Goal: Task Accomplishment & Management: Complete application form

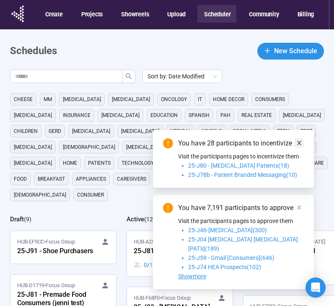
click at [298, 146] on icon "close" at bounding box center [299, 143] width 6 height 6
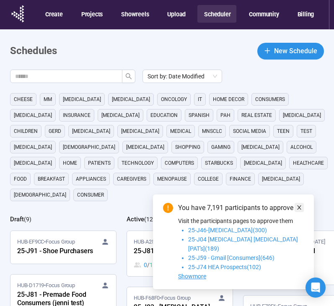
click at [300, 210] on icon "close" at bounding box center [299, 207] width 6 height 6
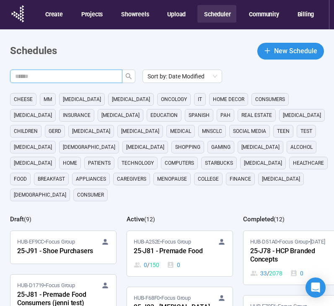
click at [77, 75] on input "text" at bounding box center [62, 76] width 95 height 9
type input "**"
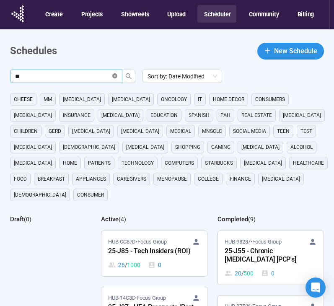
click at [115, 77] on icon "close-circle" at bounding box center [114, 75] width 5 height 5
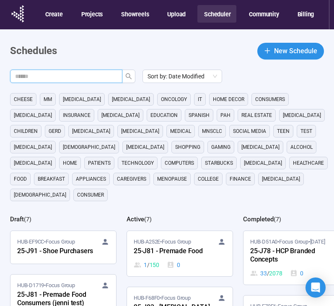
click at [189, 56] on header "Schedules New Schedule" at bounding box center [166, 51] width 313 height 17
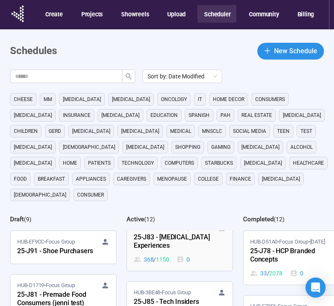
click at [205, 254] on div "368 / 1150 0" at bounding box center [180, 258] width 92 height 9
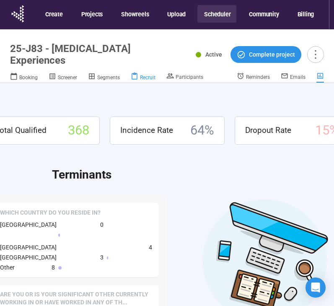
click at [144, 75] on span "Recruit" at bounding box center [147, 77] width 15 height 6
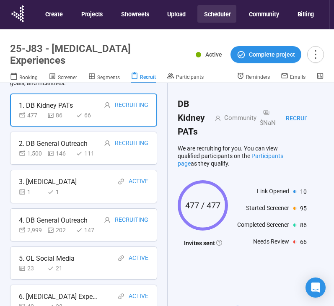
scroll to position [62, 0]
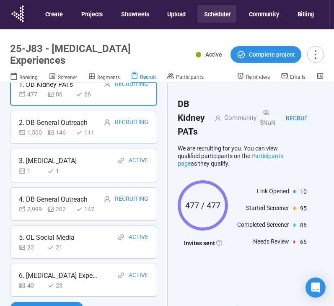
click at [87, 288] on div "40 23" at bounding box center [83, 284] width 129 height 9
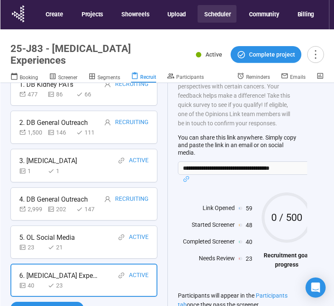
scroll to position [0, 0]
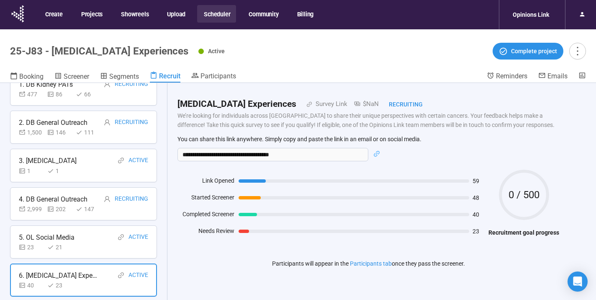
click at [222, 13] on button "Scheduler" at bounding box center [216, 14] width 39 height 18
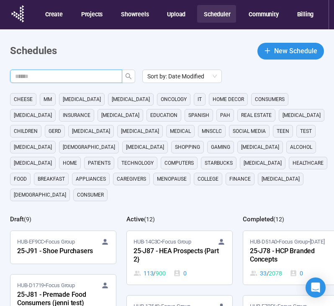
click at [69, 80] on input "text" at bounding box center [62, 76] width 95 height 9
type input "**"
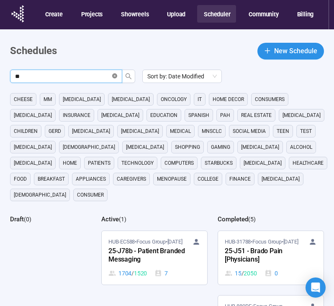
click at [113, 77] on icon "close-circle" at bounding box center [114, 75] width 5 height 5
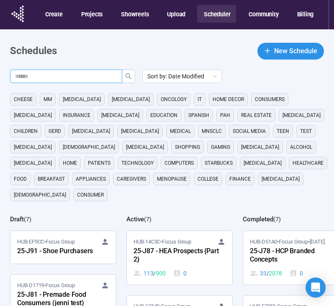
click at [130, 60] on main "Schedules New Schedule Sort by: Date Modified cheese MM cancer Parkinsons oncol…" at bounding box center [167, 233] width 334 height 409
click at [135, 50] on header "Schedules New Schedule" at bounding box center [167, 51] width 314 height 17
click at [91, 80] on input "text" at bounding box center [62, 76] width 95 height 9
type input "********"
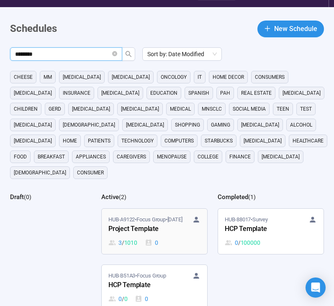
scroll to position [24, 0]
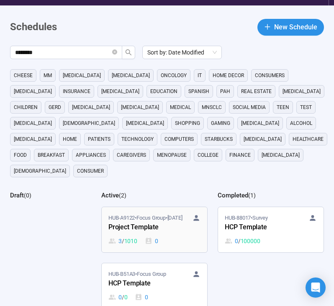
click at [169, 222] on div "Project Template" at bounding box center [154, 227] width 92 height 11
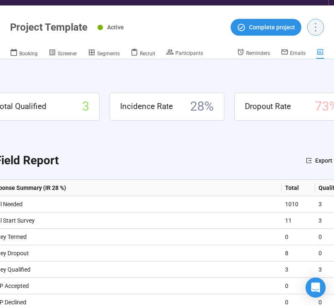
click at [317, 30] on icon "more" at bounding box center [315, 26] width 11 height 11
click at [318, 33] on icon "more" at bounding box center [315, 26] width 11 height 11
click at [317, 65] on span "Duplicate" at bounding box center [326, 68] width 24 height 9
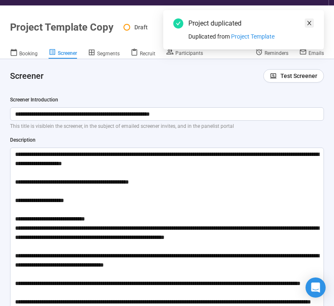
click at [310, 21] on icon "close" at bounding box center [309, 23] width 4 height 4
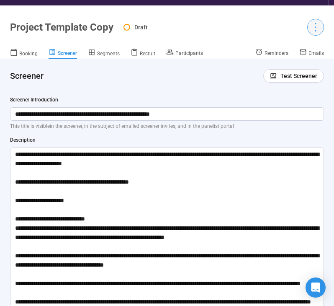
click at [316, 25] on icon "more" at bounding box center [315, 26] width 11 height 11
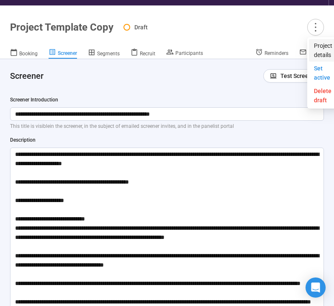
click at [316, 44] on span "Project details" at bounding box center [323, 50] width 18 height 18
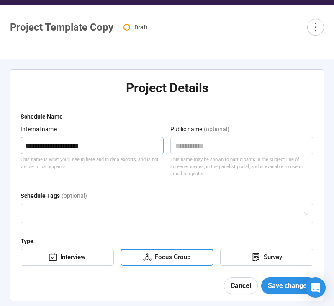
drag, startPoint x: 90, startPoint y: 144, endPoint x: 8, endPoint y: 144, distance: 81.2
click at [8, 144] on div "**********" at bounding box center [167, 185] width 334 height 252
type textarea "*"
type textarea "**"
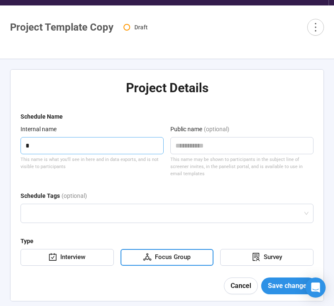
type textarea "**"
type textarea "***"
type textarea "****"
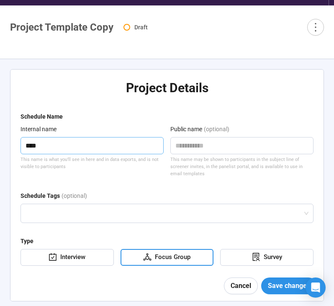
type textarea "*****"
type textarea "******"
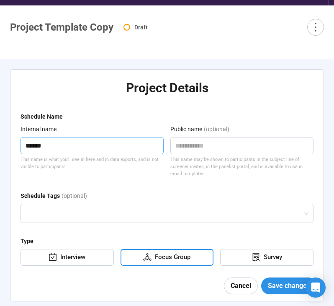
type textarea "******"
type textarea "********"
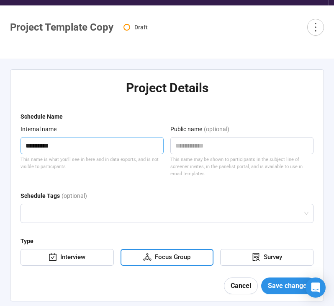
type textarea "**********"
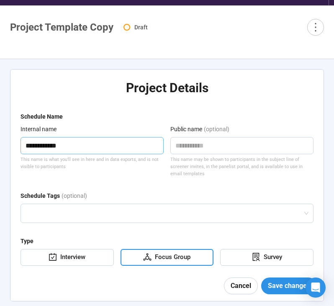
type textarea "**********"
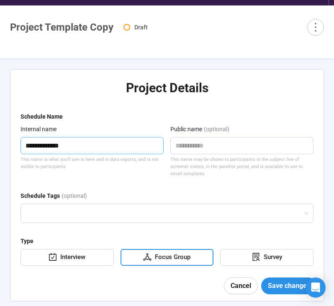
type textarea "**********"
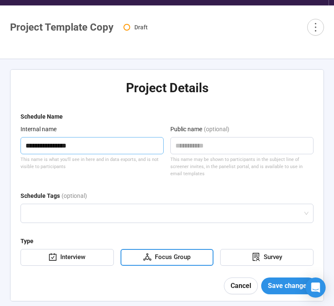
type textarea "**********"
click at [75, 172] on div "**********" at bounding box center [92, 150] width 143 height 53
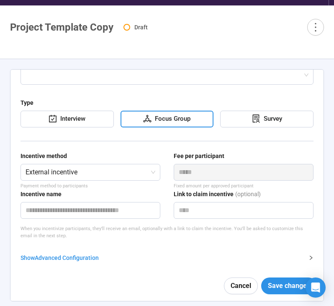
scroll to position [143, 0]
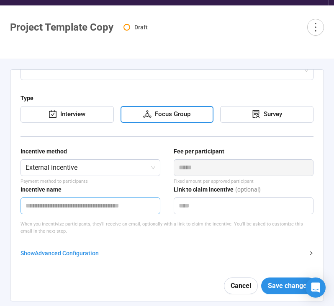
click at [99, 211] on input "text" at bounding box center [91, 205] width 140 height 17
type input "****"
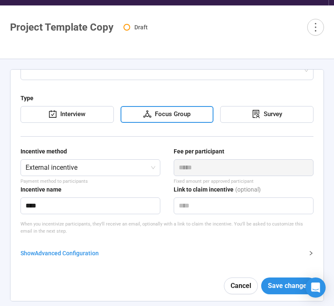
click at [164, 247] on form "**********" at bounding box center [167, 135] width 293 height 332
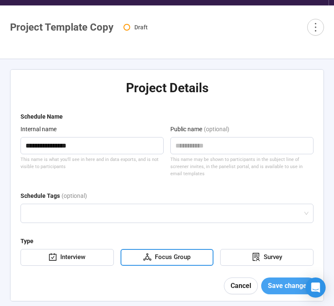
click at [278, 284] on span "Save changes" at bounding box center [289, 285] width 42 height 10
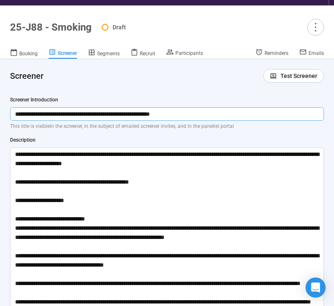
drag, startPoint x: 235, startPoint y: 112, endPoint x: -9, endPoint y: 108, distance: 243.6
click at [0, 108] on html "**********" at bounding box center [167, 143] width 334 height 335
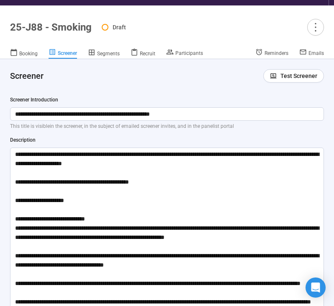
click at [145, 104] on div "**********" at bounding box center [167, 230] width 314 height 268
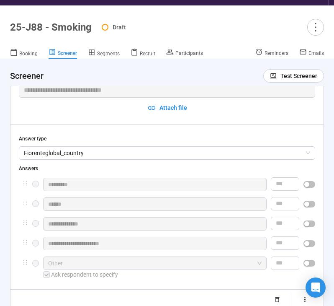
scroll to position [348, 0]
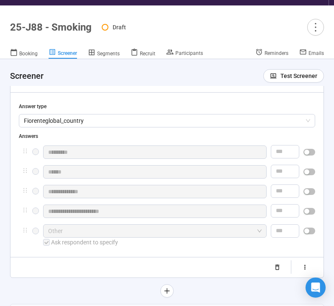
click at [308, 152] on div "button" at bounding box center [306, 151] width 5 height 5
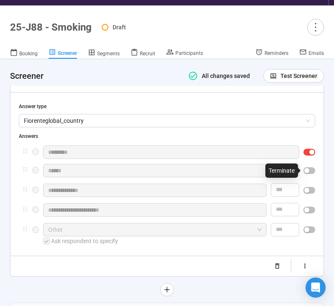
click at [310, 171] on span "button" at bounding box center [309, 170] width 12 height 7
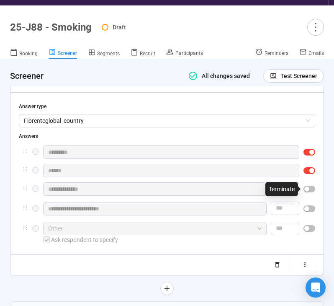
click at [310, 186] on span "button" at bounding box center [309, 188] width 12 height 7
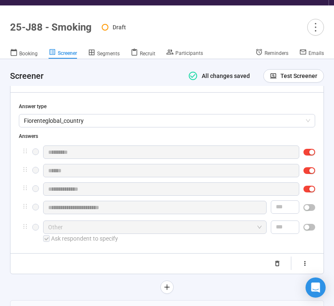
click at [310, 229] on span "button" at bounding box center [309, 226] width 12 height 7
click at [235, 251] on div "**********" at bounding box center [167, 154] width 296 height 231
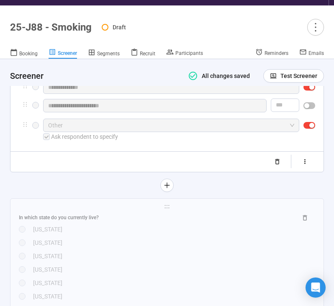
scroll to position [459, 0]
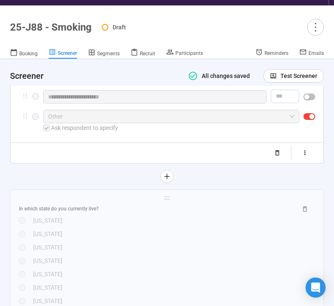
click at [77, 178] on div at bounding box center [167, 175] width 314 height 13
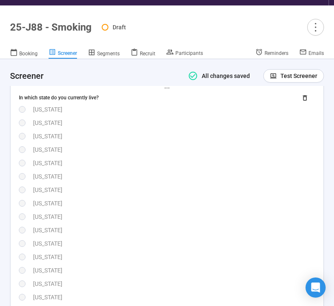
scroll to position [573, 0]
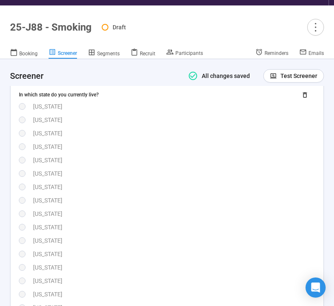
click at [140, 177] on div "Colorado" at bounding box center [174, 173] width 282 height 9
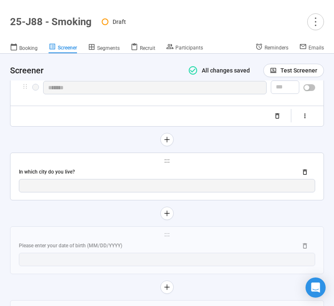
scroll to position [1524, 0]
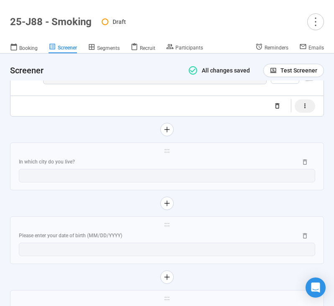
click at [306, 109] on icon "button" at bounding box center [304, 105] width 7 height 7
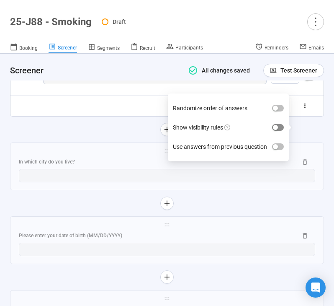
click at [277, 128] on div "button" at bounding box center [275, 127] width 5 height 5
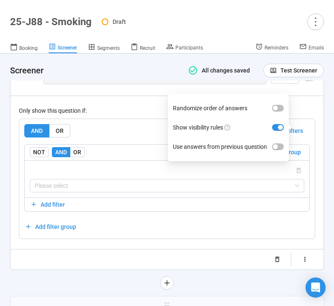
click at [136, 122] on div "Only show this question if: AND OR Delete all filters NOT AND OR Delete group P…" at bounding box center [167, 166] width 296 height 143
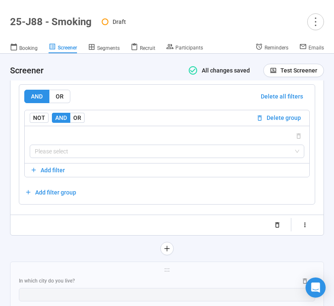
scroll to position [1564, 0]
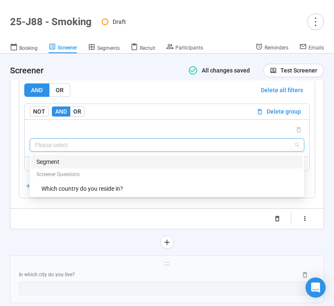
click at [101, 151] on input "search" at bounding box center [167, 145] width 264 height 13
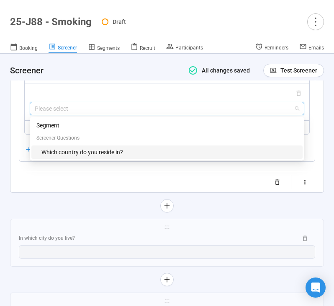
click at [103, 157] on div "Which country do you reside in?" at bounding box center [169, 151] width 256 height 9
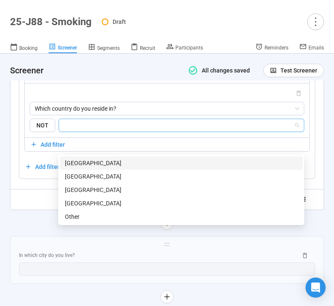
click at [119, 130] on input "search" at bounding box center [179, 125] width 230 height 10
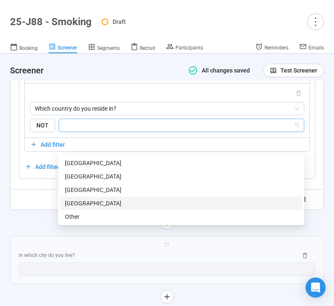
click at [99, 199] on div "United States of America" at bounding box center [181, 202] width 233 height 9
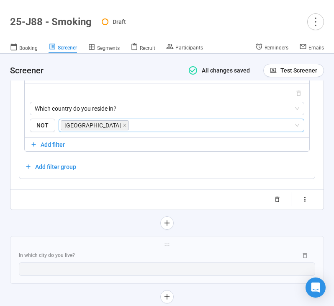
click at [24, 206] on div "Randomize order of answers Show visibility rules Use answers from previous ques…" at bounding box center [167, 199] width 296 height 13
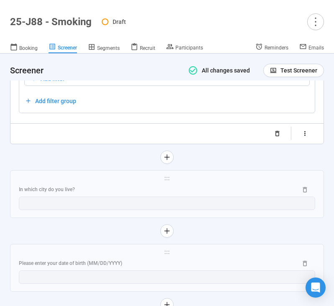
scroll to position [1667, 0]
click at [108, 193] on div "In which city do you live?" at bounding box center [155, 189] width 272 height 8
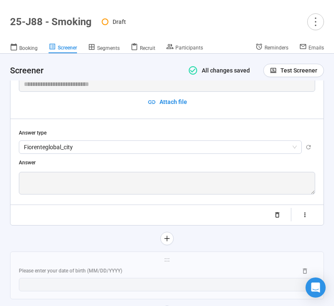
scroll to position [1181, 0]
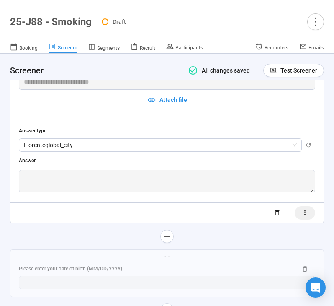
click at [302, 211] on icon "button" at bounding box center [304, 212] width 7 height 7
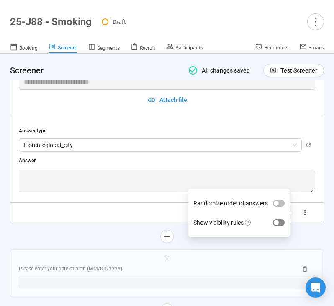
click at [276, 221] on div "button" at bounding box center [276, 222] width 5 height 5
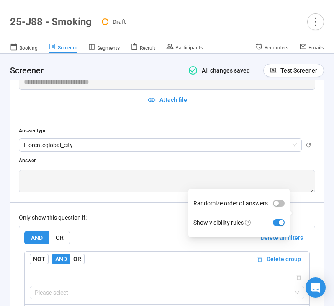
click at [120, 218] on div "Only show this question if:" at bounding box center [167, 217] width 296 height 9
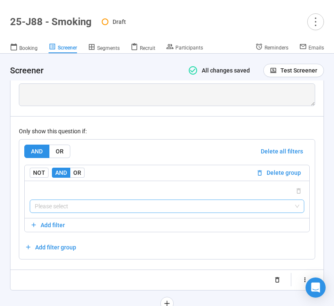
click at [120, 205] on input "search" at bounding box center [167, 206] width 264 height 13
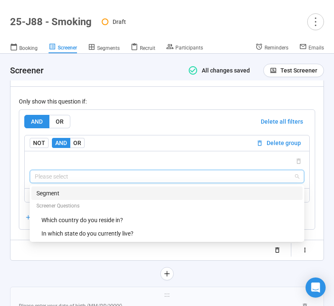
scroll to position [1302, 0]
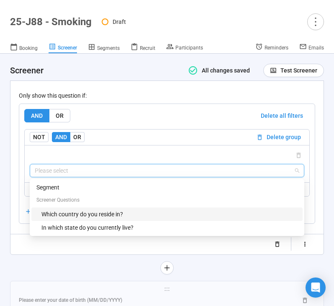
click at [117, 215] on div "Which country do you reside in?" at bounding box center [169, 213] width 256 height 9
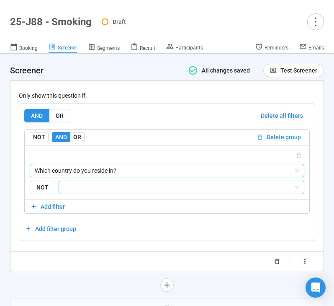
click at [124, 190] on input "search" at bounding box center [179, 187] width 230 height 10
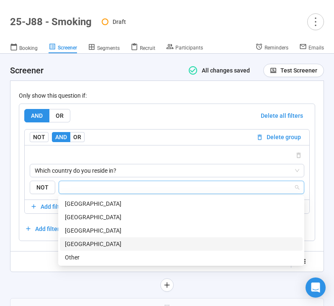
click at [107, 244] on div "United States of America" at bounding box center [181, 243] width 233 height 9
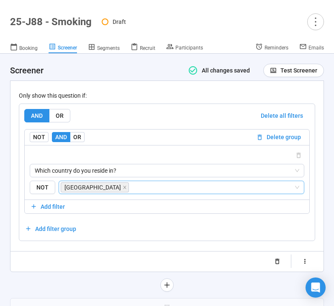
click at [36, 267] on div "Randomize order of answers Show visibility rules" at bounding box center [167, 260] width 296 height 13
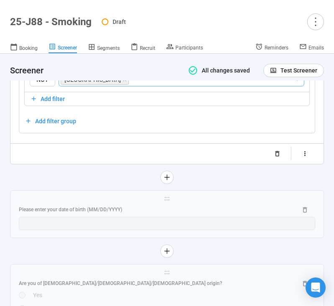
scroll to position [1412, 0]
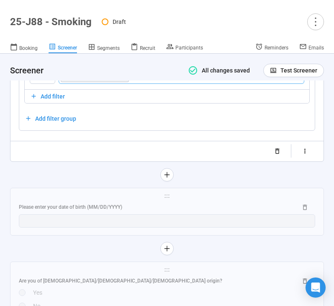
click at [77, 176] on div at bounding box center [167, 174] width 314 height 13
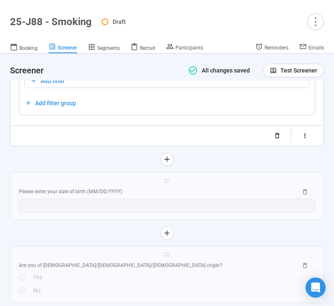
scroll to position [1434, 0]
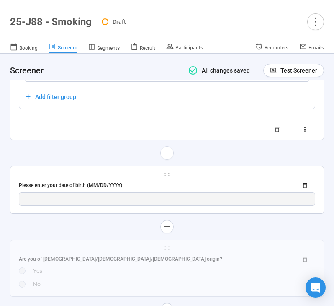
click at [102, 182] on div "Please enter your date of birth (MM/DD/YYYY)" at bounding box center [155, 185] width 272 height 8
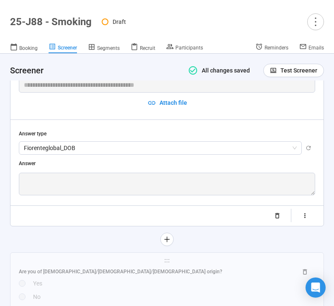
scroll to position [1251, 0]
click at [307, 221] on button "button" at bounding box center [305, 215] width 21 height 13
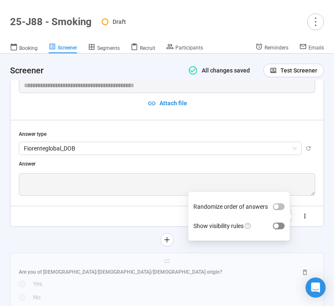
click at [283, 226] on span "button" at bounding box center [279, 225] width 12 height 7
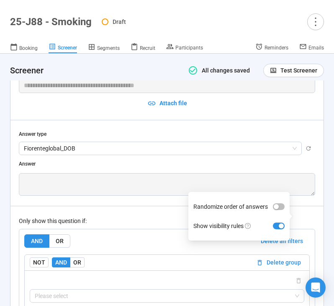
click at [170, 222] on div "Only show this question if:" at bounding box center [167, 220] width 296 height 9
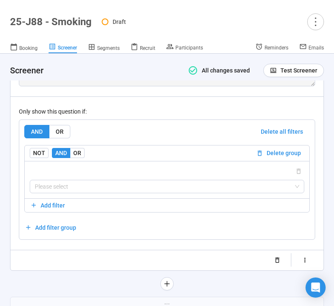
scroll to position [1371, 0]
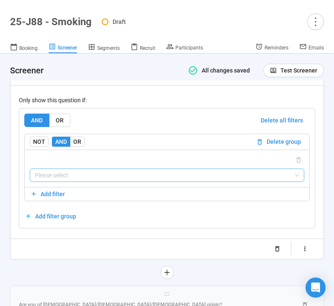
click at [168, 178] on input "search" at bounding box center [167, 175] width 264 height 13
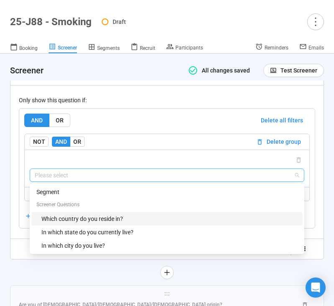
click at [146, 218] on div "Which country do you reside in?" at bounding box center [169, 218] width 256 height 9
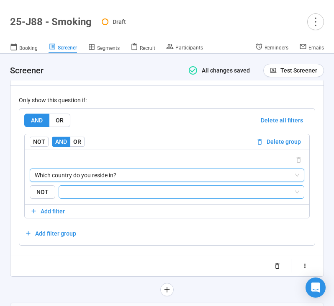
click at [152, 195] on input "search" at bounding box center [179, 192] width 230 height 10
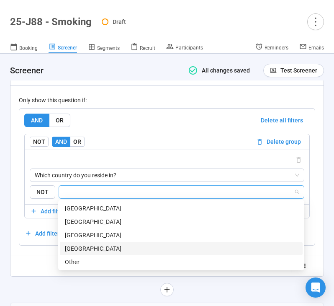
click at [118, 247] on div "United States of America" at bounding box center [181, 248] width 233 height 9
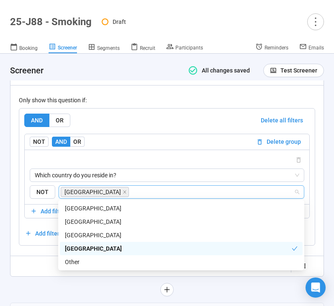
click at [36, 264] on div "Randomize order of answers Show visibility rules" at bounding box center [167, 265] width 296 height 13
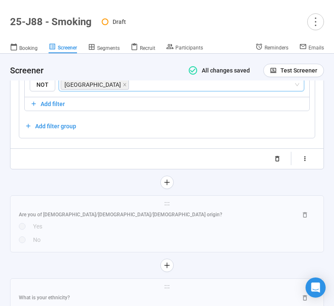
scroll to position [1481, 0]
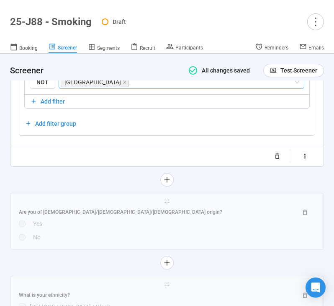
click at [50, 178] on div at bounding box center [167, 179] width 314 height 13
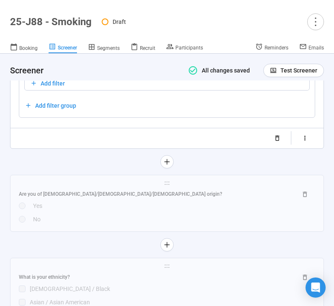
scroll to position [1501, 0]
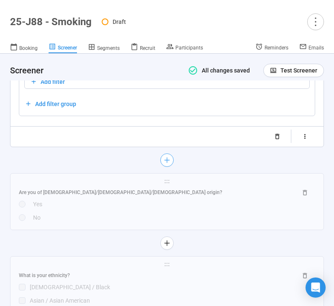
click at [164, 164] on button "button" at bounding box center [166, 159] width 13 height 13
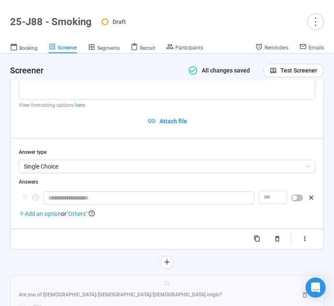
scroll to position [1325, 0]
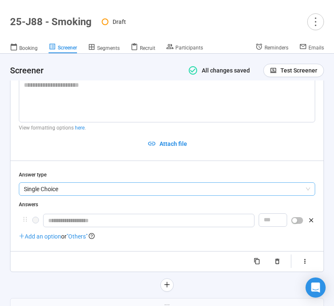
click at [123, 190] on span "Single Choice" at bounding box center [167, 188] width 286 height 13
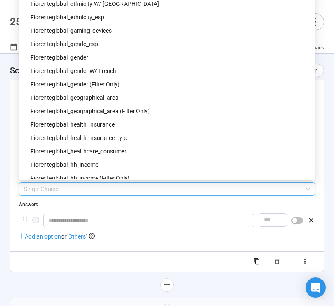
scroll to position [380, 0]
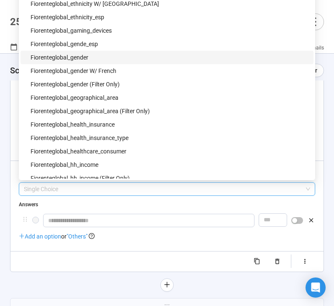
click at [117, 58] on div "fiorenteglobal_gender" at bounding box center [170, 57] width 278 height 9
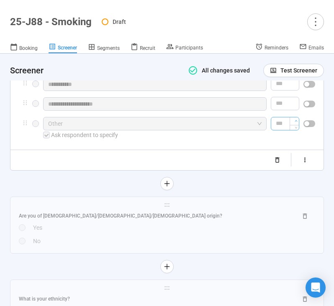
scroll to position [1461, 0]
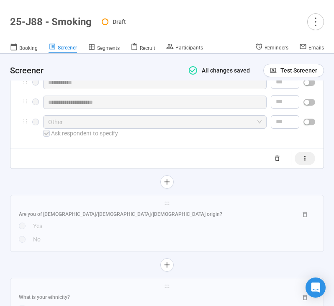
click at [304, 159] on icon "button" at bounding box center [304, 157] width 7 height 7
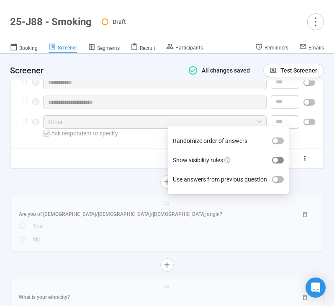
click at [275, 162] on span "button" at bounding box center [278, 160] width 12 height 7
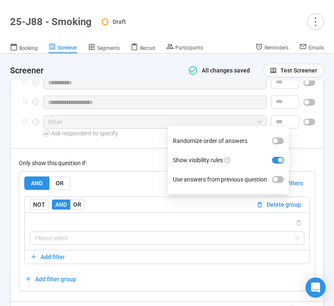
click at [131, 164] on div "Only show this question if:" at bounding box center [167, 162] width 296 height 9
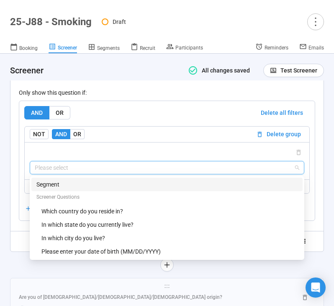
click at [132, 167] on input "search" at bounding box center [167, 167] width 264 height 13
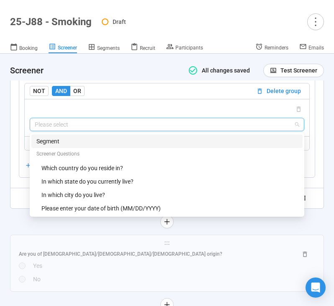
scroll to position [1576, 0]
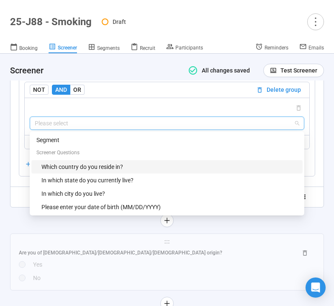
click at [128, 169] on div "Which country do you reside in?" at bounding box center [169, 166] width 256 height 9
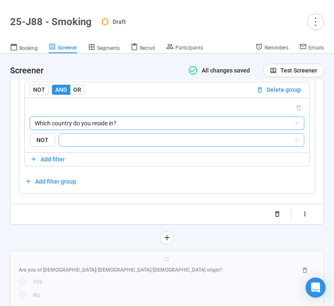
click at [132, 147] on div at bounding box center [182, 140] width 246 height 14
click at [130, 144] on input "search" at bounding box center [179, 140] width 230 height 10
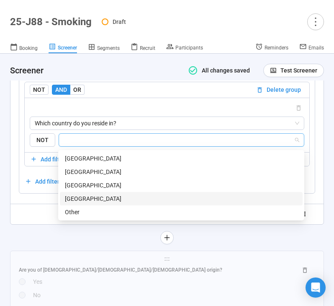
click at [111, 200] on div "United States of America" at bounding box center [181, 198] width 233 height 9
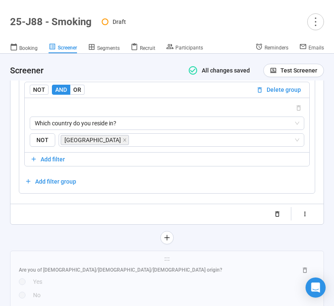
click at [28, 231] on div "**********" at bounding box center [167, 23] width 314 height 442
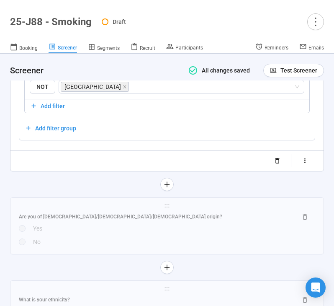
scroll to position [1665, 0]
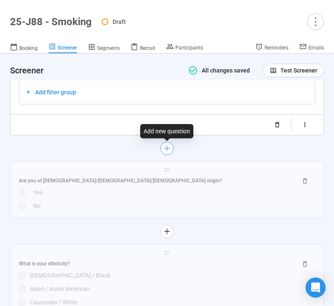
click at [170, 149] on button "button" at bounding box center [166, 147] width 13 height 13
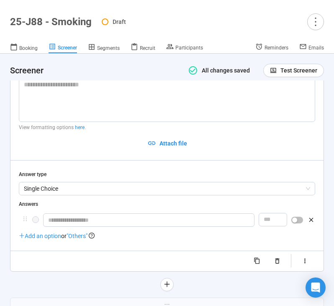
scroll to position [1448, 0]
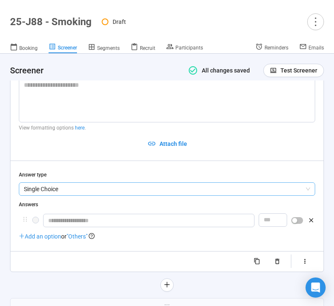
click at [116, 191] on span "Single Choice" at bounding box center [167, 188] width 286 height 13
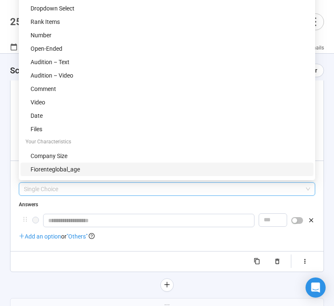
click at [80, 167] on div "fiorenteglobal_age" at bounding box center [170, 168] width 278 height 9
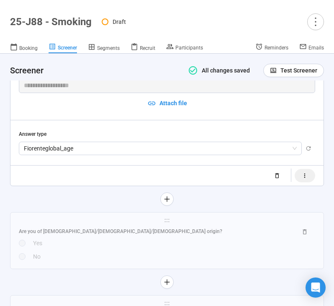
click at [301, 176] on icon "button" at bounding box center [304, 175] width 7 height 7
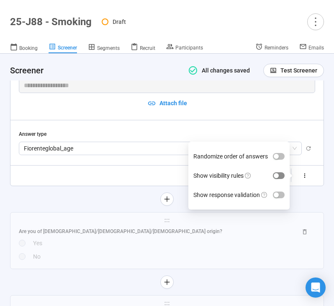
click at [282, 176] on span "button" at bounding box center [279, 175] width 12 height 7
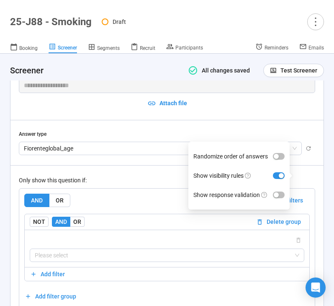
click at [142, 188] on div "AND OR Delete all filters NOT AND OR Delete group Please select Add filter Add …" at bounding box center [166, 247] width 295 height 119
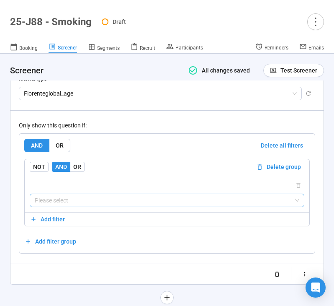
click at [129, 199] on input "search" at bounding box center [167, 200] width 264 height 13
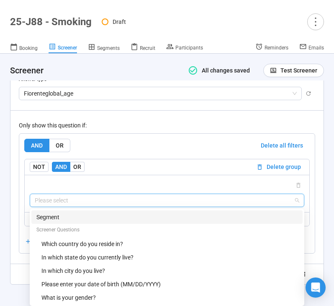
scroll to position [1543, 0]
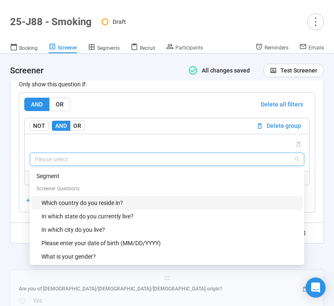
click at [139, 198] on div "Which country do you reside in?" at bounding box center [169, 202] width 256 height 9
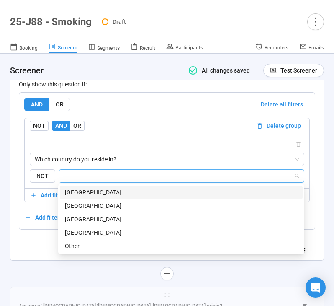
click at [154, 174] on input "search" at bounding box center [179, 176] width 230 height 10
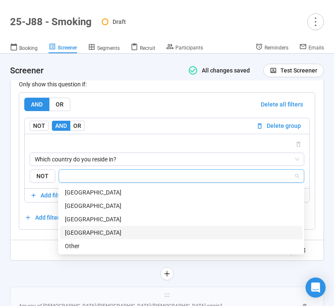
click at [136, 233] on div "United States of America" at bounding box center [181, 232] width 233 height 9
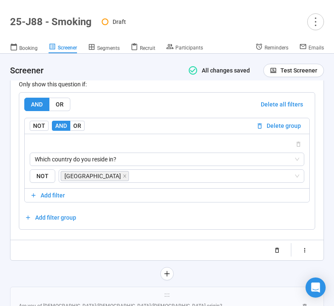
click at [38, 267] on div at bounding box center [167, 273] width 314 height 13
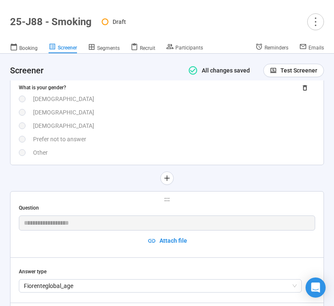
click at [129, 143] on div "Prefer not to answer" at bounding box center [174, 138] width 282 height 9
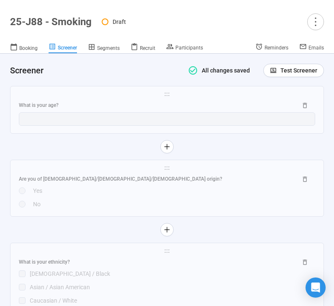
scroll to position [1741, 0]
click at [167, 146] on icon "plus" at bounding box center [167, 145] width 7 height 7
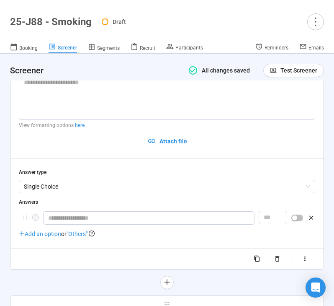
scroll to position [1521, 0]
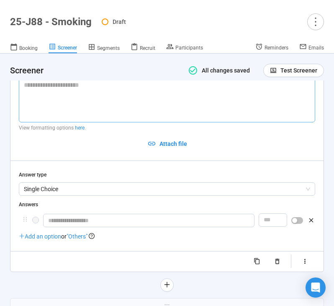
click at [75, 95] on textarea at bounding box center [167, 100] width 296 height 44
paste textarea "**********"
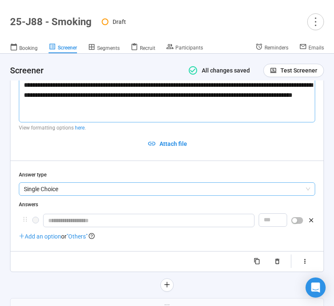
click at [74, 187] on span "Single Choice" at bounding box center [167, 188] width 286 height 13
type textarea "**********"
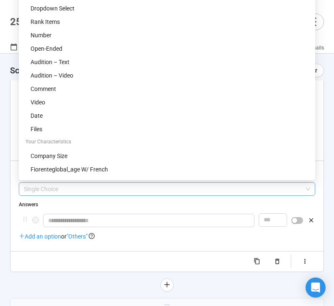
scroll to position [1491, 0]
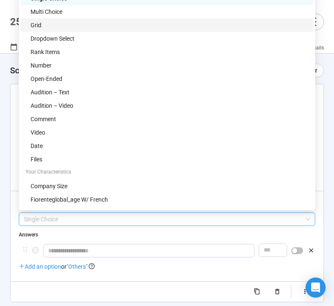
click at [79, 16] on div "Multi Choice" at bounding box center [170, 11] width 278 height 9
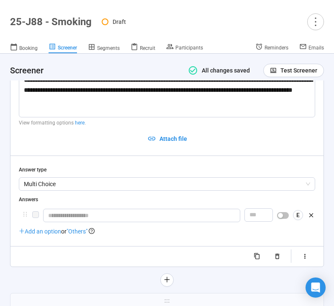
scroll to position [1542, 0]
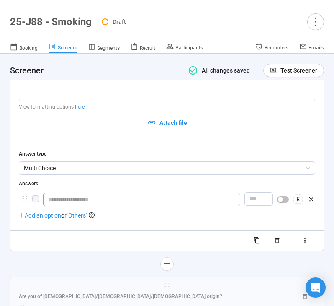
click at [75, 203] on input "text" at bounding box center [141, 199] width 197 height 13
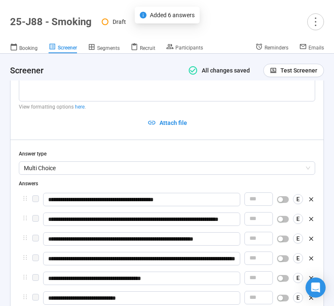
scroll to position [1644, 0]
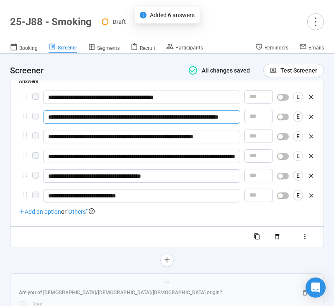
drag, startPoint x: 60, startPoint y: 118, endPoint x: 40, endPoint y: 118, distance: 19.7
click at [40, 118] on div "**********" at bounding box center [167, 117] width 296 height 15
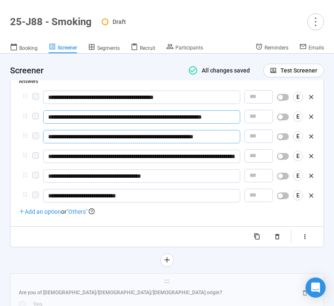
type input "**********"
drag, startPoint x: 60, startPoint y: 136, endPoint x: 47, endPoint y: 136, distance: 13.0
click at [47, 136] on input "**********" at bounding box center [141, 136] width 197 height 13
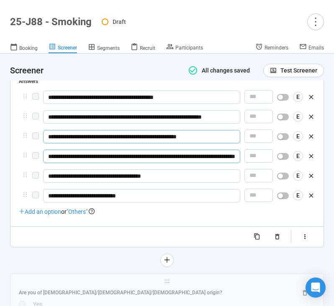
type input "**********"
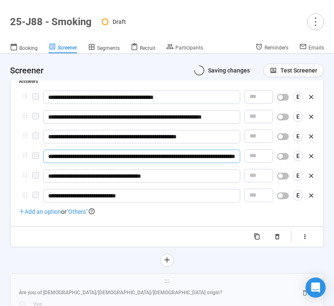
drag, startPoint x: 60, startPoint y: 157, endPoint x: 43, endPoint y: 157, distance: 16.7
click at [43, 157] on input "**********" at bounding box center [141, 155] width 197 height 13
type input "**********"
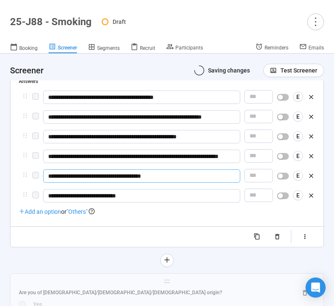
drag, startPoint x: 61, startPoint y: 177, endPoint x: 42, endPoint y: 177, distance: 18.4
click at [42, 177] on div "**********" at bounding box center [167, 176] width 296 height 15
type input "**********"
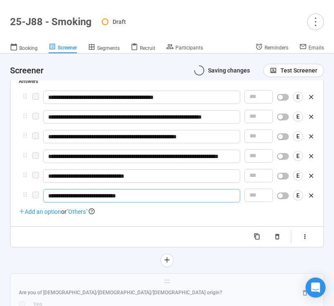
drag, startPoint x: 59, startPoint y: 198, endPoint x: 42, endPoint y: 198, distance: 17.6
click at [42, 198] on div "**********" at bounding box center [167, 196] width 296 height 15
click at [138, 240] on div at bounding box center [167, 236] width 296 height 13
click at [82, 213] on span ""Others"" at bounding box center [77, 211] width 21 height 7
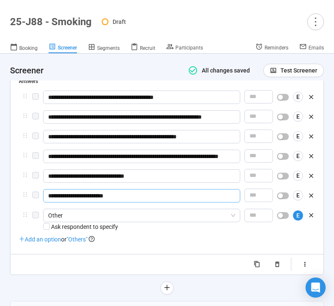
type input "**********"
click at [74, 215] on span "Other" at bounding box center [141, 215] width 187 height 13
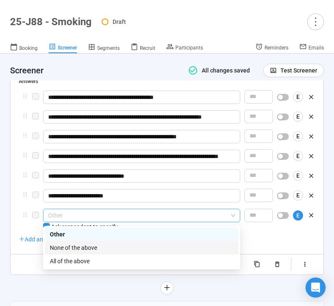
click at [70, 241] on div "None of the above" at bounding box center [142, 247] width 194 height 13
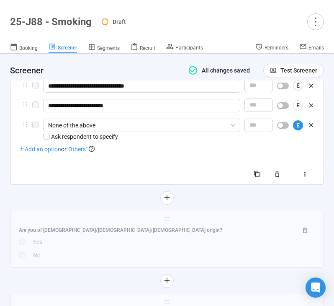
scroll to position [1744, 0]
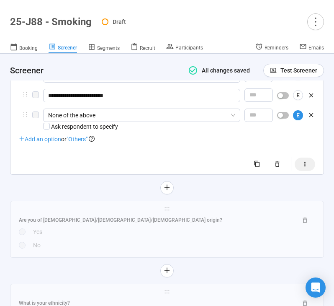
click at [311, 166] on button "button" at bounding box center [305, 163] width 21 height 13
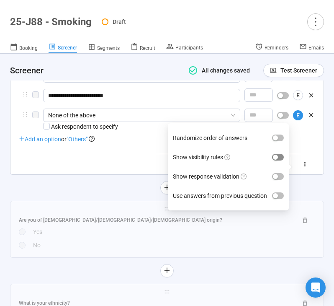
click at [277, 155] on div "button" at bounding box center [275, 156] width 5 height 5
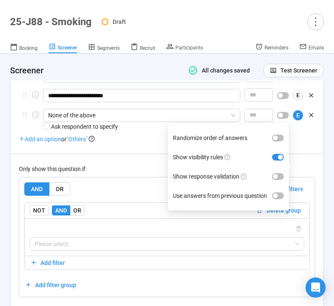
click at [131, 168] on div "Only show this question if:" at bounding box center [167, 168] width 296 height 9
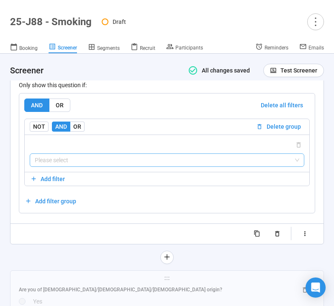
click at [124, 162] on input "search" at bounding box center [167, 160] width 264 height 13
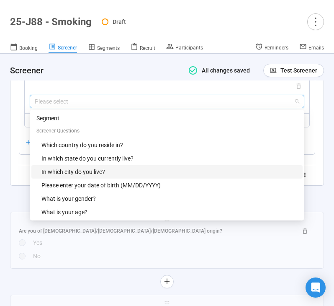
scroll to position [1891, 0]
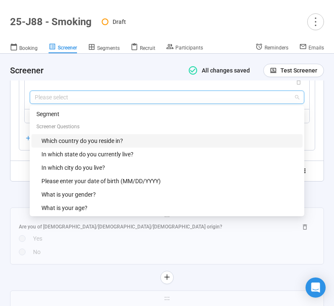
click at [134, 141] on div "Which country do you reside in?" at bounding box center [169, 140] width 256 height 9
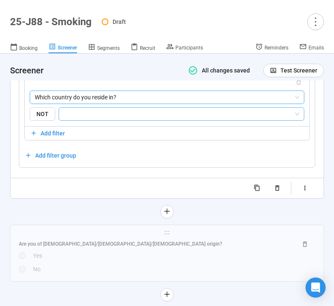
click at [138, 118] on input "search" at bounding box center [179, 114] width 230 height 10
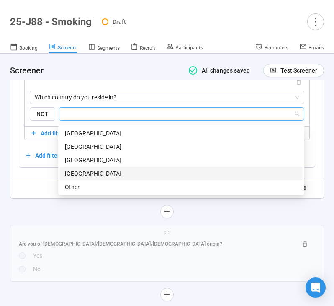
click at [126, 171] on div "United States of America" at bounding box center [181, 173] width 233 height 9
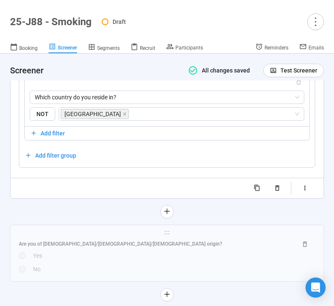
click at [75, 208] on div at bounding box center [167, 211] width 314 height 13
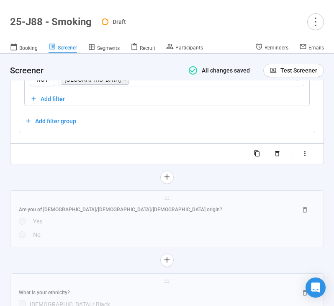
scroll to position [1948, 0]
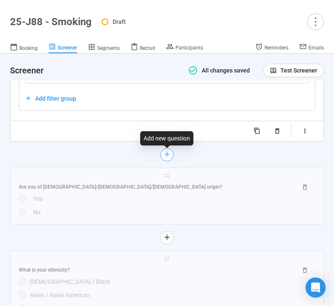
click at [166, 160] on button "button" at bounding box center [166, 154] width 13 height 13
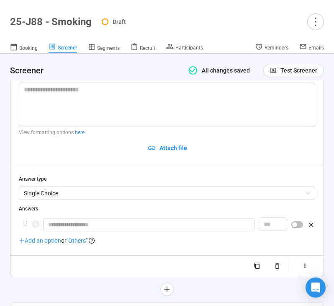
scroll to position [1675, 0]
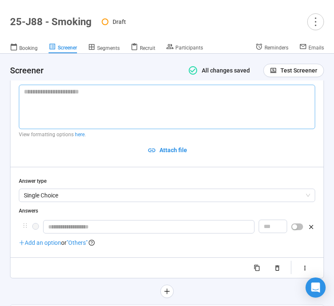
click at [70, 109] on textarea at bounding box center [167, 107] width 296 height 44
paste textarea "**********"
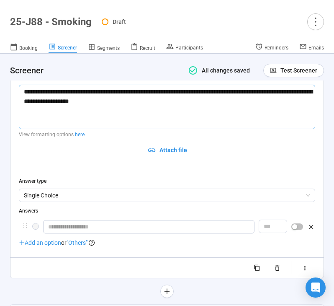
type textarea "**********"
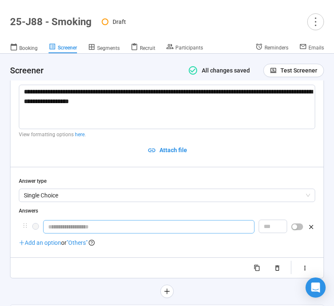
click at [94, 229] on input "text" at bounding box center [148, 226] width 211 height 13
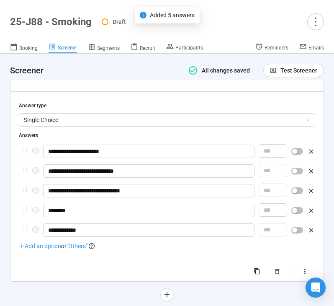
scroll to position [1762, 0]
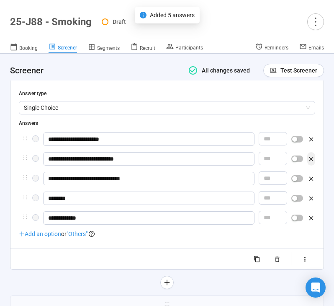
click at [311, 159] on icon "button" at bounding box center [311, 158] width 7 height 7
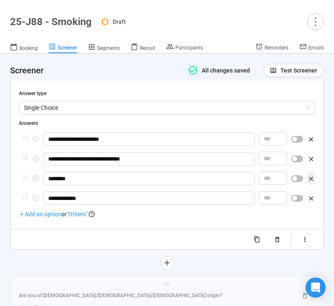
click at [310, 179] on icon "button" at bounding box center [311, 178] width 7 height 7
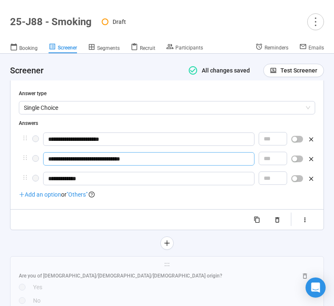
drag, startPoint x: 60, startPoint y: 162, endPoint x: 28, endPoint y: 162, distance: 32.6
click at [28, 162] on div "**********" at bounding box center [167, 159] width 296 height 15
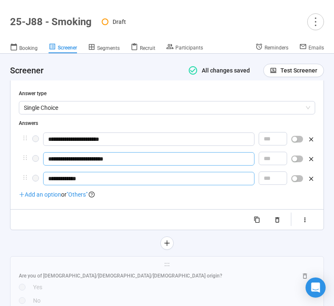
type input "**********"
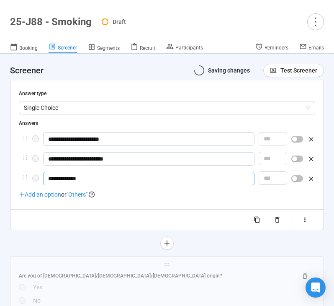
drag, startPoint x: 61, startPoint y: 182, endPoint x: 27, endPoint y: 181, distance: 33.5
click at [27, 181] on div "**********" at bounding box center [167, 179] width 296 height 15
click at [302, 222] on icon "button" at bounding box center [304, 219] width 7 height 7
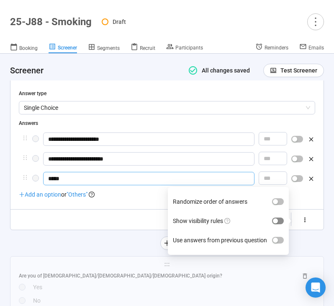
type input "*****"
click at [281, 224] on span "button" at bounding box center [278, 220] width 12 height 7
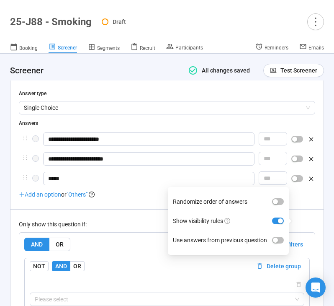
click at [129, 218] on div "Only show this question if: AND OR Delete all filters NOT AND OR Delete group P…" at bounding box center [167, 280] width 296 height 143
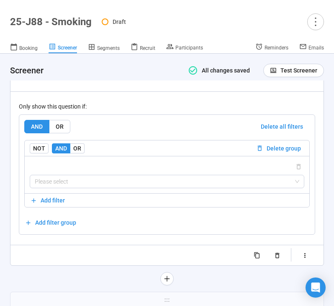
scroll to position [1887, 0]
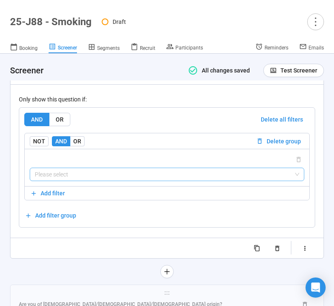
click at [119, 179] on input "search" at bounding box center [167, 174] width 264 height 13
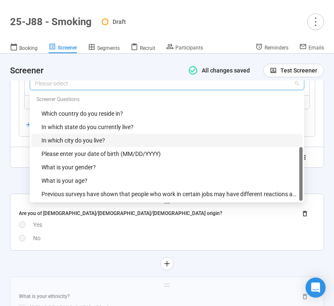
scroll to position [1976, 0]
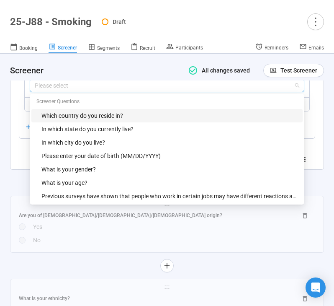
click at [120, 114] on div "Which country do you reside in?" at bounding box center [169, 115] width 256 height 9
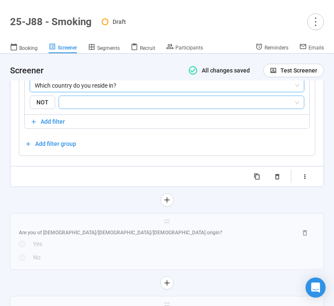
click at [114, 103] on input "search" at bounding box center [179, 102] width 230 height 10
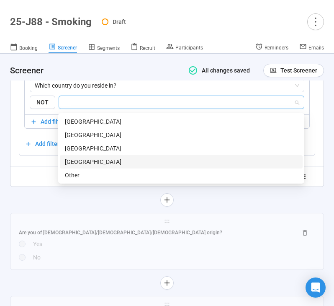
click at [100, 157] on div "United States of America" at bounding box center [181, 161] width 243 height 13
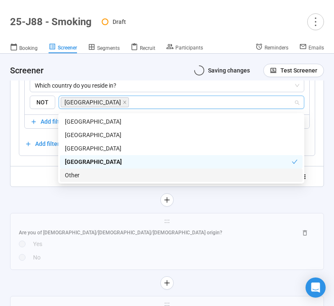
click at [26, 183] on div "Randomize order of answers Show visibility rules Use answers from previous ques…" at bounding box center [167, 175] width 296 height 13
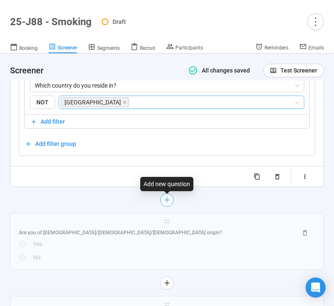
click at [168, 200] on icon "plus" at bounding box center [167, 199] width 7 height 7
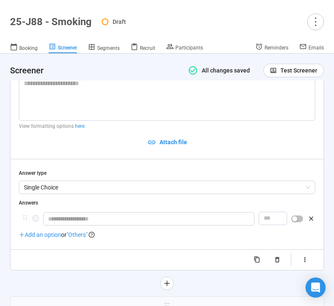
scroll to position [1782, 0]
click at [85, 107] on textarea at bounding box center [167, 98] width 296 height 44
paste textarea "**********"
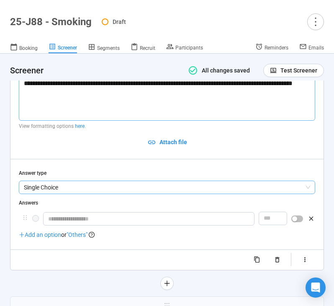
click at [90, 192] on span "Single Choice" at bounding box center [167, 187] width 286 height 13
type textarea "**********"
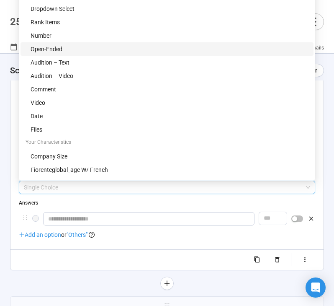
click at [81, 49] on div "Open-Ended" at bounding box center [170, 48] width 278 height 9
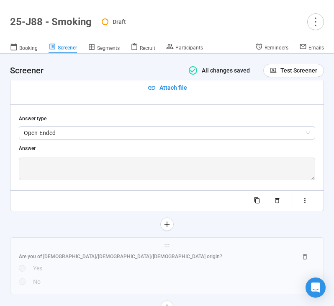
scroll to position [1862, 0]
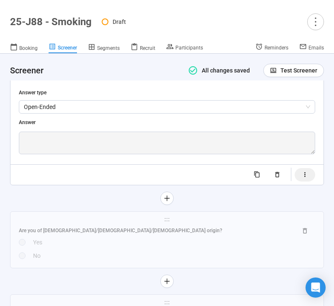
click at [300, 176] on button "button" at bounding box center [305, 174] width 21 height 13
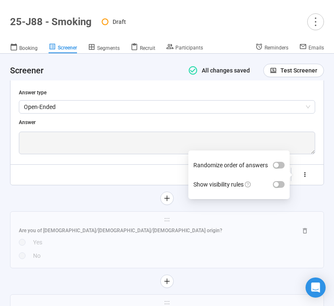
click at [280, 182] on label "Show visibility rules" at bounding box center [238, 184] width 91 height 19
click at [280, 182] on button "Show visibility rules" at bounding box center [279, 184] width 12 height 7
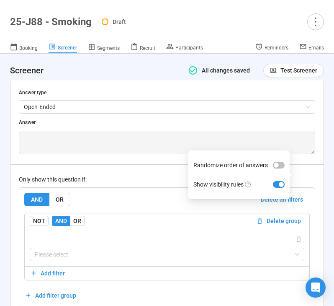
click at [141, 179] on div "Only show this question if:" at bounding box center [167, 179] width 296 height 9
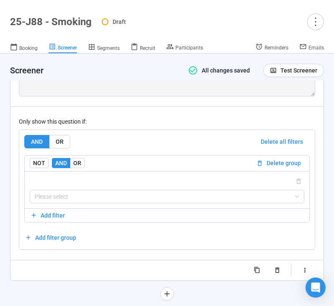
scroll to position [1926, 0]
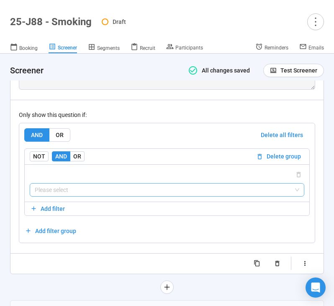
click at [120, 196] on input "search" at bounding box center [167, 189] width 264 height 13
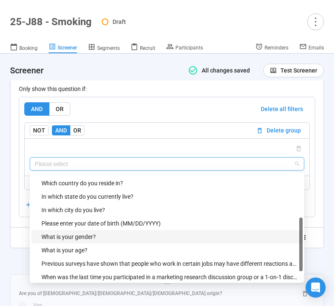
scroll to position [27, 0]
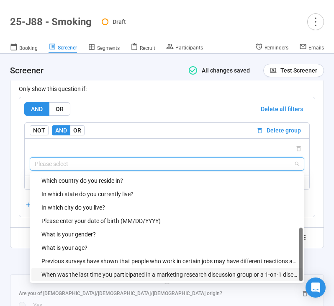
click at [89, 271] on div "When was the last time you participated in a marketing research discussion grou…" at bounding box center [169, 274] width 256 height 9
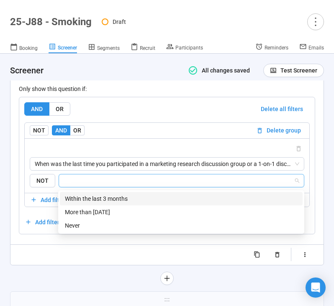
click at [113, 179] on input "search" at bounding box center [179, 180] width 230 height 10
click at [112, 196] on div "Within the last 3 months" at bounding box center [181, 198] width 233 height 9
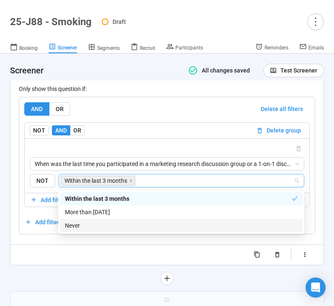
click at [53, 271] on div "**********" at bounding box center [167, 82] width 314 height 403
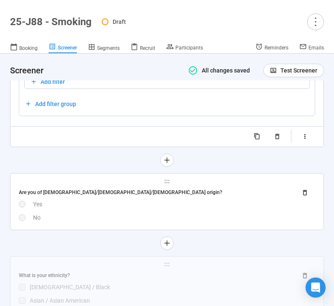
scroll to position [2071, 0]
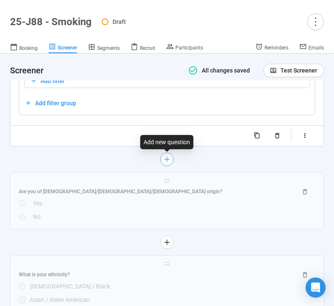
click at [167, 161] on icon "plus" at bounding box center [167, 159] width 7 height 7
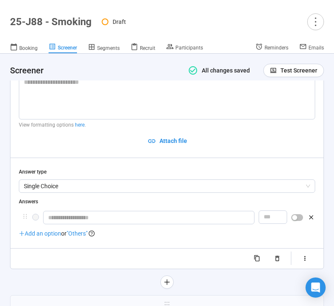
scroll to position [1855, 0]
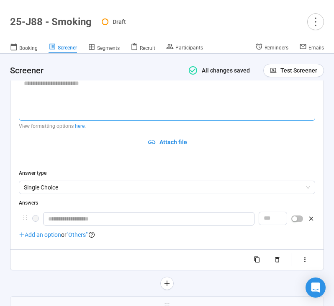
click at [90, 97] on textarea at bounding box center [167, 98] width 296 height 44
paste textarea "**********"
type textarea "**********"
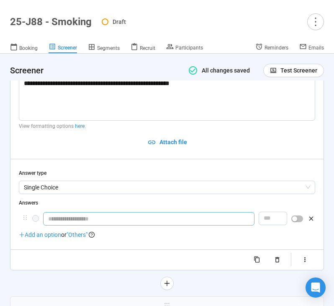
click at [97, 220] on input "text" at bounding box center [148, 218] width 211 height 13
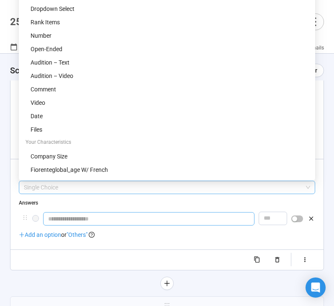
click at [85, 193] on span "Single Choice" at bounding box center [167, 187] width 286 height 13
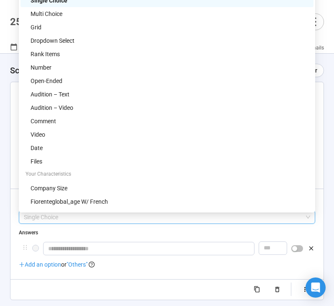
scroll to position [1823, 0]
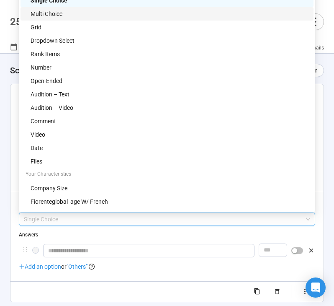
click at [75, 15] on div "Multi Choice" at bounding box center [170, 13] width 278 height 9
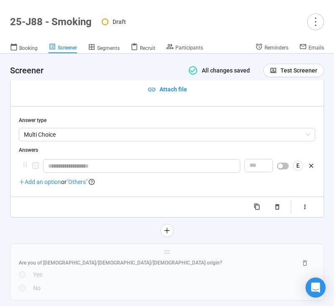
scroll to position [1913, 0]
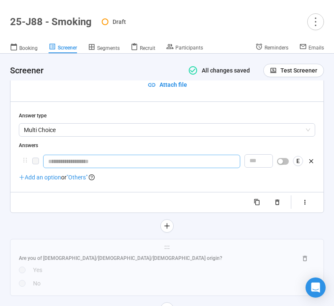
click at [71, 159] on input "text" at bounding box center [141, 160] width 197 height 13
type input "********"
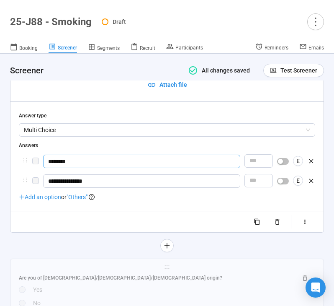
type input "**********"
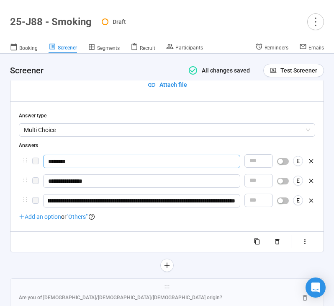
scroll to position [0, 45]
type input "**********"
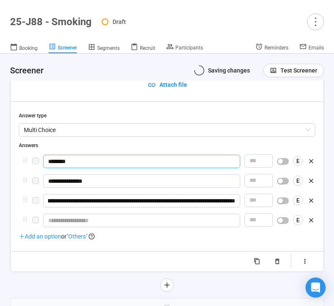
scroll to position [0, 0]
type input "**********"
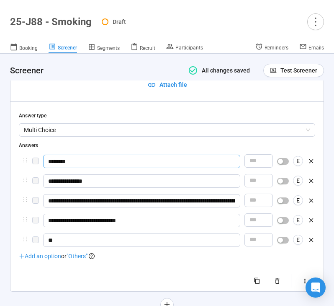
type input "*"
type input "**********"
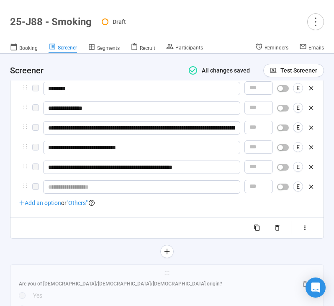
scroll to position [1994, 0]
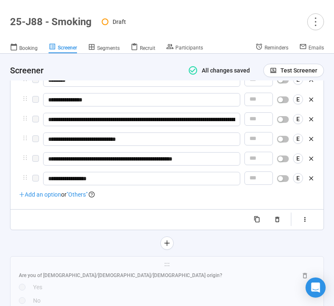
type input "**********"
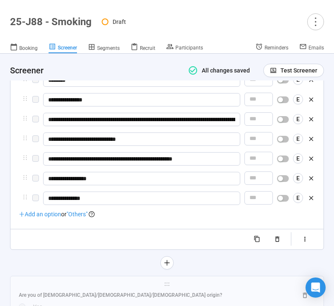
type input "**********"
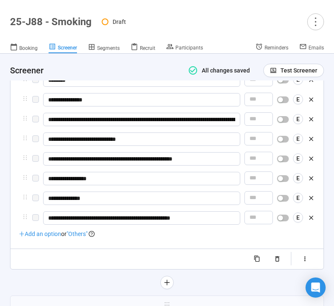
type input "**********"
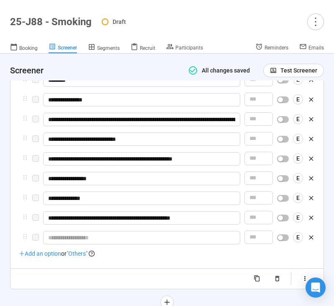
scroll to position [2074, 0]
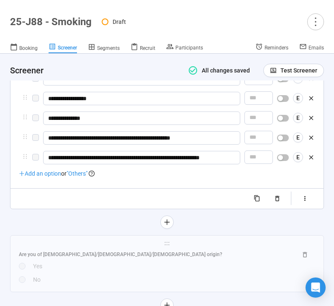
click at [83, 176] on span ""Others"" at bounding box center [77, 173] width 21 height 7
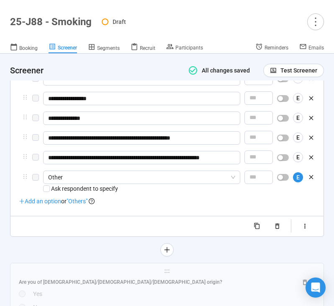
click at [82, 204] on span ""Others"" at bounding box center [77, 201] width 21 height 7
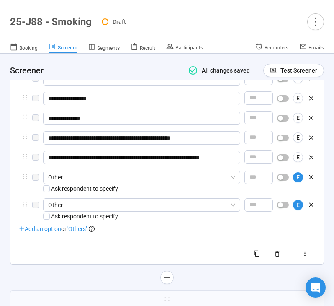
type input "**********"
click at [78, 179] on span "Other" at bounding box center [141, 177] width 187 height 13
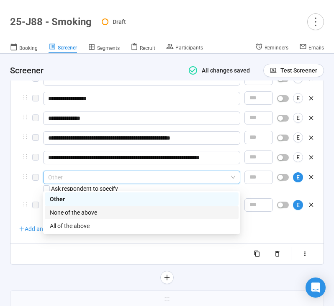
click at [78, 209] on div "None of the above" at bounding box center [142, 212] width 184 height 9
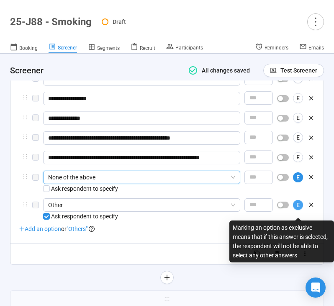
click at [298, 209] on span "E" at bounding box center [297, 204] width 3 height 9
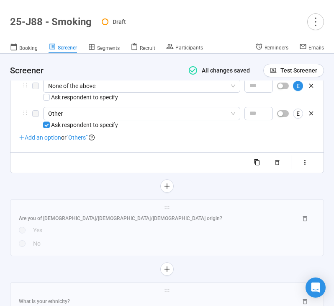
scroll to position [2165, 0]
click at [301, 165] on icon "button" at bounding box center [304, 161] width 7 height 7
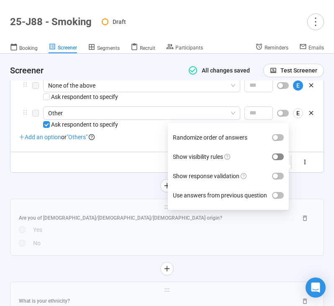
click at [277, 157] on div "button" at bounding box center [275, 156] width 5 height 5
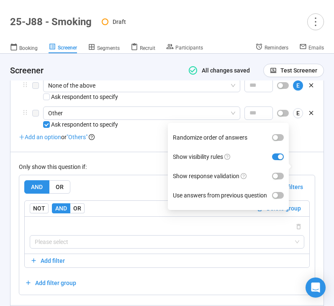
click at [129, 178] on div "Only show this question if: AND OR Delete all filters NOT AND OR Delete group P…" at bounding box center [167, 223] width 296 height 143
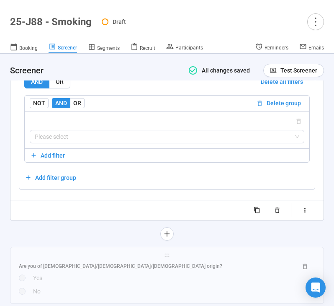
scroll to position [2283, 0]
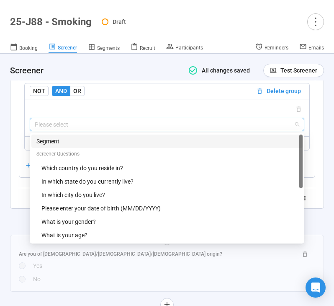
click at [126, 128] on input "search" at bounding box center [167, 124] width 264 height 13
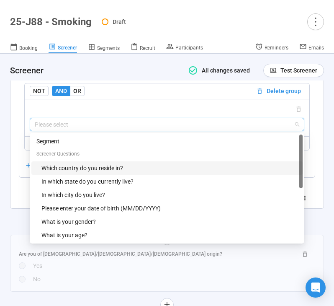
click at [109, 172] on div "Which country do you reside in?" at bounding box center [169, 167] width 256 height 9
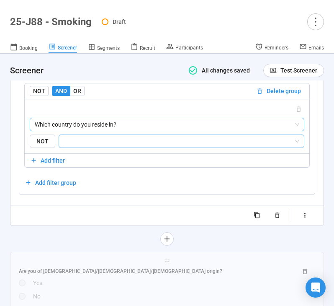
click at [121, 144] on input "search" at bounding box center [179, 141] width 230 height 10
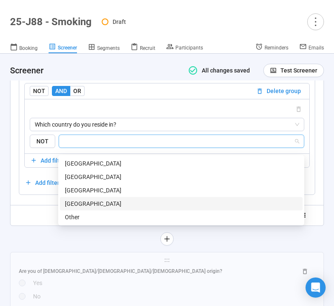
click at [107, 204] on div "United States of America" at bounding box center [181, 203] width 233 height 9
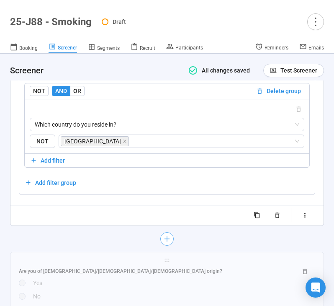
click at [169, 242] on icon "plus" at bounding box center [167, 238] width 7 height 7
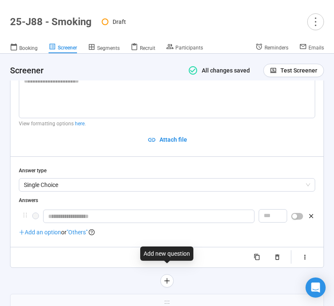
scroll to position [2061, 0]
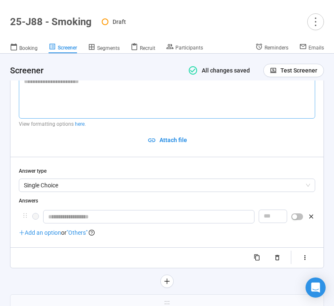
click at [108, 101] on textarea at bounding box center [167, 96] width 296 height 44
paste textarea "**********"
type textarea "**********"
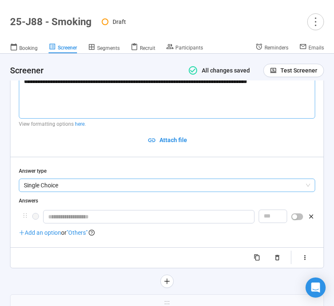
click at [70, 187] on span "Single Choice" at bounding box center [167, 185] width 286 height 13
type textarea "**********"
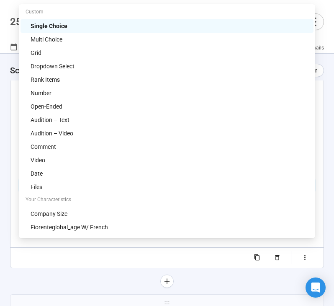
scroll to position [2000, 0]
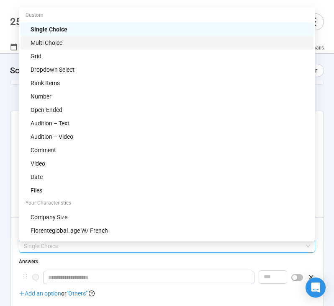
click at [81, 43] on div "Multi Choice" at bounding box center [170, 42] width 278 height 9
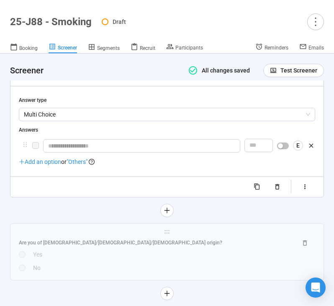
scroll to position [2131, 0]
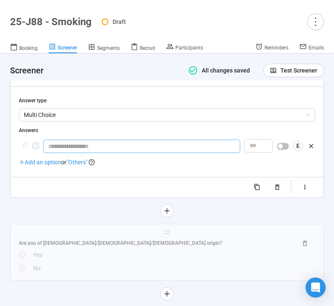
click at [83, 153] on input "text" at bounding box center [141, 145] width 197 height 13
type input "**********"
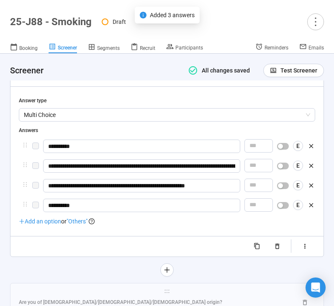
click at [79, 224] on span ""Others"" at bounding box center [77, 221] width 21 height 7
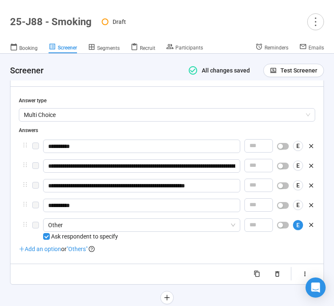
click at [79, 252] on span ""Others"" at bounding box center [77, 248] width 21 height 7
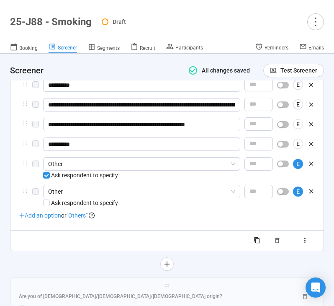
scroll to position [2202, 0]
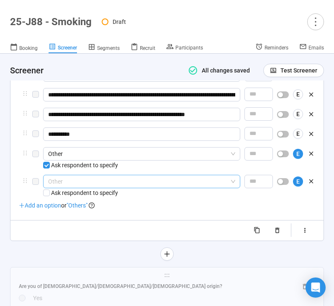
click at [139, 187] on span "Other" at bounding box center [141, 181] width 187 height 13
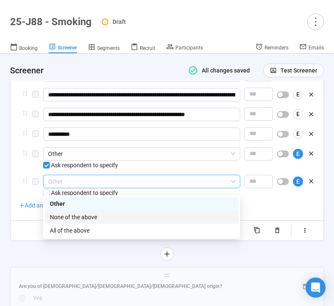
click at [131, 217] on div "None of the above" at bounding box center [142, 216] width 184 height 9
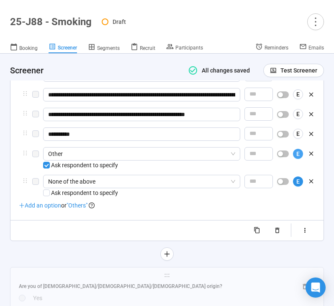
click at [298, 158] on span "E" at bounding box center [297, 153] width 3 height 9
click at [306, 234] on icon "button" at bounding box center [304, 229] width 7 height 7
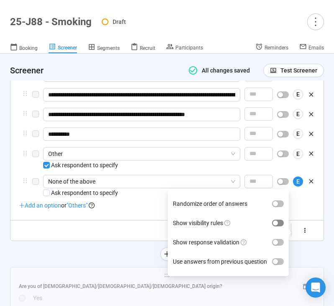
click at [277, 225] on div "button" at bounding box center [275, 222] width 5 height 5
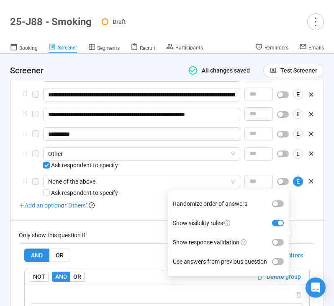
click at [146, 231] on div "Only show this question if: AND OR Delete all filters NOT AND OR Delete group P…" at bounding box center [167, 291] width 296 height 143
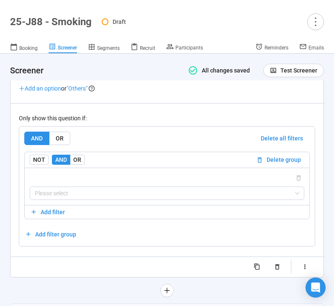
scroll to position [2336, 0]
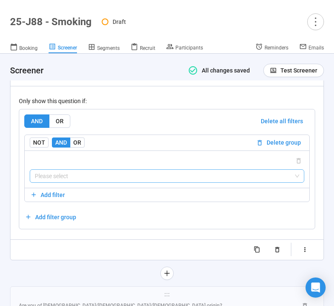
click at [135, 182] on input "search" at bounding box center [167, 175] width 264 height 13
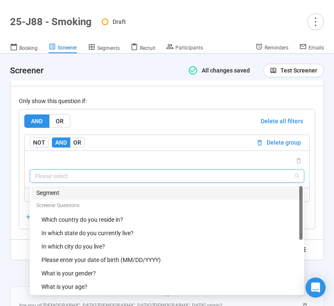
click at [111, 224] on div "Which country do you reside in?" at bounding box center [169, 219] width 256 height 9
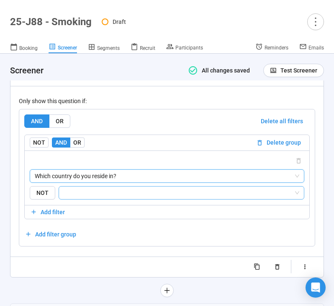
click at [123, 199] on div at bounding box center [182, 192] width 246 height 13
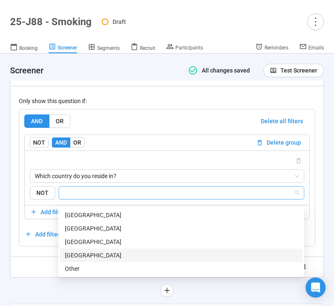
click at [117, 254] on div "United States of America" at bounding box center [181, 254] width 233 height 9
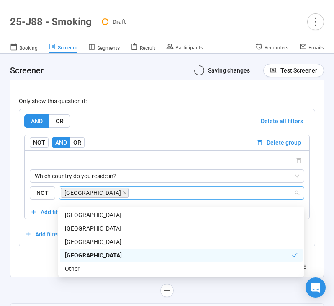
click at [45, 273] on div "Randomize order of answers Show visibility rules Show response validation Use a…" at bounding box center [167, 266] width 296 height 13
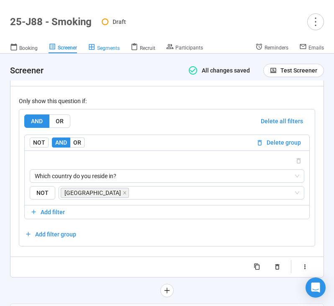
click at [102, 47] on span "Segments" at bounding box center [108, 48] width 23 height 6
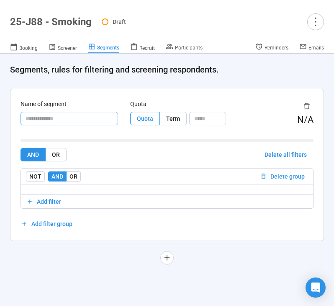
click at [72, 117] on input "text" at bounding box center [70, 118] width 98 height 13
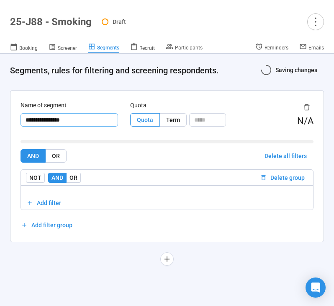
type input "**********"
click at [42, 200] on span "Add filter" at bounding box center [49, 202] width 24 height 9
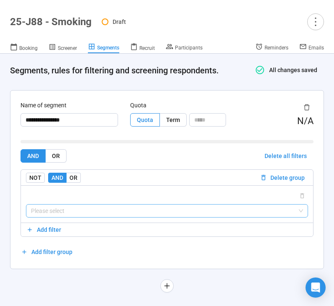
click at [64, 206] on input "search" at bounding box center [167, 210] width 272 height 13
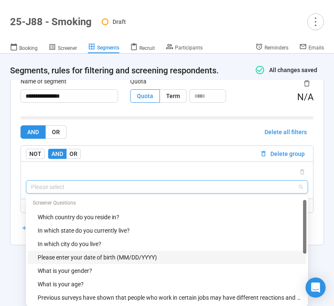
scroll to position [134, 0]
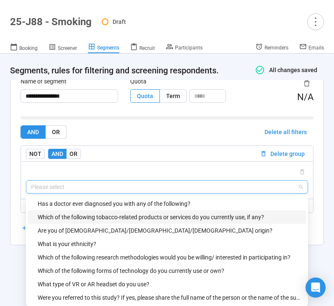
click at [104, 217] on div "Which of the following tobacco-related products or services do you currently us…" at bounding box center [170, 216] width 264 height 9
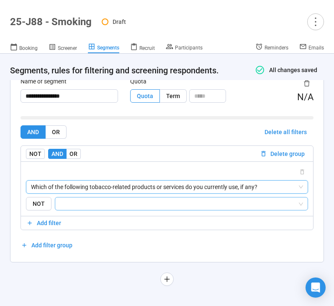
click at [113, 200] on input "search" at bounding box center [178, 203] width 237 height 10
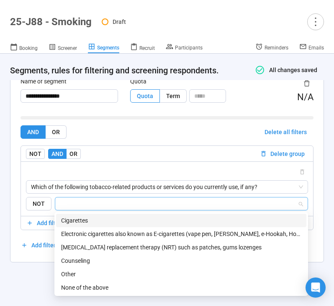
scroll to position [0, 0]
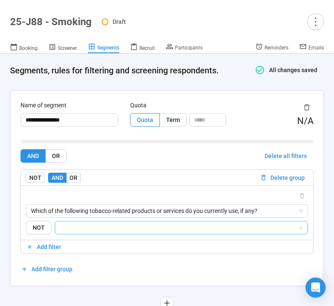
click at [93, 231] on input "search" at bounding box center [178, 227] width 237 height 10
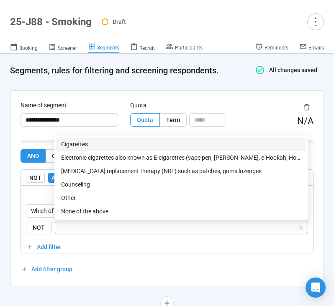
click at [96, 146] on div "Cigarettes" at bounding box center [181, 143] width 240 height 9
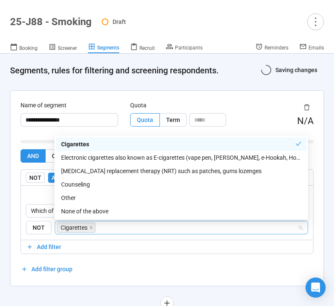
click at [245, 113] on div at bounding box center [270, 106] width 85 height 13
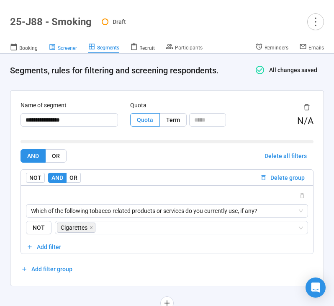
click at [64, 46] on span "Screener" at bounding box center [67, 48] width 19 height 6
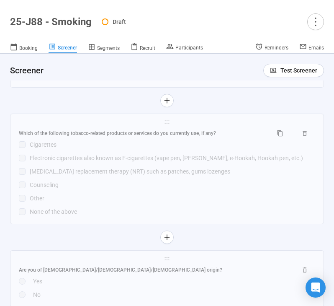
scroll to position [2180, 0]
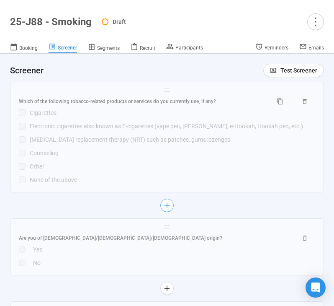
click at [167, 208] on icon "plus" at bounding box center [167, 205] width 7 height 7
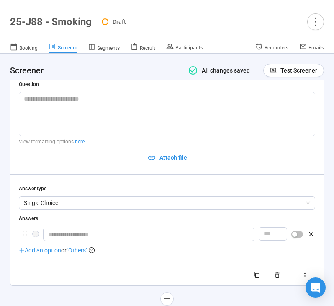
scroll to position [2198, 0]
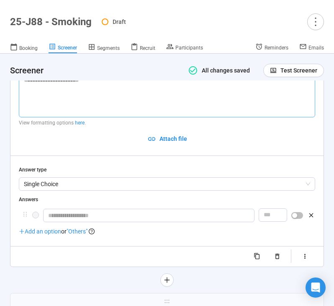
click at [109, 97] on textarea at bounding box center [167, 95] width 296 height 44
paste textarea "**********"
type textarea "**********"
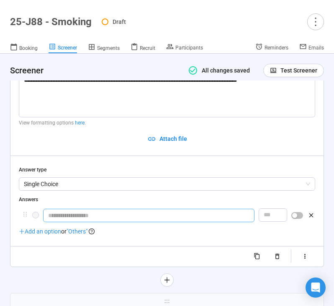
click at [75, 220] on input "text" at bounding box center [148, 214] width 211 height 13
type input "*********"
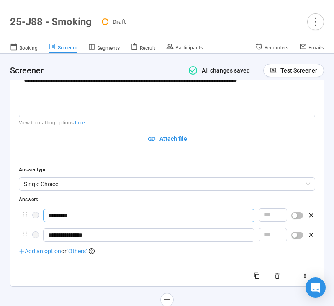
type input "**********"
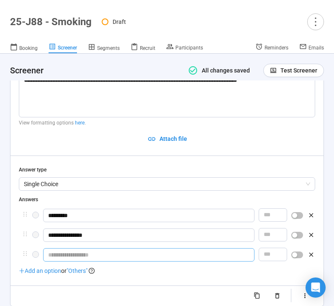
click at [82, 258] on input "text" at bounding box center [148, 254] width 211 height 13
type input "**********"
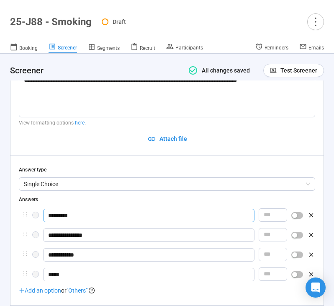
type input "******"
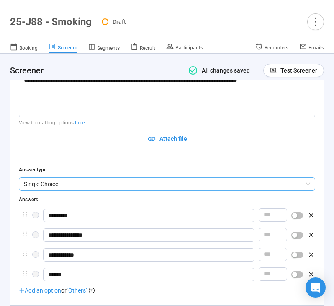
scroll to position [2267, 0]
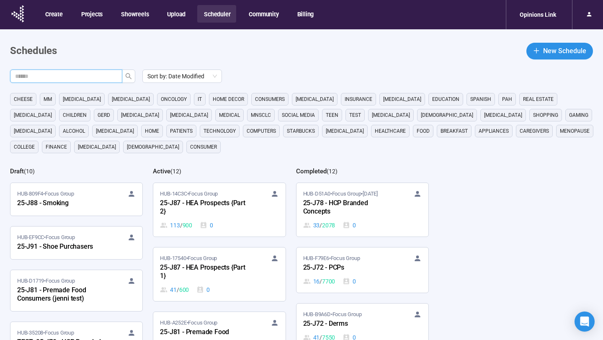
click at [94, 76] on input "text" at bounding box center [62, 76] width 95 height 9
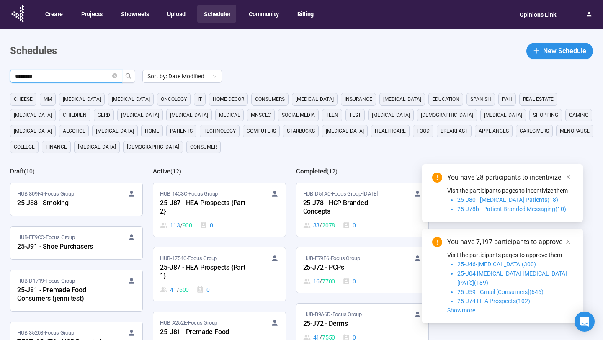
type input "********"
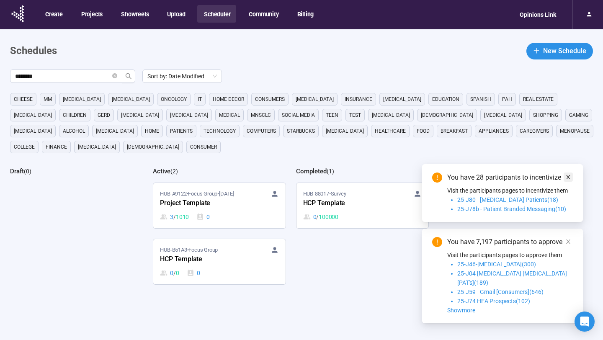
click at [334, 182] on span at bounding box center [568, 176] width 6 height 9
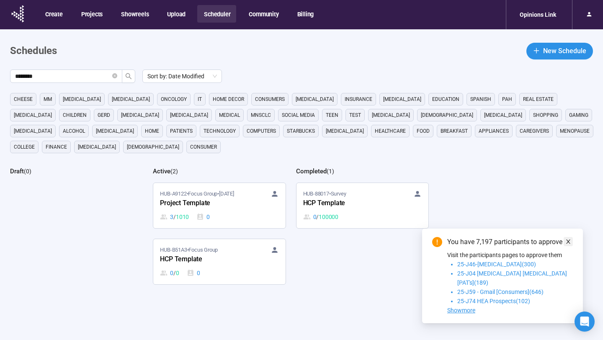
click at [334, 244] on icon "close" at bounding box center [568, 241] width 4 height 4
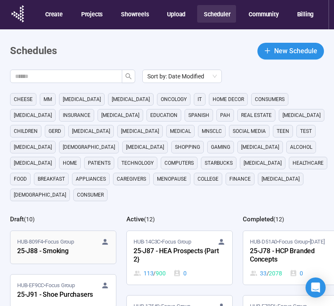
click at [54, 246] on div "25-J88 - Smoking" at bounding box center [63, 251] width 92 height 11
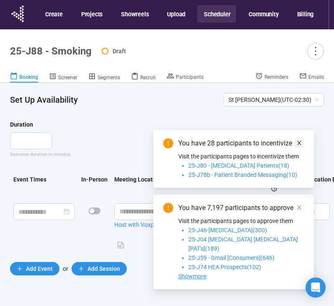
click at [296, 146] on icon "close" at bounding box center [299, 143] width 6 height 6
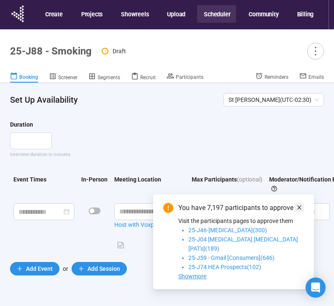
click at [298, 210] on icon "close" at bounding box center [299, 207] width 6 height 6
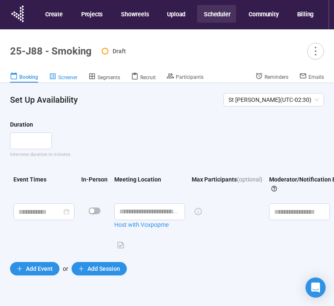
click at [65, 76] on span "Screener" at bounding box center [67, 77] width 19 height 6
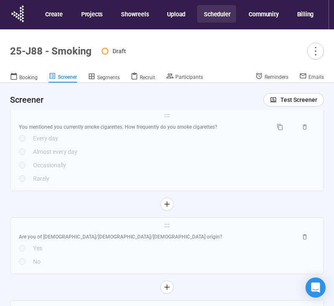
scroll to position [2321, 0]
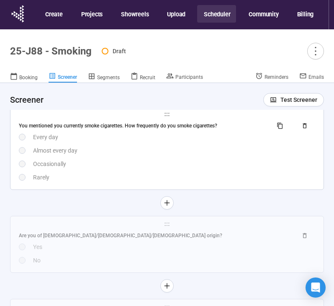
click at [236, 168] on div "Occasionally" at bounding box center [174, 163] width 282 height 9
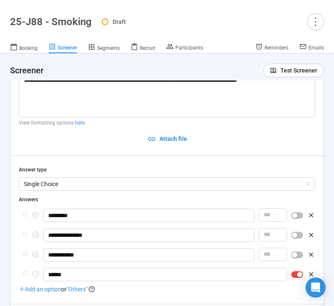
scroll to position [2287, 0]
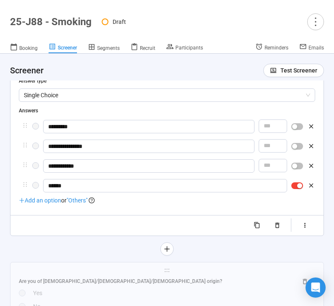
click at [297, 168] on span "button" at bounding box center [297, 165] width 12 height 7
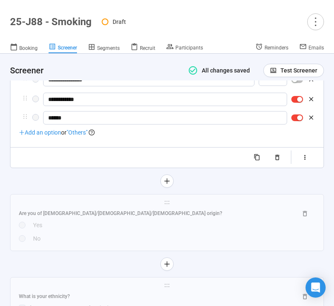
scroll to position [2360, 0]
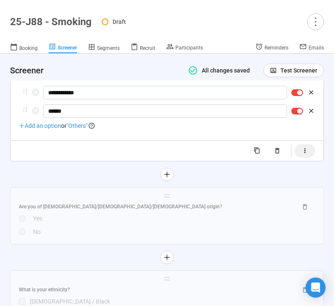
click at [301, 156] on button "button" at bounding box center [305, 150] width 21 height 13
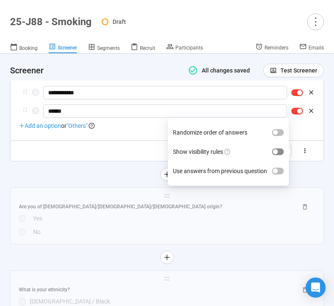
click at [278, 154] on div "button" at bounding box center [275, 151] width 5 height 5
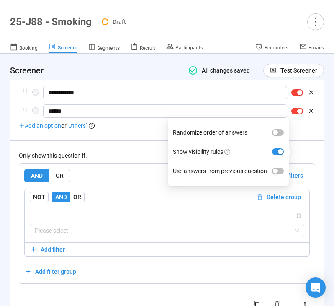
click at [129, 150] on div "Only show this question if: AND OR Delete all filters NOT AND OR Delete group P…" at bounding box center [167, 211] width 296 height 143
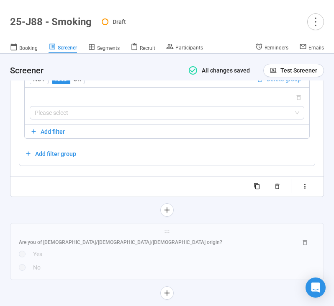
scroll to position [2483, 0]
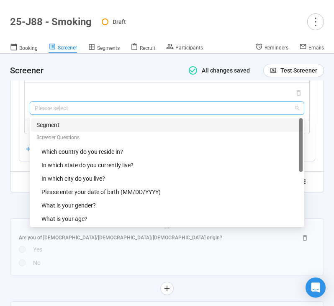
click at [132, 113] on input "search" at bounding box center [167, 108] width 264 height 13
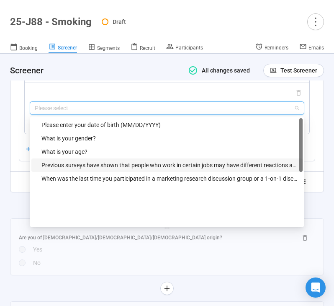
scroll to position [0, 0]
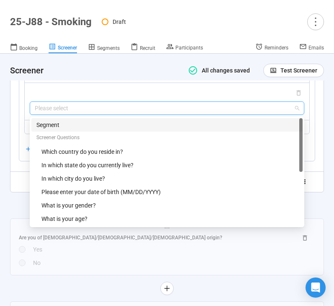
click at [99, 129] on div "Segment" at bounding box center [166, 124] width 261 height 9
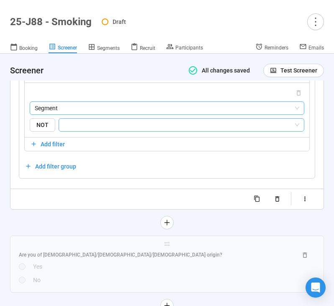
click at [113, 129] on input "search" at bounding box center [179, 125] width 230 height 10
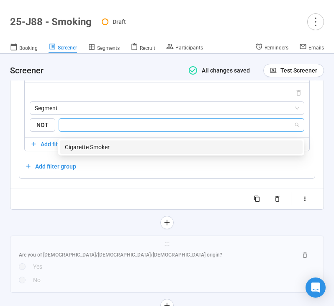
click at [110, 145] on div "Cigarette Smoker" at bounding box center [181, 146] width 233 height 9
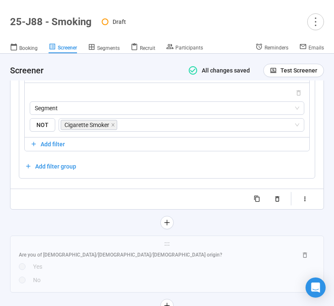
click at [55, 227] on div at bounding box center [167, 222] width 314 height 13
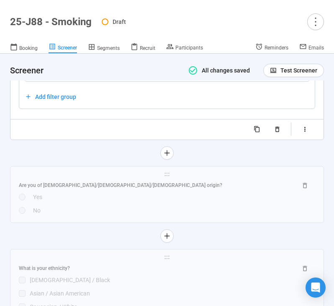
scroll to position [2551, 0]
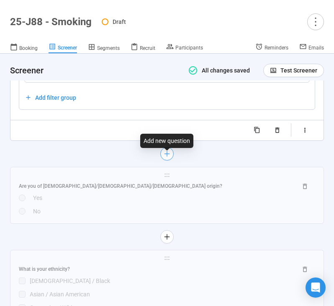
click at [168, 157] on icon "plus" at bounding box center [167, 153] width 7 height 7
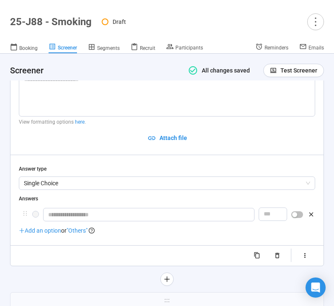
scroll to position [2308, 0]
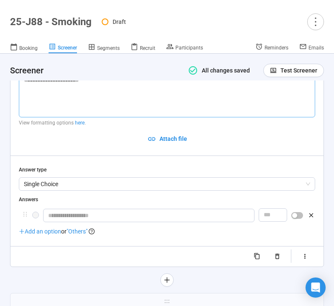
click at [75, 98] on textarea at bounding box center [167, 95] width 296 height 44
paste textarea "**********"
type textarea "**********"
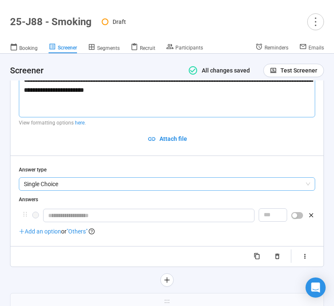
click at [100, 189] on span "Single Choice" at bounding box center [167, 183] width 286 height 13
type textarea "**********"
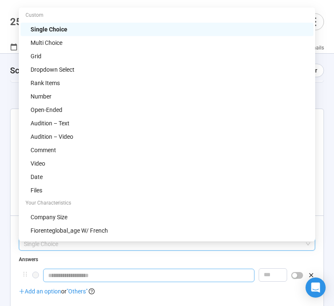
scroll to position [2247, 0]
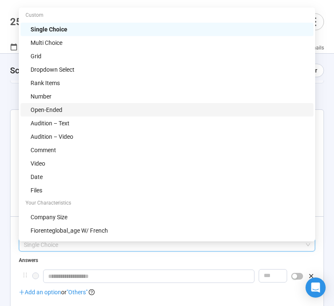
click at [126, 108] on div "Open-Ended" at bounding box center [170, 109] width 278 height 9
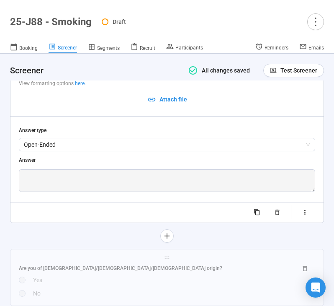
scroll to position [2348, 0]
click at [306, 215] on icon "button" at bounding box center [304, 211] width 7 height 7
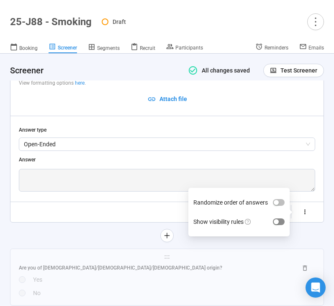
click at [277, 224] on div "button" at bounding box center [276, 221] width 5 height 5
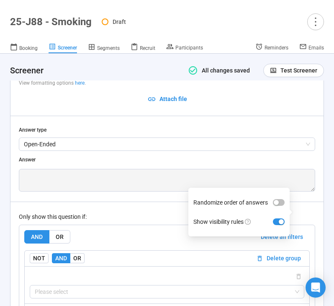
click at [144, 221] on div "Only show this question if:" at bounding box center [167, 216] width 296 height 9
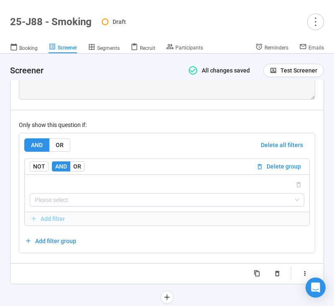
scroll to position [2448, 0]
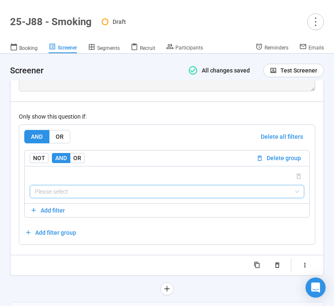
click at [139, 198] on input "search" at bounding box center [167, 191] width 264 height 13
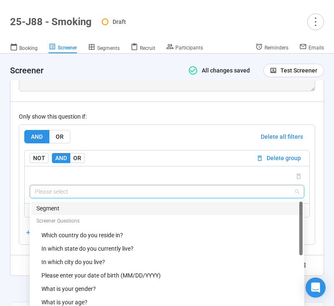
click at [123, 212] on div "Segment" at bounding box center [166, 207] width 261 height 9
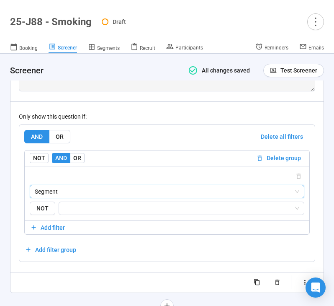
scroll to position [2492, 0]
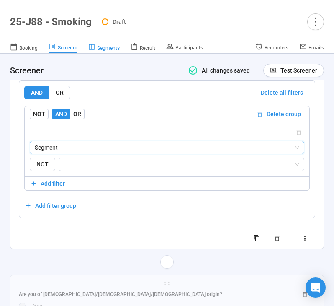
click at [110, 49] on span "Segments" at bounding box center [108, 48] width 23 height 6
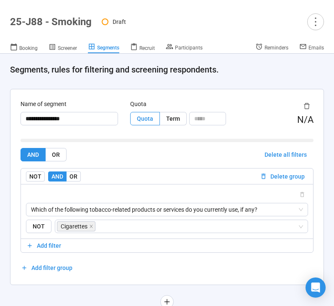
scroll to position [23, 0]
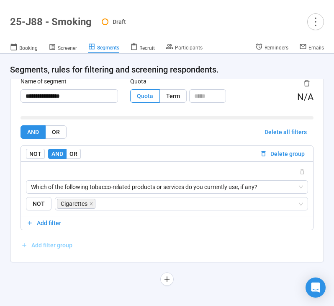
click at [48, 242] on span "Add filter group" at bounding box center [51, 244] width 41 height 9
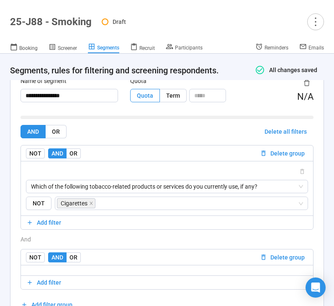
scroll to position [84, 0]
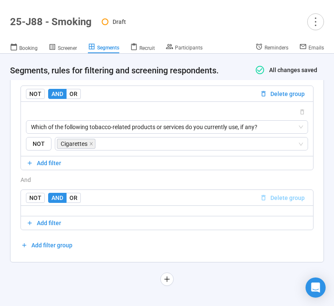
click at [276, 196] on span "Delete group" at bounding box center [287, 197] width 34 height 9
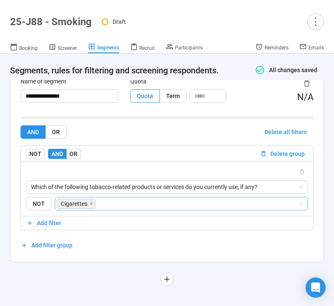
scroll to position [24, 0]
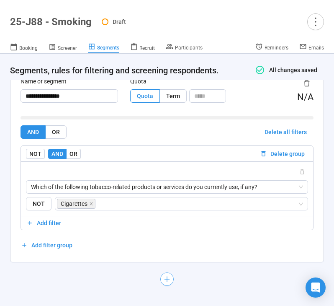
click at [165, 280] on icon "plus" at bounding box center [167, 278] width 7 height 7
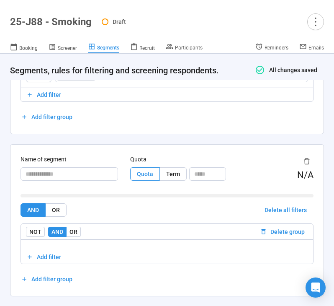
scroll to position [186, 0]
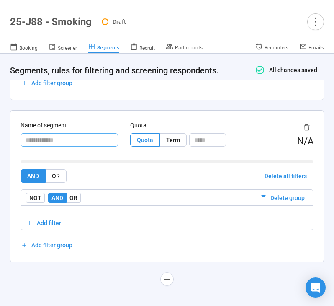
click at [75, 137] on input "text" at bounding box center [70, 139] width 98 height 13
type input "**********"
click at [43, 223] on span "Add filter" at bounding box center [49, 222] width 24 height 9
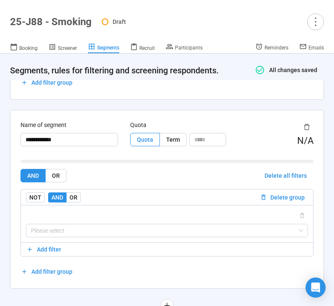
scroll to position [213, 0]
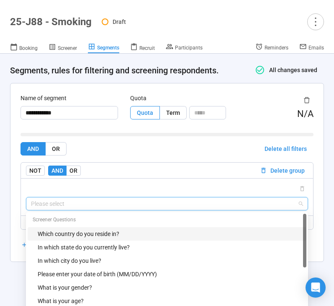
click at [90, 203] on input "search" at bounding box center [167, 203] width 272 height 13
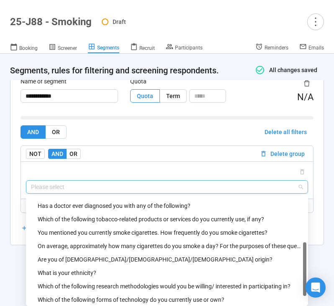
scroll to position [131, 0]
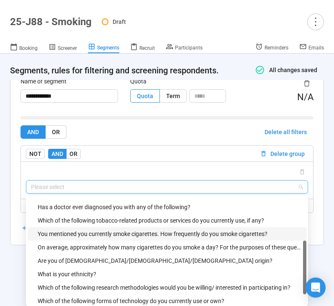
click at [98, 236] on div "You mentioned you currently smoke cigarettes. How frequently do you smoke cigar…" at bounding box center [170, 233] width 264 height 9
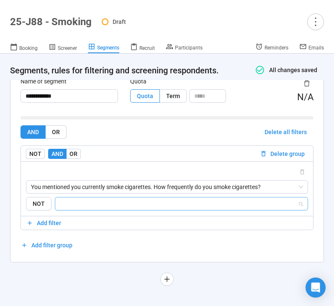
click at [110, 205] on input "search" at bounding box center [178, 203] width 237 height 10
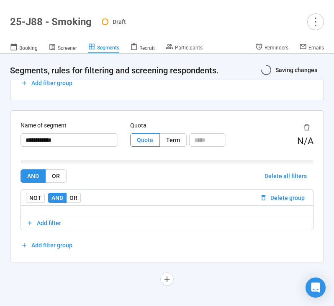
scroll to position [186, 0]
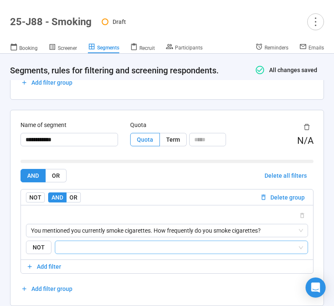
click at [98, 245] on input "search" at bounding box center [178, 247] width 237 height 10
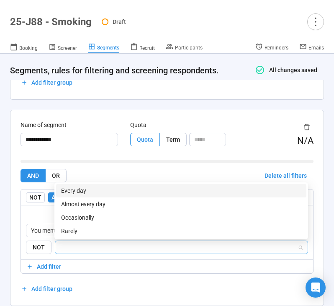
click at [116, 190] on div "Every day" at bounding box center [181, 190] width 240 height 9
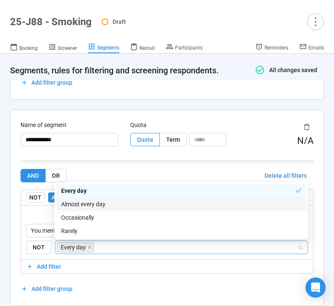
click at [116, 205] on div "Almost every day" at bounding box center [181, 203] width 240 height 9
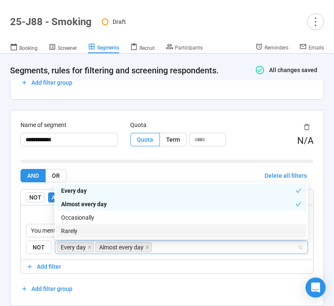
click at [120, 294] on div "AND OR Delete all filters NOT AND OR Delete group You mentioned you currently s…" at bounding box center [167, 232] width 293 height 126
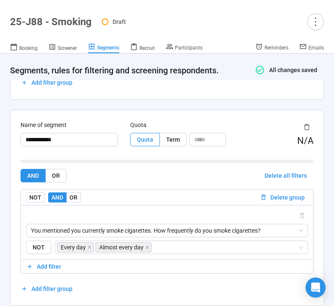
scroll to position [0, 0]
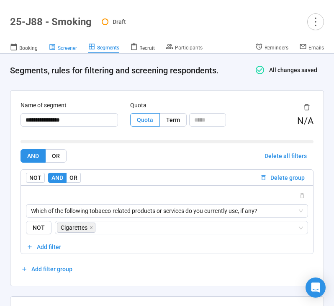
click at [69, 50] on span "Screener" at bounding box center [67, 48] width 19 height 6
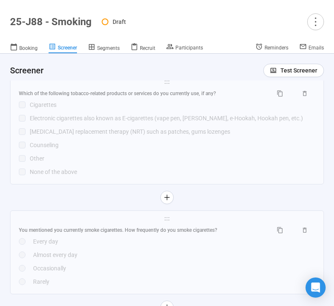
scroll to position [2185, 0]
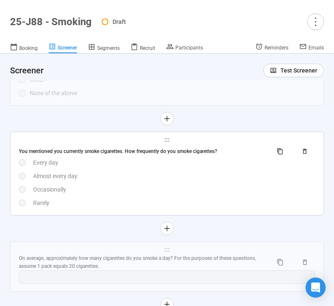
click at [121, 177] on div "Almost every day" at bounding box center [174, 175] width 282 height 9
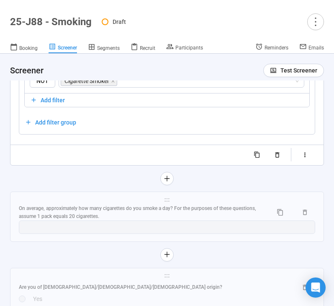
scroll to position [2526, 0]
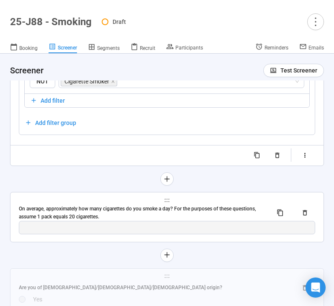
click at [103, 211] on div "On average, approximately how many cigarettes do you smoke a day? For the purpo…" at bounding box center [142, 213] width 247 height 16
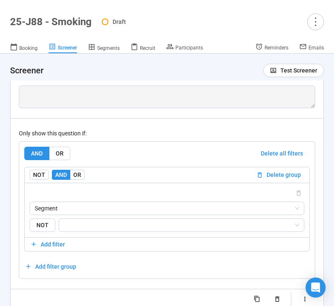
scroll to position [2433, 0]
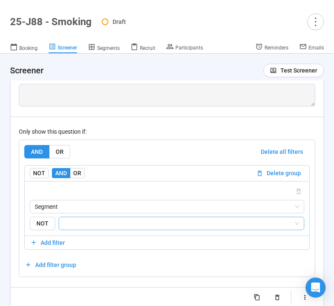
click at [105, 225] on input "search" at bounding box center [179, 223] width 230 height 10
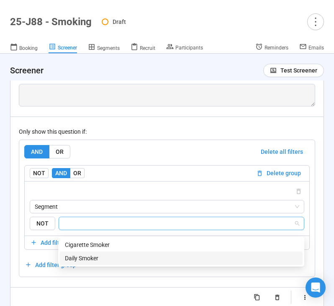
click at [110, 259] on div "Daily Smoker" at bounding box center [181, 257] width 233 height 9
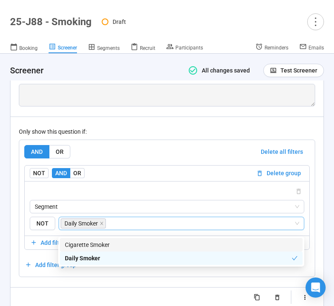
click at [161, 163] on div "AND OR Delete all filters NOT AND OR Delete group Segment NOT Daily Smoker Dail…" at bounding box center [166, 208] width 285 height 126
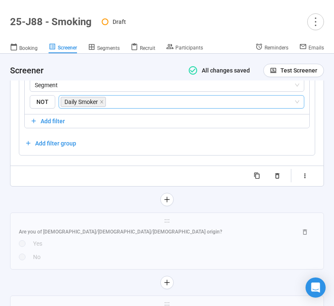
scroll to position [2555, 0]
click at [250, 181] on button "button" at bounding box center [257, 174] width 21 height 13
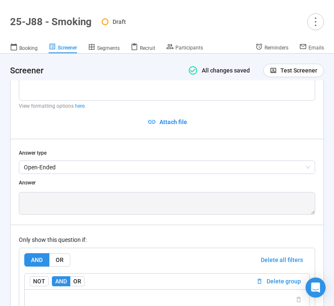
scroll to position [2384, 0]
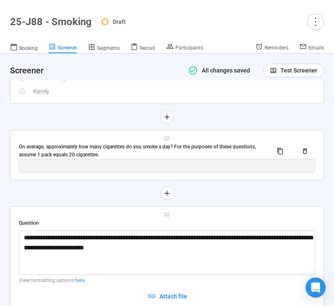
click at [136, 152] on div "On average, approximately how many cigarettes do you smoke a day? For the purpo…" at bounding box center [142, 151] width 247 height 16
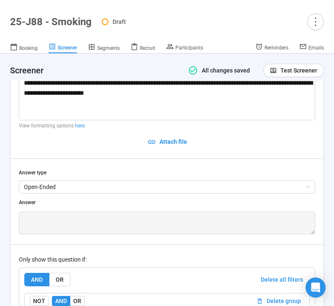
scroll to position [2308, 0]
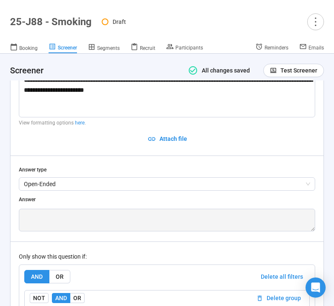
click at [108, 195] on div "**********" at bounding box center [167, 245] width 296 height 367
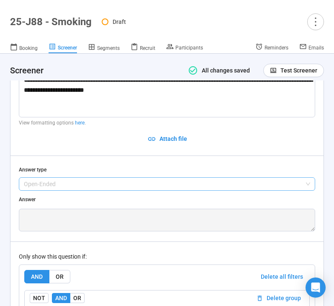
click at [102, 189] on span "Open-Ended" at bounding box center [167, 183] width 286 height 13
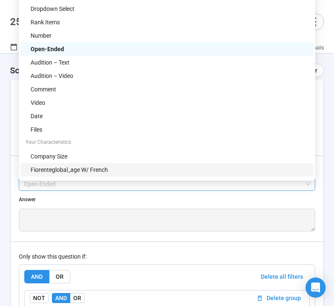
scroll to position [0, 0]
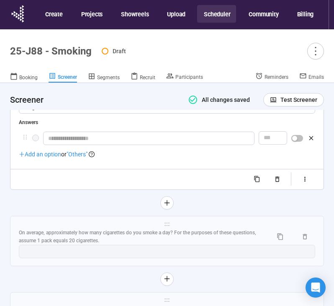
scroll to position [2417, 0]
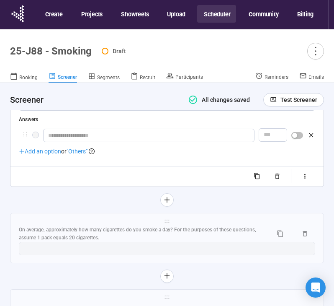
click at [98, 143] on div at bounding box center [167, 135] width 296 height 15
click at [98, 142] on input "text" at bounding box center [148, 134] width 211 height 13
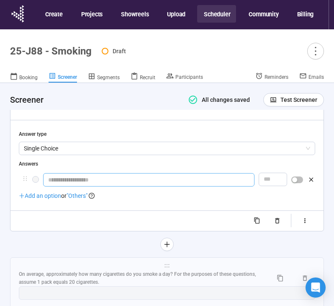
scroll to position [2371, 0]
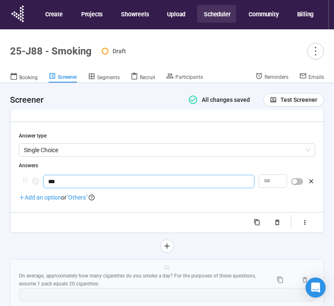
type input "***"
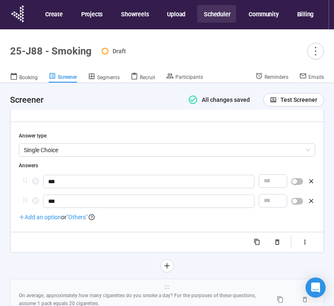
type input "***"
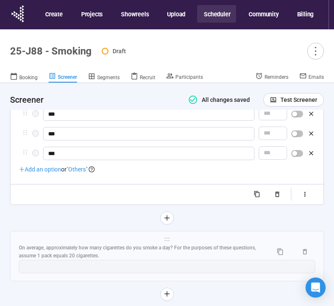
scroll to position [2445, 0]
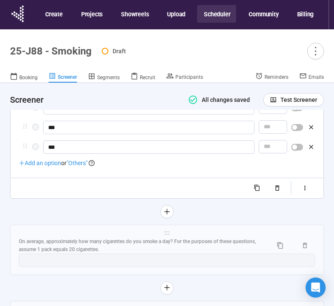
click at [295, 114] on div at bounding box center [297, 107] width 12 height 13
type input "***"
click at [296, 110] on div "button" at bounding box center [294, 107] width 5 height 5
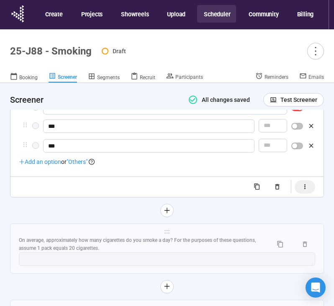
click at [305, 190] on icon "button" at bounding box center [304, 186] width 7 height 7
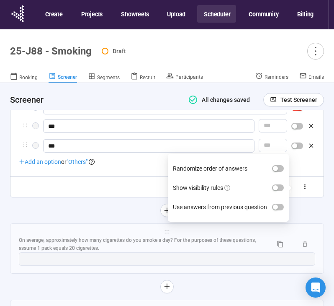
click at [272, 195] on label "Show visibility rules" at bounding box center [228, 187] width 111 height 19
click at [272, 191] on button "Show visibility rules" at bounding box center [278, 187] width 12 height 7
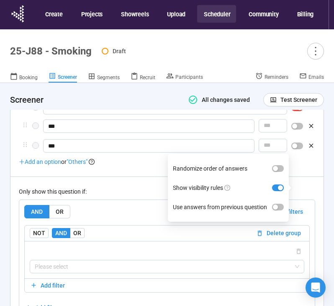
click at [143, 193] on div "Only show this question if:" at bounding box center [167, 191] width 296 height 9
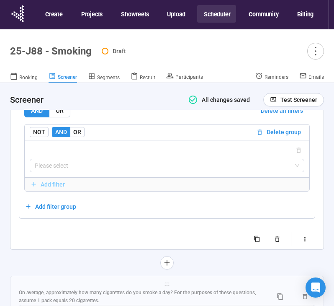
scroll to position [2554, 0]
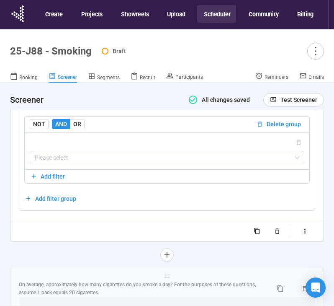
click at [140, 169] on div "Please select" at bounding box center [167, 150] width 285 height 37
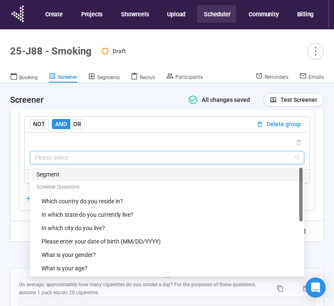
click at [141, 164] on input "search" at bounding box center [167, 157] width 264 height 13
click at [135, 179] on div "Segment" at bounding box center [166, 173] width 261 height 9
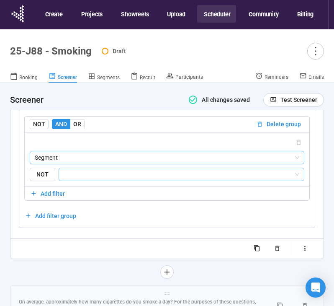
click at [122, 179] on input "search" at bounding box center [179, 174] width 230 height 10
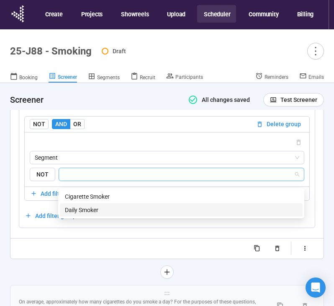
click at [104, 209] on div "Daily Smoker" at bounding box center [181, 209] width 233 height 9
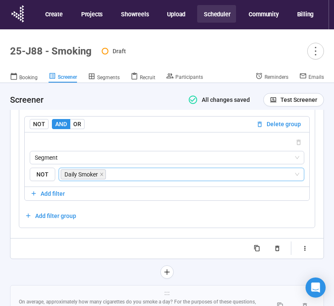
click at [67, 270] on div "**********" at bounding box center [167, 55] width 314 height 446
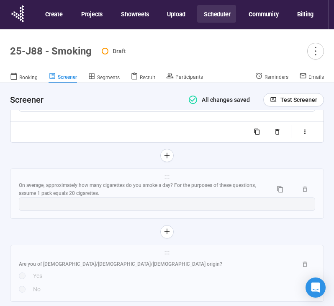
scroll to position [2671, 0]
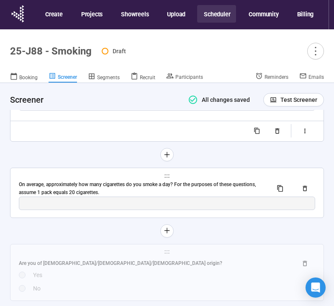
click at [97, 191] on div "On average, approximately how many cigarettes do you smoke a day? For the purpo…" at bounding box center [142, 188] width 247 height 16
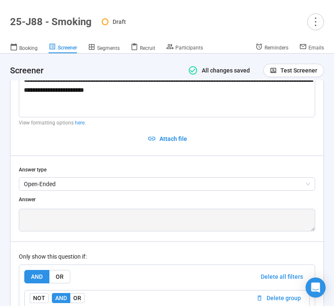
scroll to position [2369, 0]
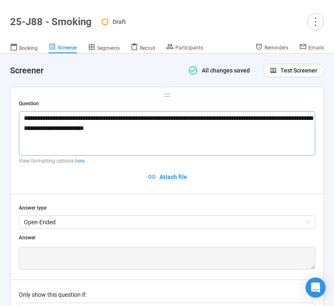
drag, startPoint x: 168, startPoint y: 134, endPoint x: 218, endPoint y: 126, distance: 50.8
click at [218, 126] on textarea "**********" at bounding box center [167, 133] width 296 height 44
type textarea "**********"
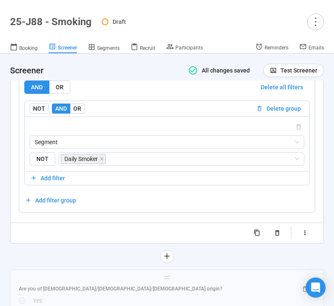
scroll to position [2596, 0]
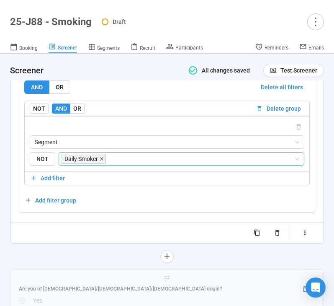
click at [103, 161] on icon "close" at bounding box center [102, 159] width 4 height 4
click at [108, 47] on span "Segments" at bounding box center [108, 48] width 23 height 6
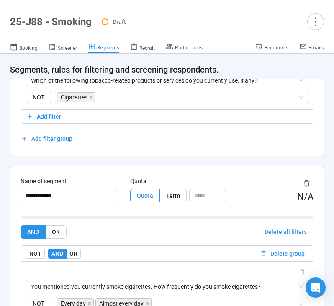
scroll to position [229, 0]
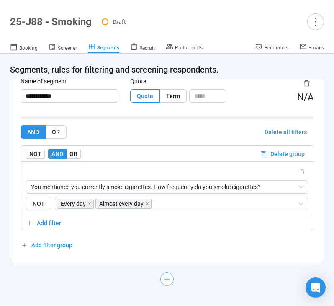
click at [166, 276] on icon "plus" at bounding box center [167, 278] width 7 height 7
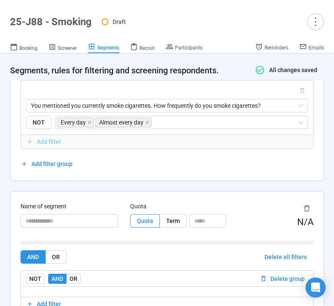
scroll to position [392, 0]
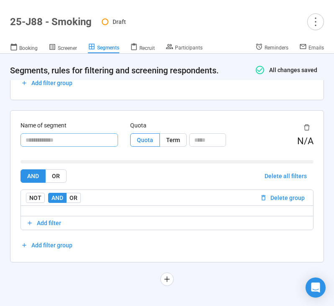
click at [72, 141] on input "text" at bounding box center [70, 139] width 98 height 13
type input "**********"
click at [59, 223] on span "Add filter" at bounding box center [49, 222] width 24 height 9
click at [46, 221] on span "Add filter" at bounding box center [49, 222] width 24 height 9
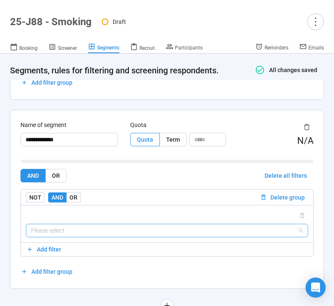
click at [67, 231] on input "search" at bounding box center [167, 230] width 272 height 13
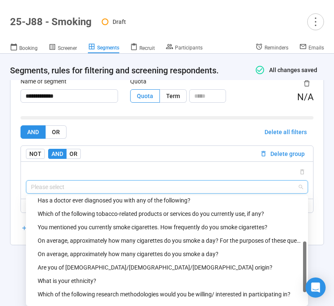
scroll to position [137, 0]
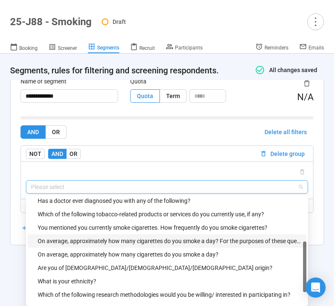
click at [90, 243] on div "On average, approximately how many cigarettes do you smoke a day? For the purpo…" at bounding box center [170, 240] width 264 height 9
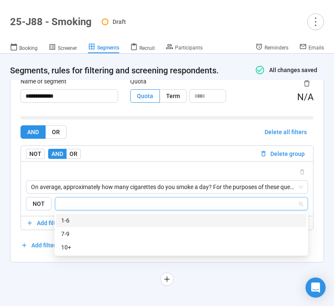
click at [94, 203] on input "search" at bounding box center [178, 203] width 237 height 10
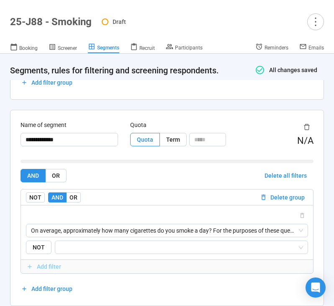
scroll to position [436, 0]
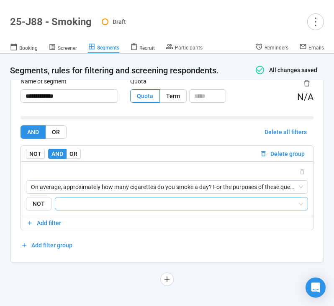
click at [82, 202] on input "search" at bounding box center [178, 203] width 237 height 10
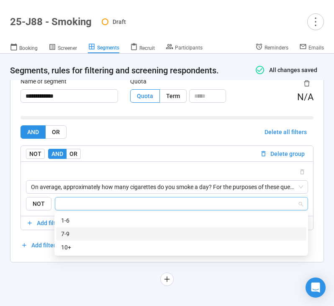
click at [79, 235] on div "7-9" at bounding box center [181, 233] width 240 height 9
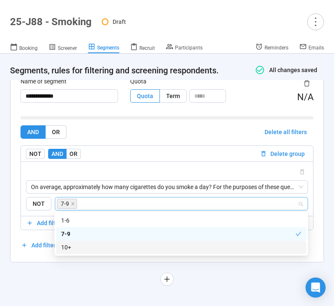
click at [74, 250] on div "10+" at bounding box center [181, 246] width 240 height 9
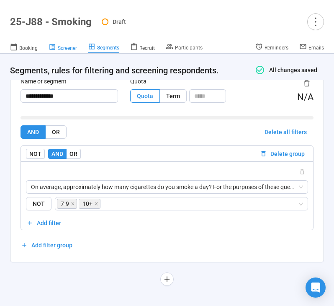
click at [68, 47] on span "Screener" at bounding box center [67, 48] width 19 height 6
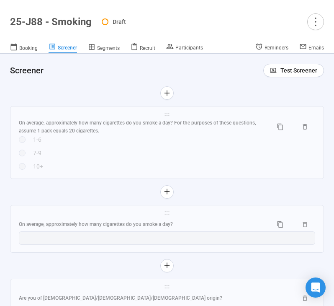
scroll to position [2415, 0]
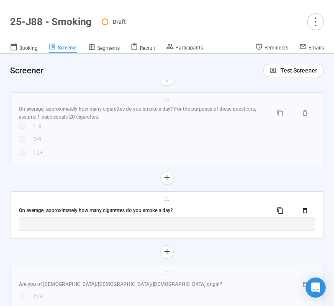
click at [199, 214] on div "On average, approximately how many cigarettes do you smoke a day?" at bounding box center [142, 210] width 247 height 8
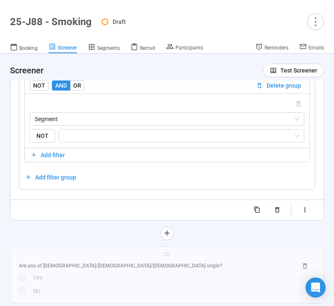
scroll to position [2623, 0]
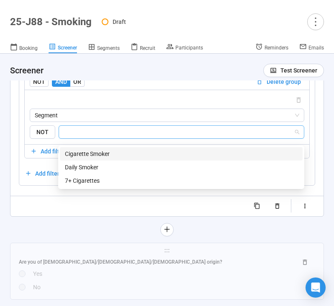
click at [157, 137] on input "search" at bounding box center [179, 132] width 230 height 10
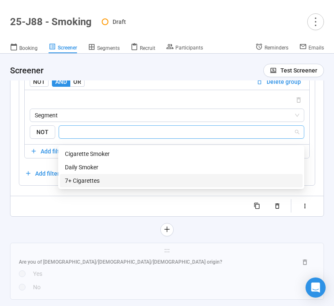
click at [137, 182] on div "7+ Cigarettes" at bounding box center [181, 180] width 233 height 9
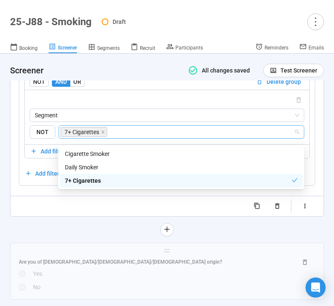
click at [88, 222] on div "**********" at bounding box center [167, 34] width 314 height 403
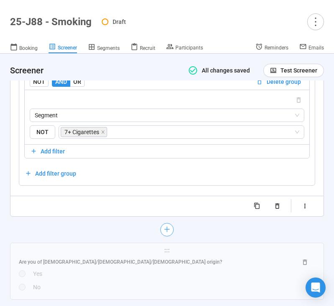
click at [164, 232] on icon "plus" at bounding box center [167, 229] width 7 height 7
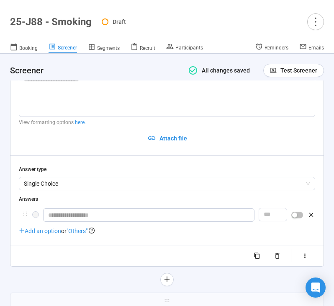
scroll to position [2481, 0]
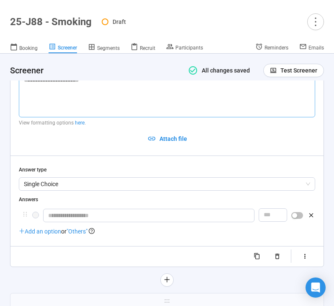
click at [76, 109] on textarea at bounding box center [167, 95] width 296 height 44
paste textarea "**********"
type textarea "**********"
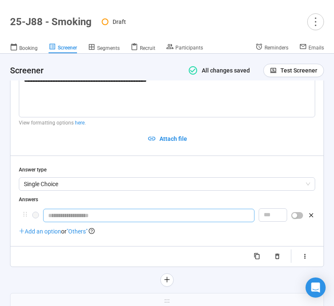
click at [72, 221] on input "text" at bounding box center [148, 214] width 211 height 13
type input "**********"
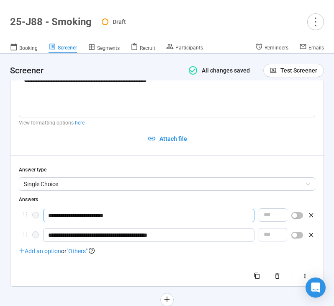
type input "**********"
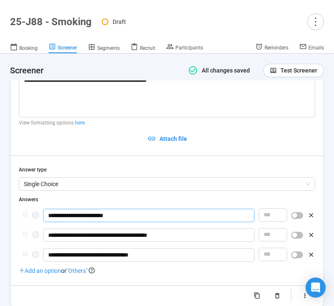
type input "**********"
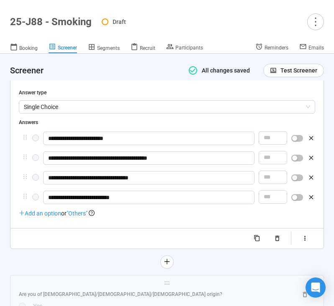
scroll to position [2570, 0]
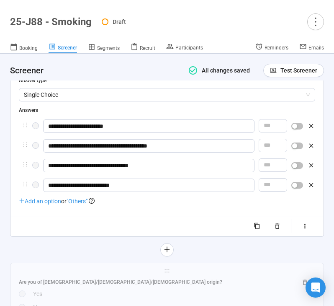
type input "**********"
click at [297, 187] on div "button" at bounding box center [294, 184] width 5 height 5
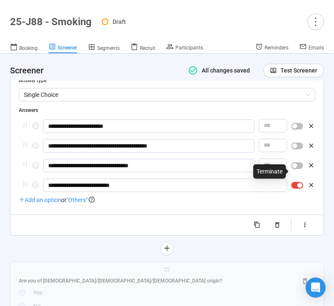
click at [293, 168] on div "button" at bounding box center [294, 165] width 5 height 5
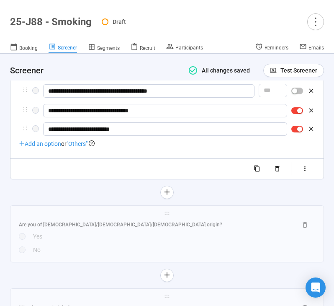
scroll to position [2625, 0]
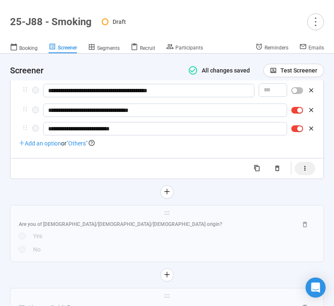
click at [304, 175] on button "button" at bounding box center [305, 168] width 21 height 13
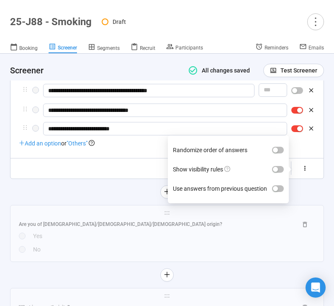
click at [270, 179] on label "Show visibility rules" at bounding box center [228, 168] width 111 height 19
click at [272, 172] on button "Show visibility rules" at bounding box center [278, 169] width 12 height 7
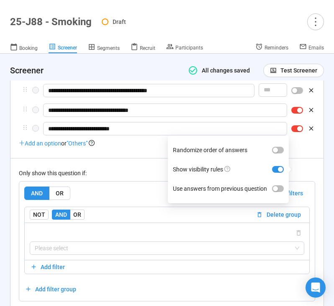
click at [110, 198] on div "AND OR Delete all filters" at bounding box center [166, 192] width 285 height 13
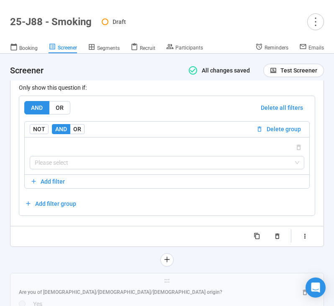
scroll to position [2717, 0]
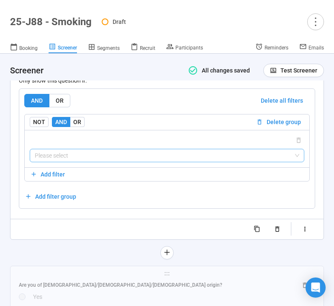
click at [112, 159] on input "search" at bounding box center [167, 155] width 264 height 13
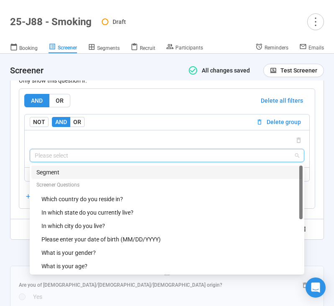
click at [96, 177] on div "Segment" at bounding box center [166, 171] width 261 height 9
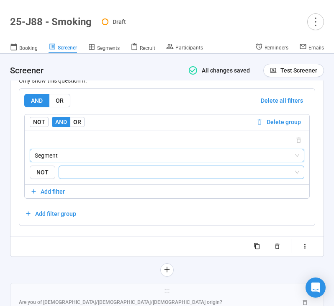
click at [109, 176] on input "search" at bounding box center [179, 172] width 230 height 10
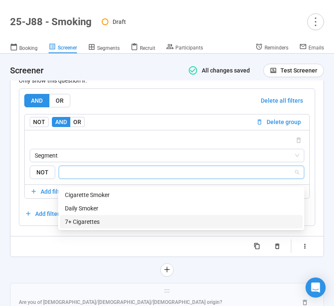
click at [103, 220] on div "7+ Cigarettes" at bounding box center [181, 221] width 233 height 9
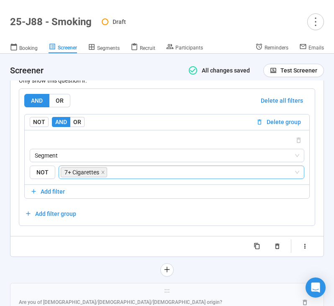
click at [69, 253] on div "Randomize order of answers Show visibility rules Use answers from previous ques…" at bounding box center [167, 245] width 296 height 13
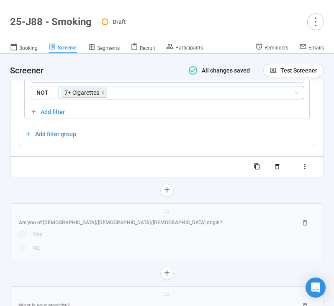
scroll to position [2803, 0]
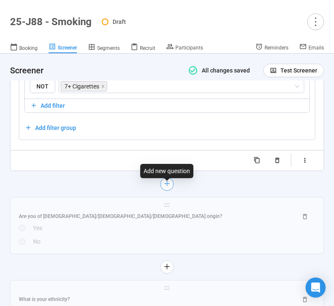
click at [166, 187] on icon "plus" at bounding box center [167, 183] width 7 height 7
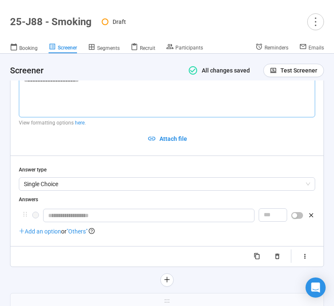
scroll to position [2590, 0]
click at [71, 106] on textarea at bounding box center [167, 95] width 296 height 44
type textarea "*"
type textarea "**"
type textarea "***"
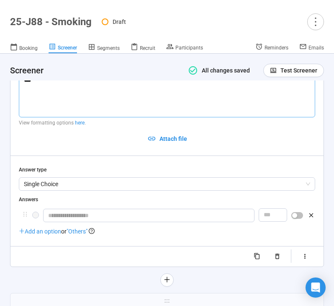
type textarea "****"
type textarea "******"
type textarea "*******"
type textarea "********"
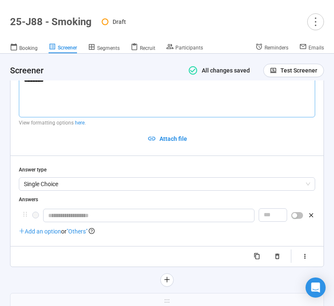
type textarea "********"
type textarea "**********"
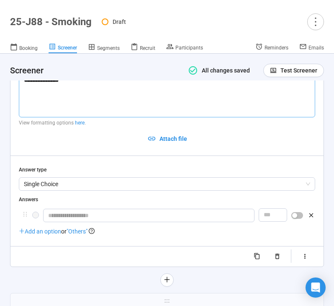
type textarea "**********"
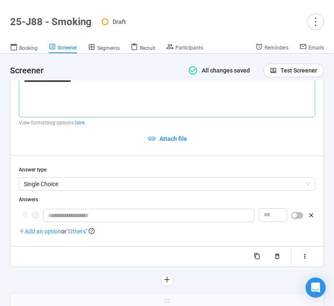
type textarea "**********"
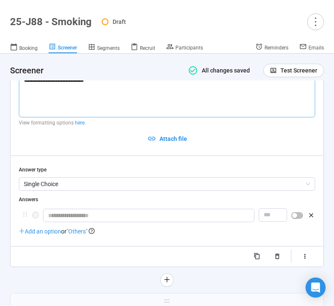
type textarea "**********"
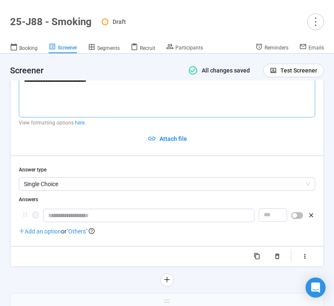
type textarea "**********"
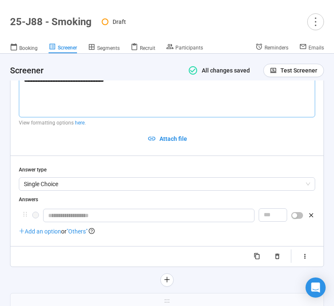
type textarea "**********"
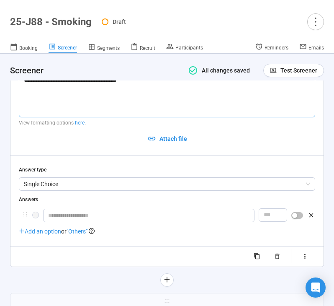
type textarea "**********"
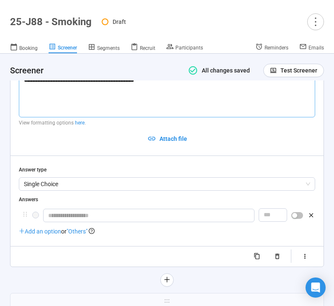
type textarea "**********"
click at [83, 222] on input "text" at bounding box center [148, 214] width 211 height 13
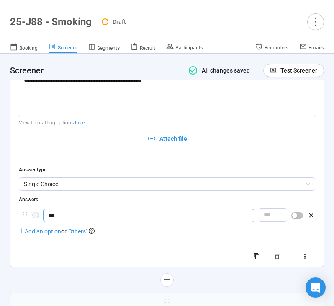
type input "***"
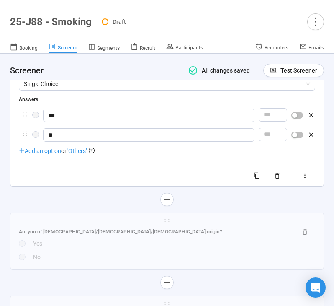
scroll to position [2694, 0]
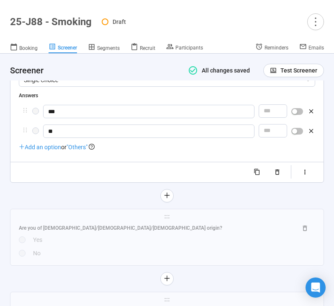
type input "**"
click at [293, 134] on div "button" at bounding box center [294, 130] width 5 height 5
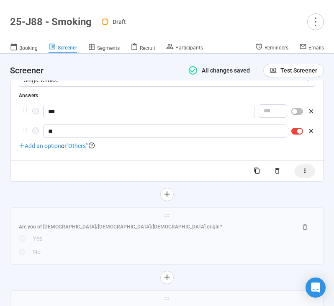
click at [303, 177] on button "button" at bounding box center [305, 170] width 21 height 13
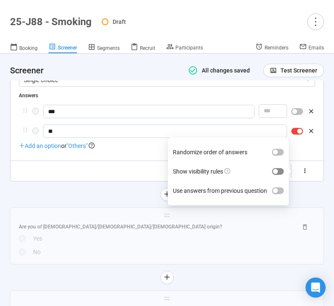
click at [282, 175] on span "button" at bounding box center [278, 171] width 12 height 7
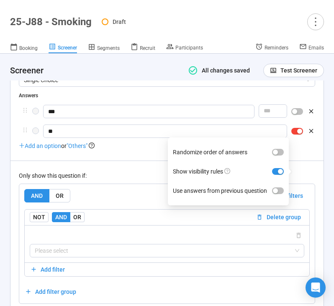
click at [139, 175] on div "Only show this question if: AND OR Delete all filters NOT AND OR Delete group P…" at bounding box center [167, 231] width 296 height 143
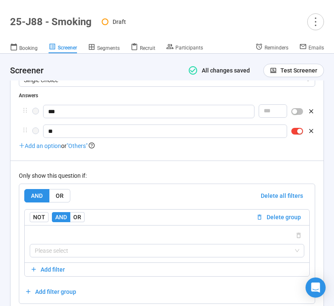
scroll to position [2777, 0]
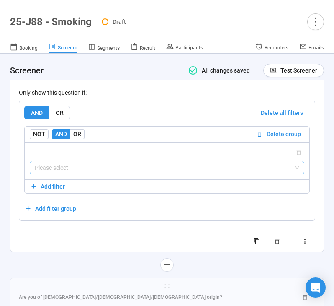
click at [127, 173] on input "search" at bounding box center [167, 167] width 264 height 13
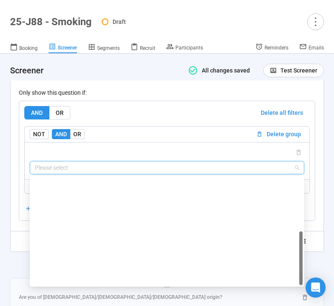
scroll to position [121, 0]
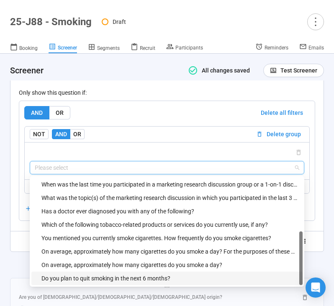
click at [113, 279] on div "Do you plan to quit smoking in the next 6 months?" at bounding box center [169, 277] width 256 height 9
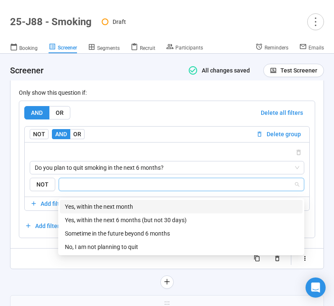
click at [139, 189] on input "search" at bounding box center [179, 184] width 230 height 10
click at [130, 208] on div "Yes, within the next month" at bounding box center [181, 206] width 233 height 9
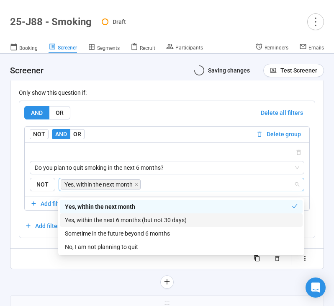
click at [128, 221] on div "Yes, within the next 6 months (but not 30 days)" at bounding box center [181, 219] width 233 height 9
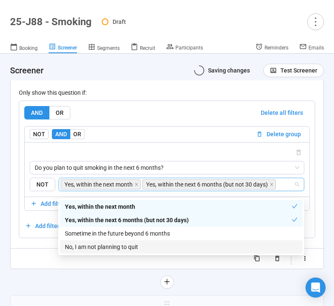
click at [69, 278] on div "**********" at bounding box center [167, 75] width 314 height 426
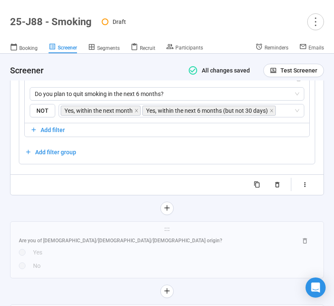
scroll to position [2886, 0]
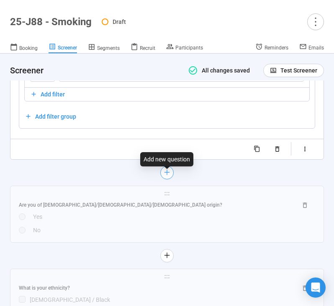
click at [169, 175] on icon "plus" at bounding box center [167, 172] width 7 height 7
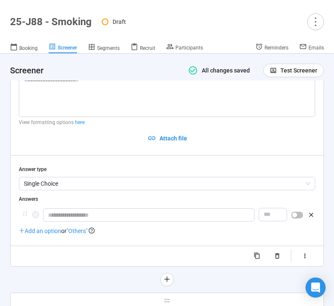
scroll to position [2673, 0]
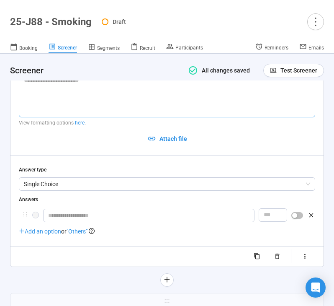
click at [89, 113] on textarea at bounding box center [167, 95] width 296 height 44
paste textarea "**********"
type textarea "**********"
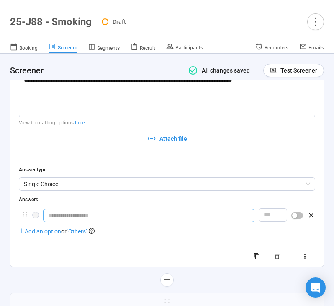
click at [72, 219] on input "text" at bounding box center [148, 214] width 211 height 13
type input "***"
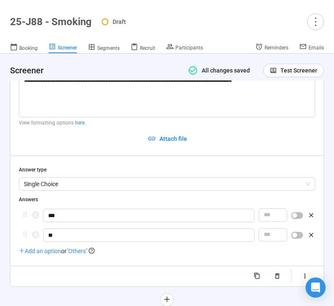
scroll to position [2756, 0]
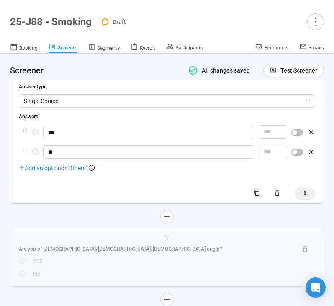
click at [303, 196] on icon "button" at bounding box center [304, 192] width 7 height 7
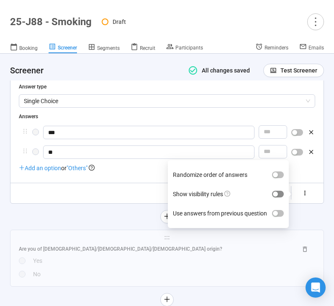
type input "**"
click at [280, 197] on span "button" at bounding box center [278, 193] width 12 height 7
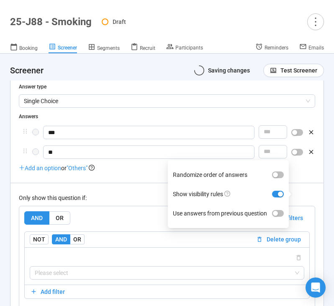
click at [120, 202] on div "Only show this question if:" at bounding box center [167, 197] width 296 height 9
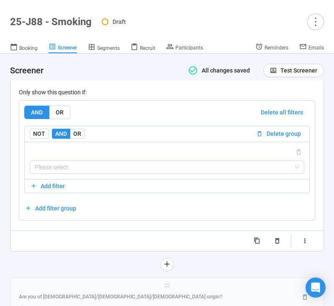
scroll to position [2871, 0]
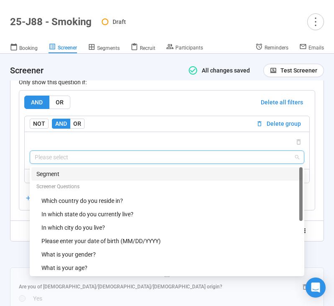
click at [115, 161] on input "search" at bounding box center [167, 157] width 264 height 13
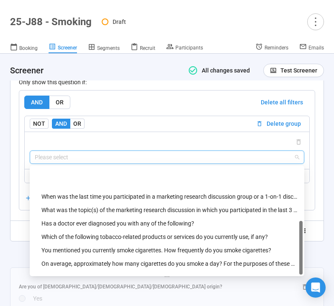
scroll to position [134, 0]
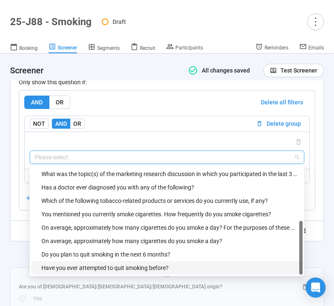
click at [92, 270] on div "Have you ever attempted to quit smoking before?" at bounding box center [169, 267] width 256 height 9
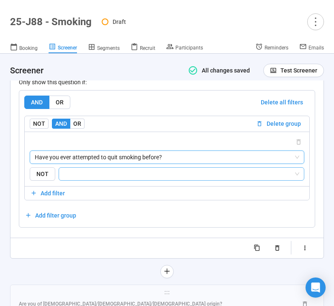
click at [124, 180] on div at bounding box center [182, 173] width 246 height 13
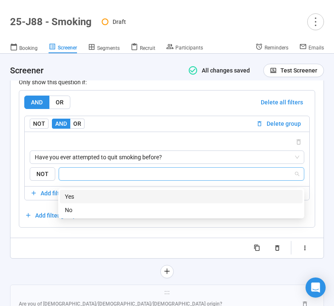
click at [118, 194] on div "Yes" at bounding box center [181, 196] width 233 height 9
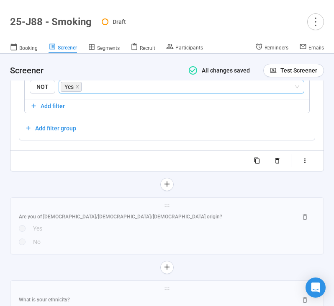
scroll to position [2958, 0]
click at [167, 191] on button "button" at bounding box center [166, 184] width 13 height 13
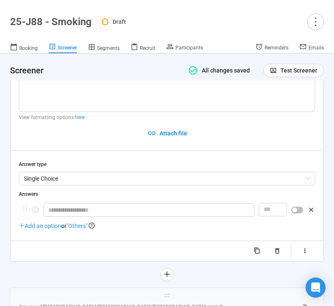
scroll to position [2756, 0]
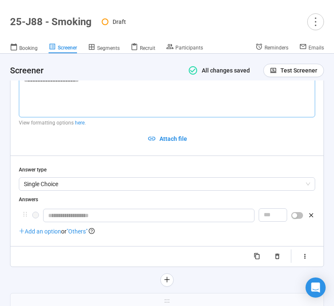
click at [110, 109] on textarea at bounding box center [167, 95] width 296 height 44
type textarea "*"
type textarea "**"
type textarea "***"
type textarea "****"
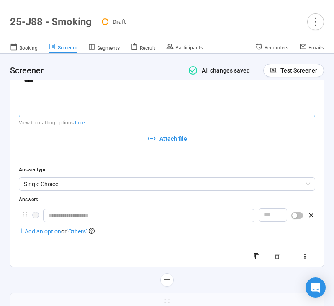
type textarea "*****"
type textarea "****"
type textarea "***"
type textarea "**"
type textarea "***"
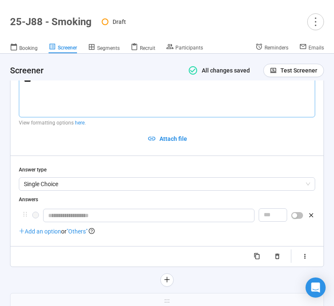
type textarea "****"
type textarea "*****"
type textarea "*******"
type textarea "********"
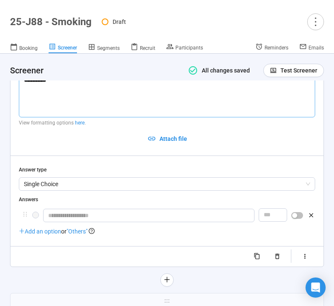
type textarea "*********"
type textarea "**********"
type textarea "*********"
type textarea "**********"
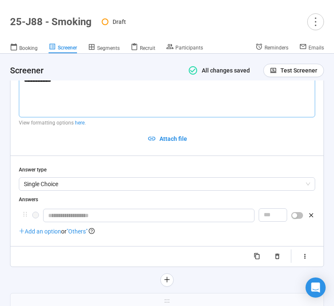
type textarea "**********"
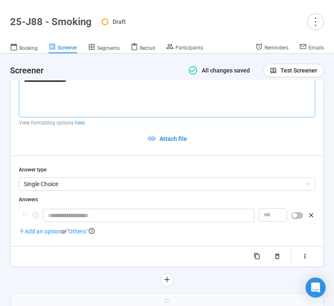
type textarea "**********"
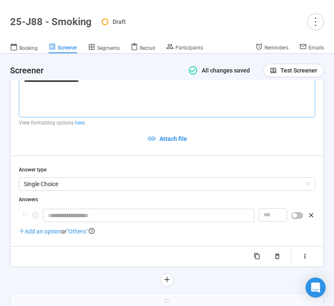
type textarea "**********"
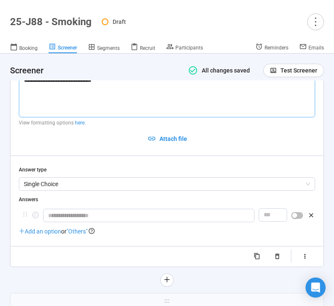
type textarea "**********"
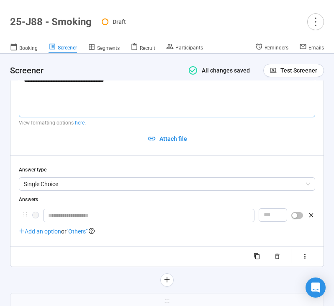
type textarea "**********"
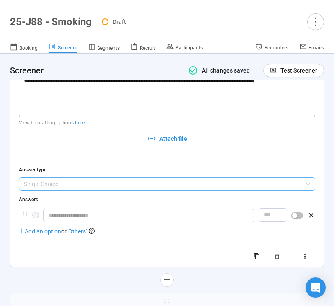
click at [77, 190] on span "Single Choice" at bounding box center [167, 183] width 286 height 13
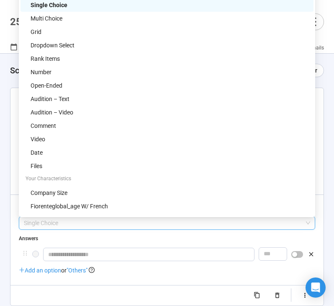
scroll to position [2717, 0]
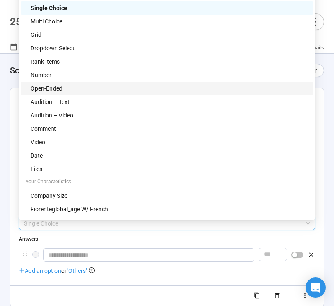
click at [81, 88] on div "Open-Ended" at bounding box center [170, 88] width 278 height 9
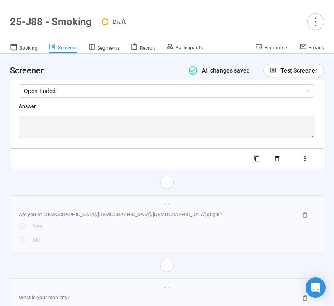
scroll to position [2850, 0]
click at [306, 161] on icon "button" at bounding box center [304, 157] width 7 height 7
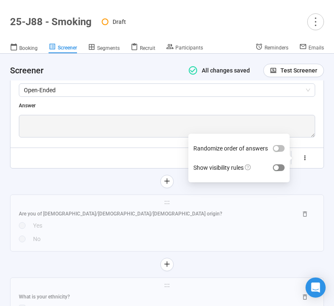
click at [280, 171] on span "button" at bounding box center [279, 167] width 12 height 7
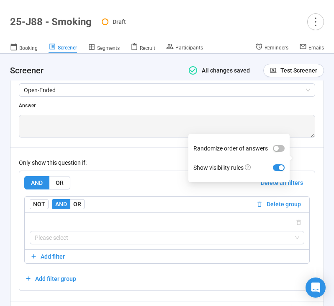
click at [135, 174] on div "Only show this question if: AND OR Delete all filters NOT AND OR Delete group P…" at bounding box center [167, 218] width 296 height 143
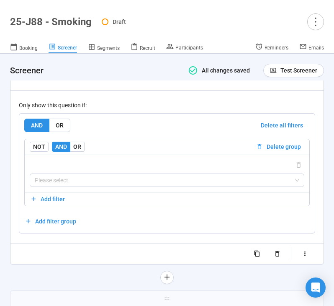
scroll to position [2914, 0]
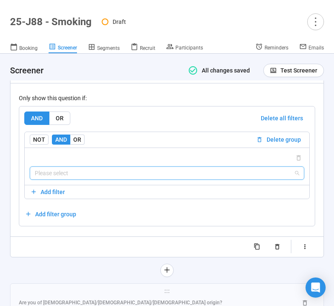
click at [100, 178] on input "search" at bounding box center [167, 173] width 264 height 13
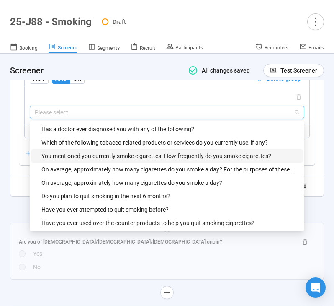
scroll to position [2982, 0]
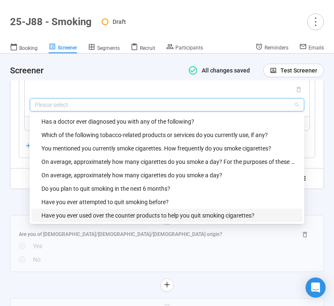
click at [164, 220] on div "Have you ever used over the counter products to help you quit smoking cigarette…" at bounding box center [169, 215] width 256 height 9
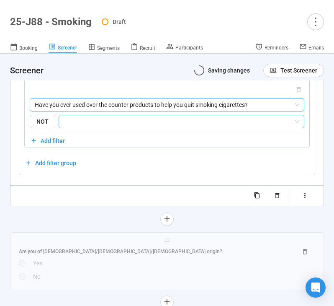
click at [162, 126] on input "search" at bounding box center [179, 121] width 230 height 10
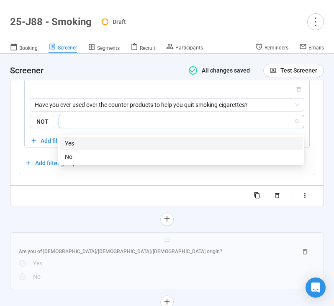
click at [153, 141] on div "Yes" at bounding box center [181, 143] width 233 height 9
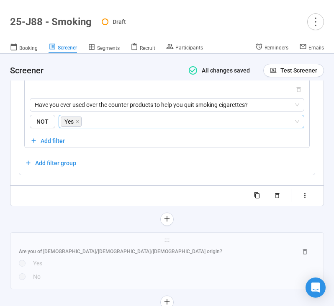
click at [101, 205] on div "**********" at bounding box center [166, 14] width 313 height 383
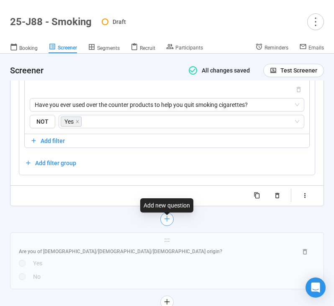
click at [168, 222] on icon "plus" at bounding box center [167, 218] width 7 height 7
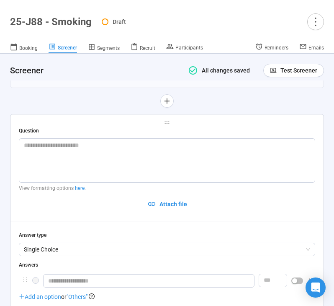
scroll to position [2774, 0]
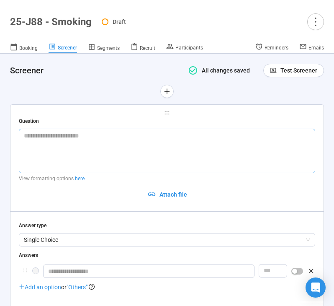
paste textarea "**********"
click at [99, 153] on textarea at bounding box center [167, 150] width 296 height 44
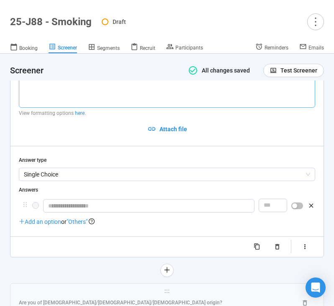
scroll to position [2845, 0]
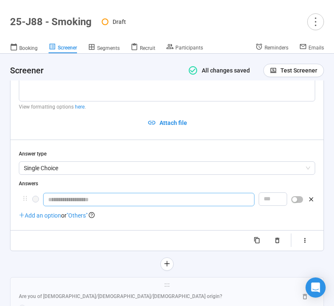
click at [70, 201] on input "text" at bounding box center [148, 199] width 211 height 13
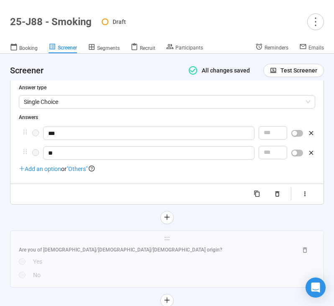
scroll to position [2922, 0]
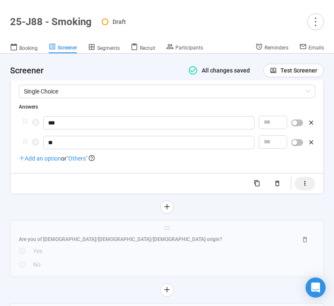
click at [303, 186] on icon "button" at bounding box center [304, 183] width 7 height 7
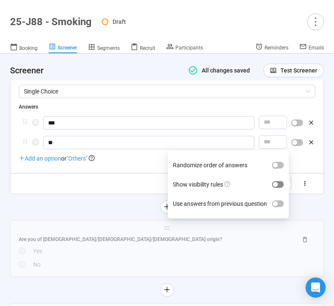
click at [277, 187] on div "button" at bounding box center [275, 184] width 5 height 5
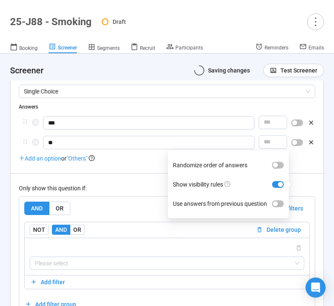
click at [144, 182] on div "Only show this question if: AND OR Delete all filters NOT AND OR Delete group P…" at bounding box center [167, 244] width 296 height 143
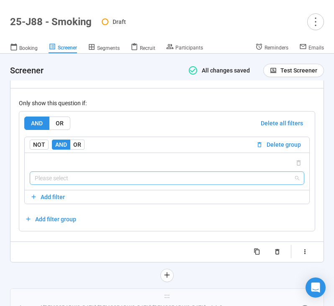
click at [128, 181] on input "search" at bounding box center [167, 178] width 264 height 13
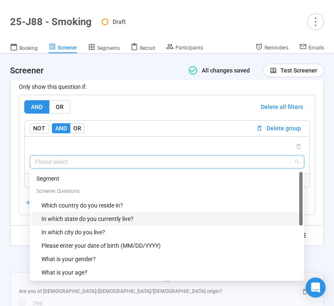
scroll to position [161, 0]
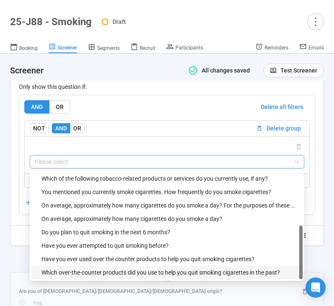
click at [107, 275] on div "Which over-the-counter products did you use to help you quit smoking cigarettes…" at bounding box center [169, 271] width 256 height 9
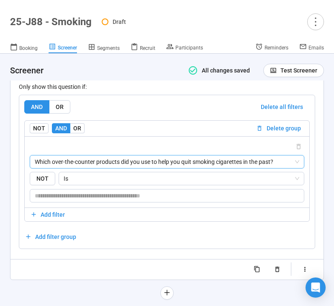
click at [110, 166] on span "Which over-the-counter products did you use to help you quit smoking cigarettes…" at bounding box center [167, 161] width 264 height 13
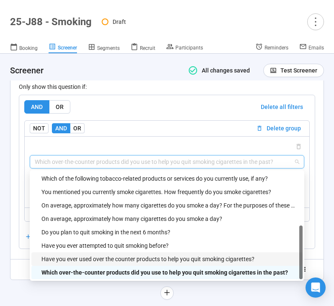
click at [97, 262] on div "Have you ever used over the counter products to help you quit smoking cigarette…" at bounding box center [169, 258] width 256 height 9
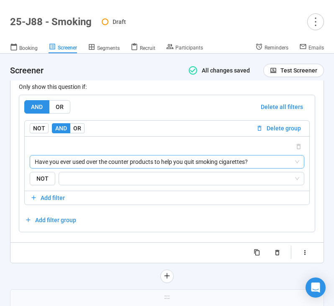
click at [73, 168] on span "Have you ever used over the counter products to help you quit smoking cigarette…" at bounding box center [167, 161] width 264 height 13
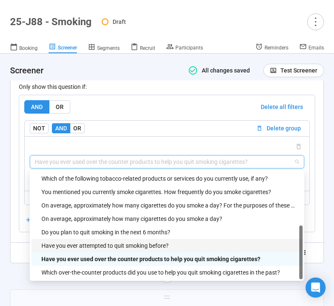
click at [103, 250] on div "Have you ever attempted to quit smoking before?" at bounding box center [169, 245] width 256 height 9
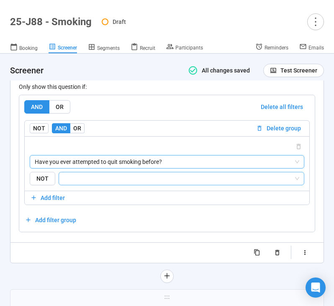
click at [123, 182] on input "search" at bounding box center [179, 178] width 230 height 10
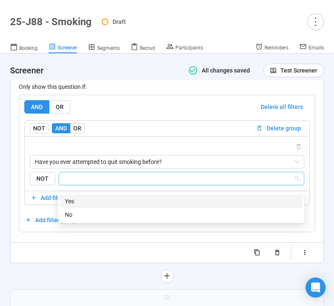
click at [113, 200] on div "Yes" at bounding box center [181, 200] width 233 height 9
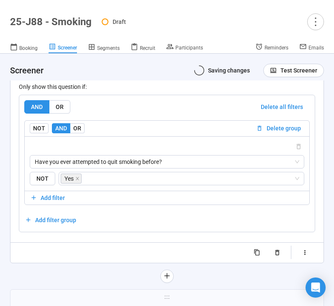
click at [71, 271] on div "**********" at bounding box center [167, 68] width 314 height 427
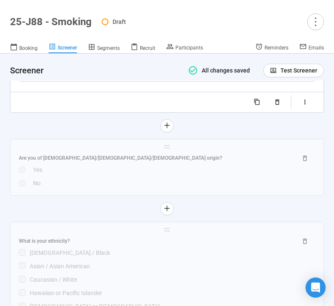
scroll to position [3174, 0]
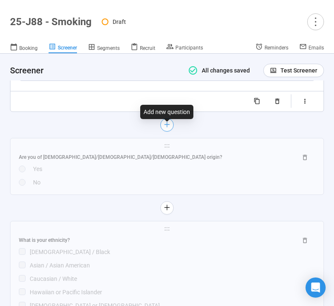
click at [168, 128] on icon "plus" at bounding box center [167, 124] width 7 height 7
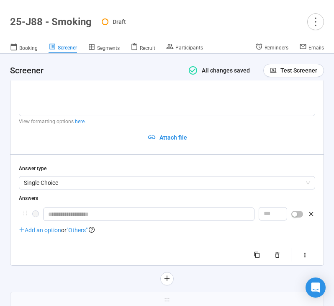
scroll to position [2912, 0]
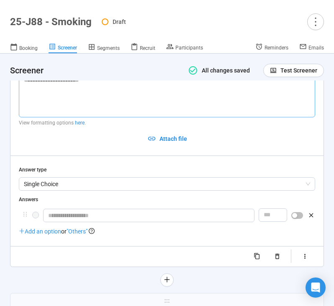
click at [107, 109] on textarea at bounding box center [167, 95] width 296 height 44
click at [189, 196] on div "**********" at bounding box center [167, 162] width 296 height 201
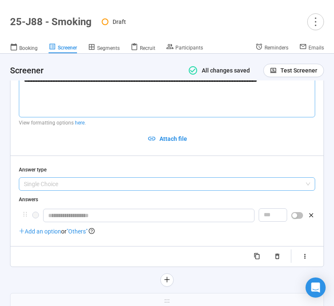
click at [156, 188] on span "Single Choice" at bounding box center [167, 183] width 286 height 13
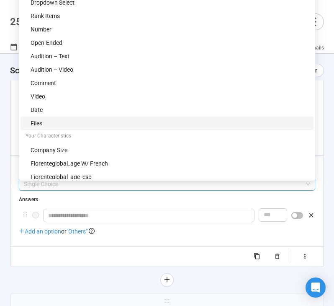
scroll to position [0, 0]
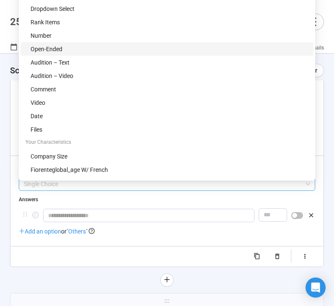
click at [126, 51] on div "Open-Ended" at bounding box center [170, 48] width 278 height 9
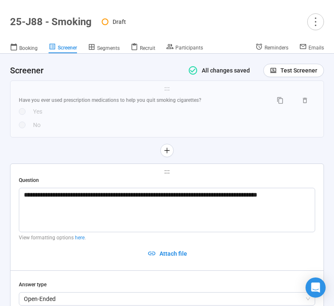
scroll to position [2925, 0]
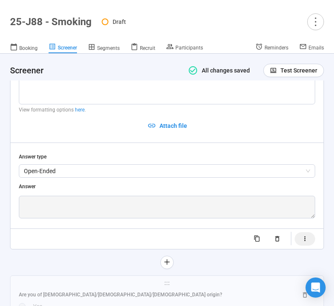
click at [303, 242] on icon "button" at bounding box center [304, 238] width 7 height 7
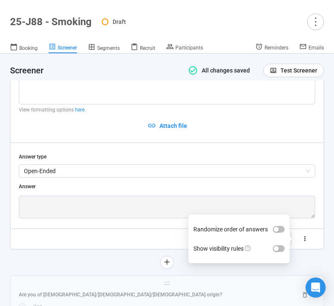
click at [278, 249] on label "Show visibility rules" at bounding box center [238, 248] width 91 height 19
click at [278, 249] on button "Show visibility rules" at bounding box center [279, 248] width 12 height 7
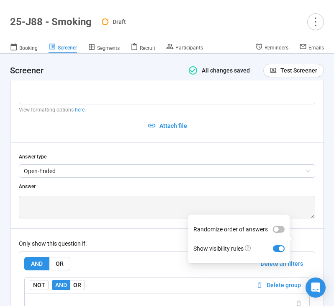
click at [166, 233] on div "**********" at bounding box center [167, 223] width 296 height 349
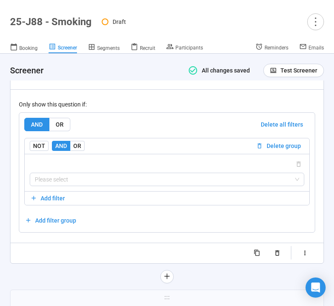
scroll to position [3076, 0]
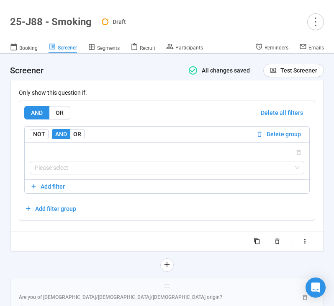
click at [149, 179] on div "Please select" at bounding box center [167, 160] width 285 height 37
click at [144, 172] on input "search" at bounding box center [167, 167] width 264 height 13
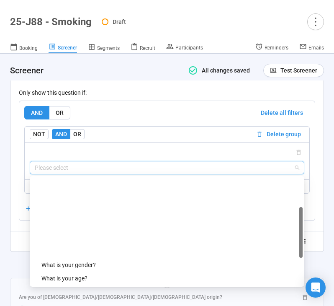
scroll to position [174, 0]
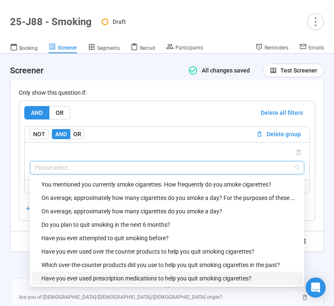
click at [108, 280] on div "Have you ever used prescription medications to help you quit smoking cigarettes?" at bounding box center [169, 277] width 256 height 9
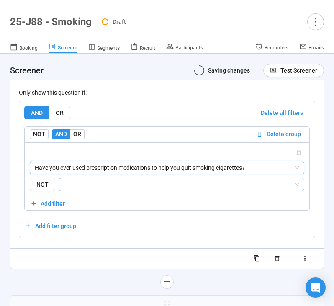
click at [153, 184] on input "search" at bounding box center [179, 184] width 230 height 10
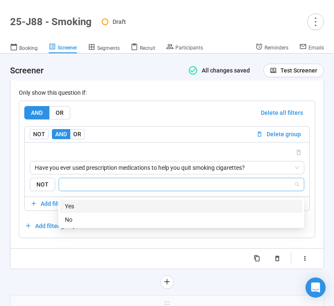
click at [141, 204] on div "Yes" at bounding box center [181, 205] width 233 height 9
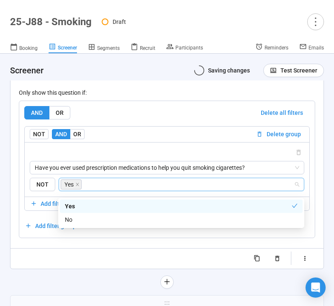
click at [78, 268] on div "**********" at bounding box center [167, 76] width 314 height 383
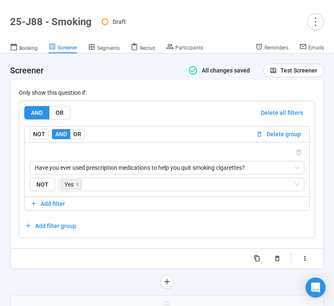
drag, startPoint x: 166, startPoint y: 286, endPoint x: 120, endPoint y: 282, distance: 46.2
click at [166, 285] on icon "plus" at bounding box center [167, 281] width 7 height 7
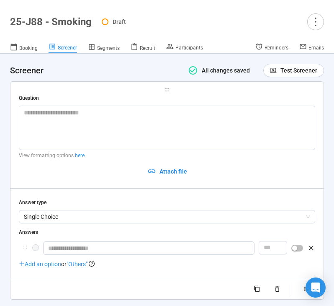
scroll to position [2954, 0]
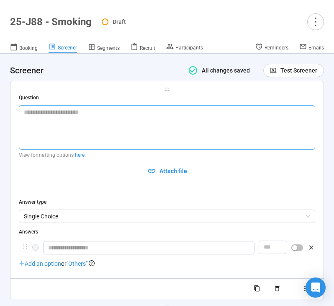
click at [103, 127] on textarea at bounding box center [167, 127] width 296 height 44
paste textarea "**********"
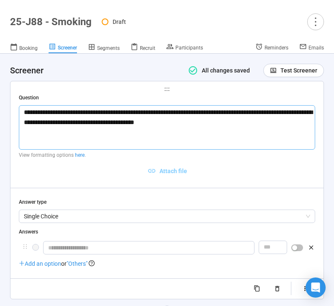
scroll to position [2999, 0]
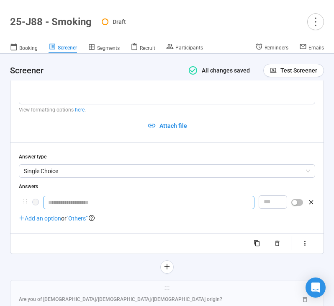
click at [76, 209] on input "text" at bounding box center [148, 201] width 211 height 13
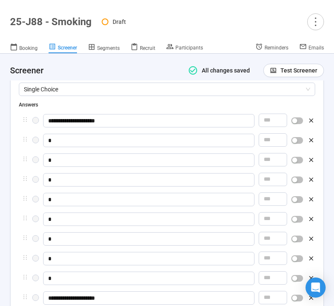
scroll to position [3080, 0]
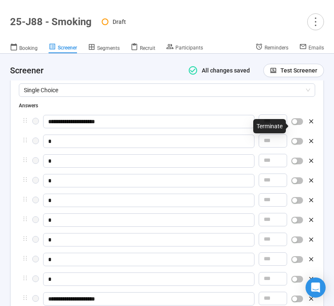
click at [297, 124] on div "button" at bounding box center [294, 121] width 5 height 5
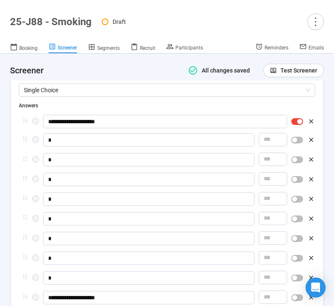
click at [296, 142] on div "button" at bounding box center [294, 139] width 5 height 5
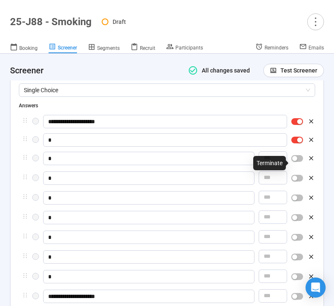
click at [297, 165] on div at bounding box center [297, 158] width 12 height 13
click at [295, 161] on div "button" at bounding box center [294, 158] width 5 height 5
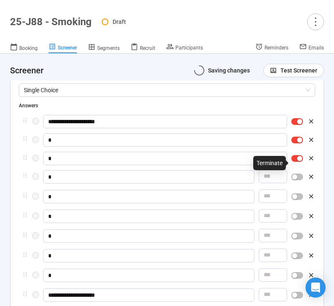
click at [295, 179] on div "button" at bounding box center [294, 176] width 5 height 5
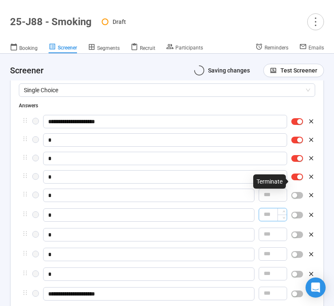
click at [295, 198] on div "button" at bounding box center [294, 195] width 5 height 5
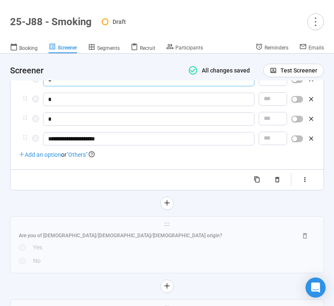
scroll to position [3291, 0]
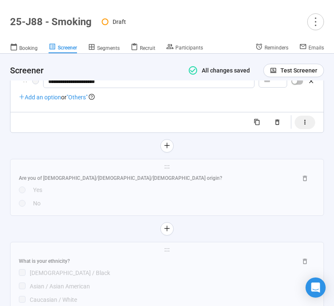
click at [303, 126] on icon "button" at bounding box center [304, 121] width 7 height 7
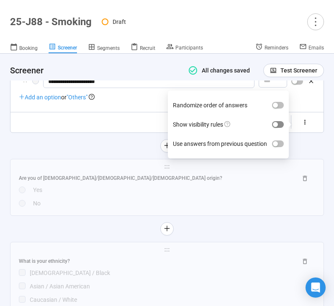
click at [279, 128] on span "button" at bounding box center [278, 124] width 12 height 7
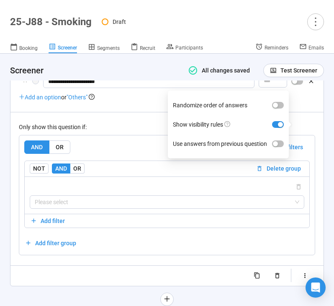
click at [129, 131] on div "Only show this question if:" at bounding box center [167, 126] width 296 height 9
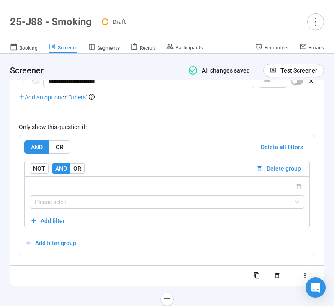
scroll to position [3344, 0]
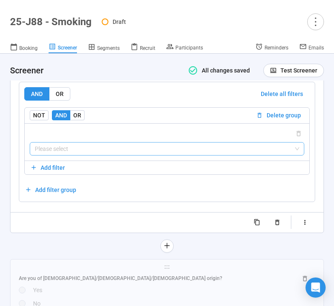
click at [116, 155] on input "search" at bounding box center [167, 148] width 264 height 13
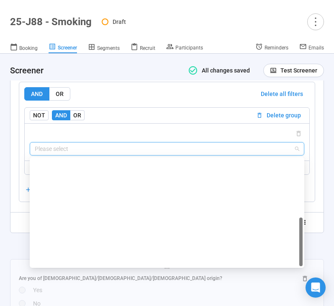
scroll to position [187, 0]
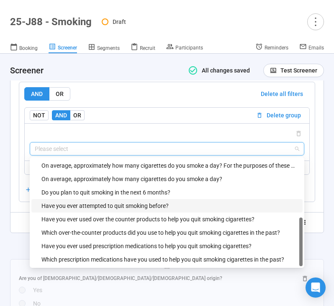
click at [109, 210] on div "Have you ever attempted to quit smoking before?" at bounding box center [169, 205] width 256 height 9
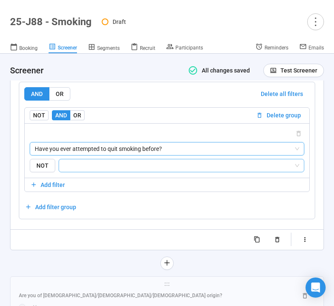
click at [128, 170] on input "search" at bounding box center [179, 165] width 230 height 10
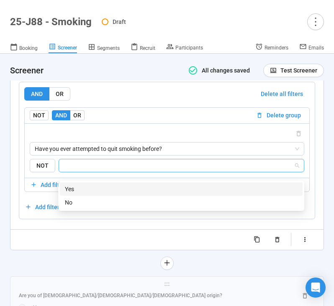
click at [126, 190] on div "Yes" at bounding box center [181, 188] width 233 height 9
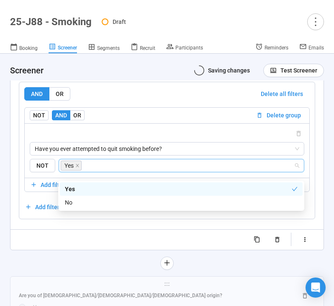
click at [69, 265] on div at bounding box center [167, 262] width 314 height 13
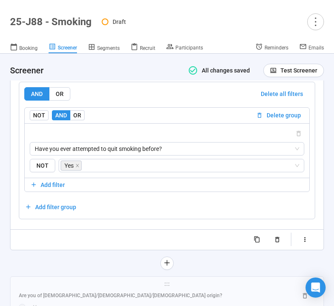
scroll to position [3401, 0]
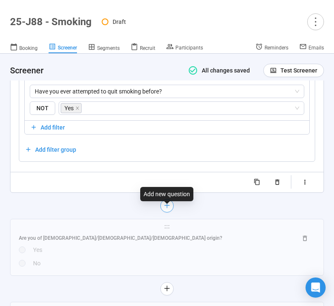
click at [165, 208] on icon "plus" at bounding box center [167, 205] width 7 height 7
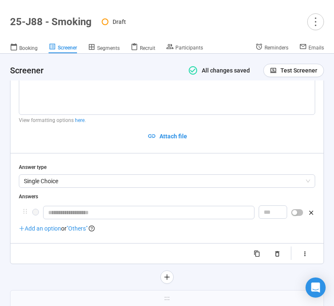
scroll to position [3179, 0]
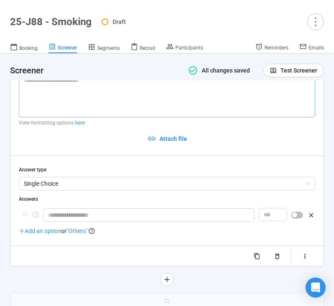
click at [105, 95] on textarea at bounding box center [167, 95] width 296 height 44
paste textarea "**********"
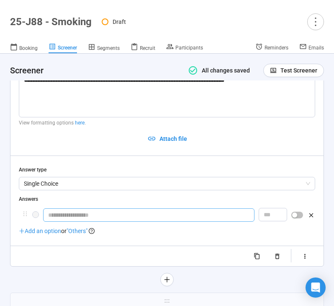
click at [90, 221] on input "text" at bounding box center [148, 214] width 211 height 13
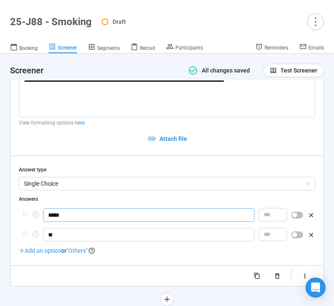
click at [107, 216] on input "*****" at bounding box center [148, 214] width 211 height 13
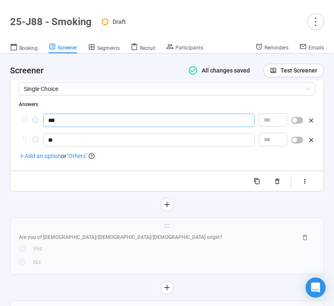
scroll to position [3283, 0]
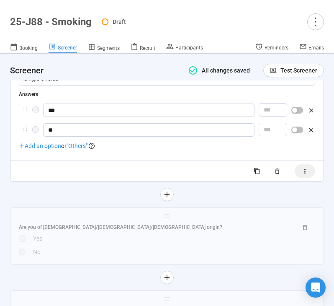
click at [310, 173] on button "button" at bounding box center [305, 170] width 21 height 13
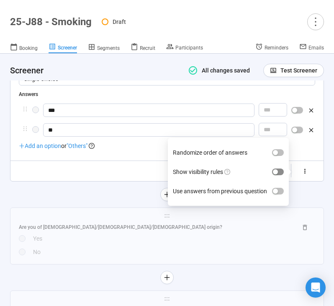
click at [276, 174] on div "button" at bounding box center [275, 171] width 5 height 5
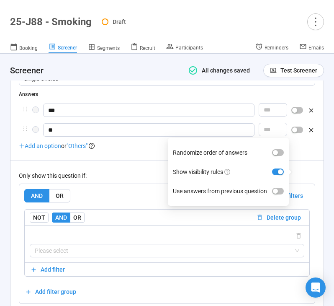
click at [133, 172] on div "Only show this question if: AND OR Delete all filters NOT AND OR Delete group P…" at bounding box center [167, 231] width 296 height 143
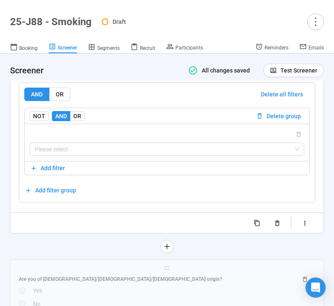
scroll to position [3385, 0]
click at [127, 160] on div "Please select" at bounding box center [167, 141] width 285 height 37
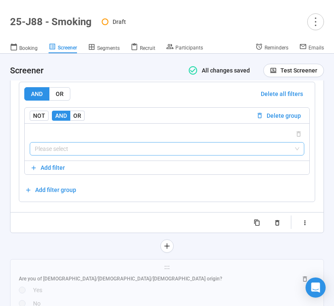
click at [129, 155] on input "search" at bounding box center [167, 148] width 264 height 13
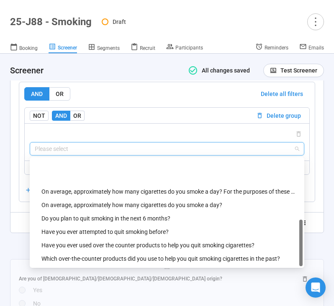
scroll to position [201, 0]
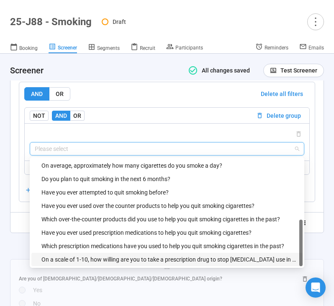
click at [122, 264] on div "On a scale of 1-10, how willing are you to take a prescription drug to stop nic…" at bounding box center [169, 258] width 256 height 9
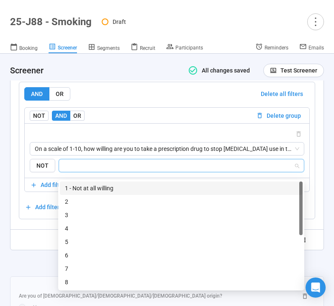
click at [141, 169] on input "search" at bounding box center [179, 165] width 230 height 10
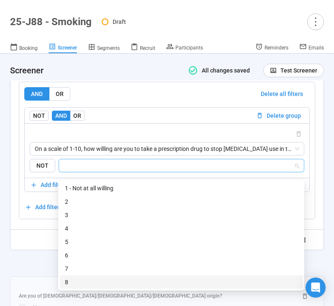
click at [105, 285] on div "8" at bounding box center [181, 281] width 233 height 9
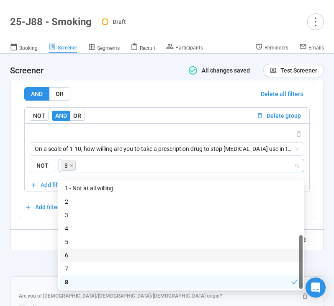
scroll to position [27, 0]
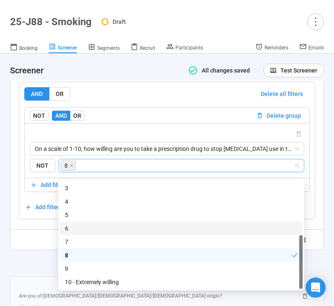
click at [119, 228] on div "6" at bounding box center [181, 227] width 233 height 9
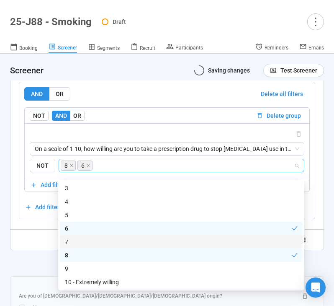
click at [118, 243] on div "7" at bounding box center [181, 241] width 233 height 9
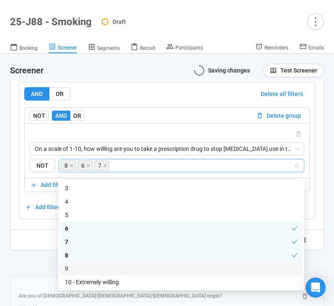
click at [110, 272] on div "9" at bounding box center [181, 268] width 233 height 9
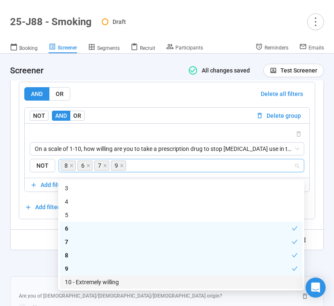
click at [109, 284] on div "10 - Extremely willing" at bounding box center [181, 281] width 233 height 9
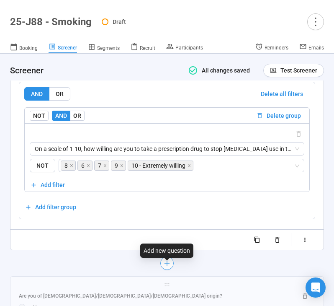
click at [167, 266] on icon "plus" at bounding box center [167, 262] width 0 height 5
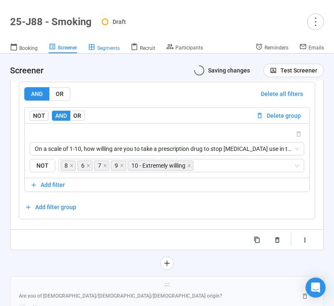
click at [107, 48] on span "Segments" at bounding box center [108, 48] width 23 height 6
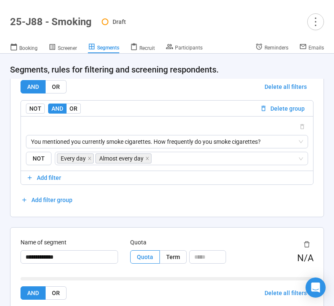
scroll to position [435, 0]
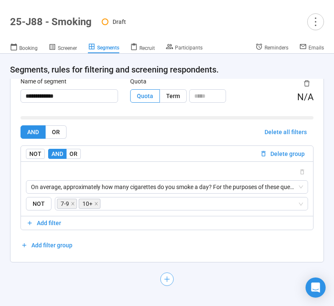
click at [168, 279] on icon "plus" at bounding box center [167, 278] width 7 height 7
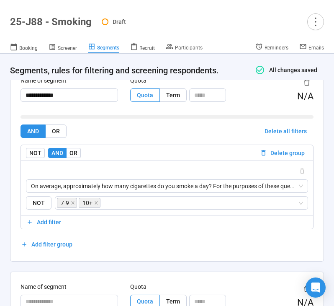
scroll to position [598, 0]
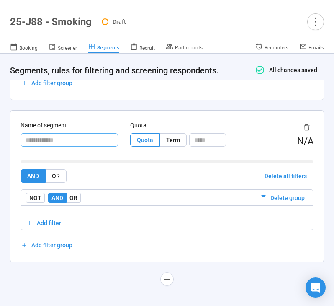
click at [69, 138] on input "text" at bounding box center [70, 139] width 98 height 13
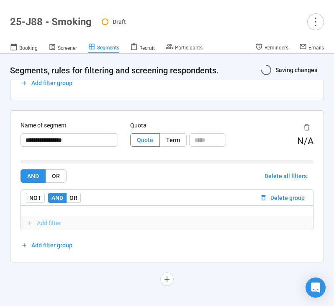
click at [45, 220] on span "Add filter" at bounding box center [49, 222] width 24 height 9
click at [51, 224] on span "Add filter" at bounding box center [49, 222] width 24 height 9
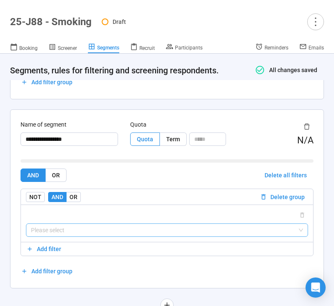
click at [62, 235] on input "search" at bounding box center [167, 229] width 272 height 13
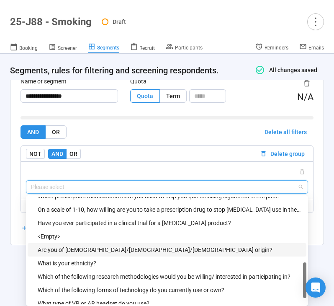
scroll to position [269, 0]
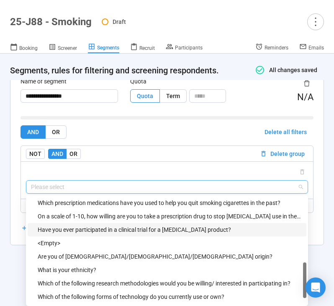
click at [90, 228] on div "Have you ever participated in a clinical trial for a smoking cessation product?" at bounding box center [170, 229] width 264 height 9
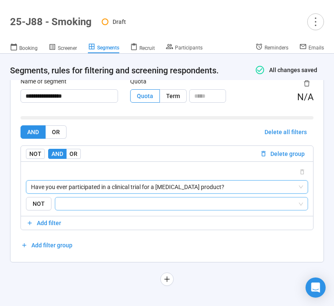
click at [99, 203] on input "search" at bounding box center [178, 203] width 237 height 10
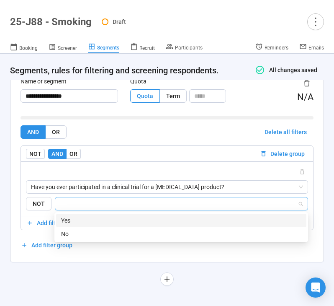
scroll to position [598, 0]
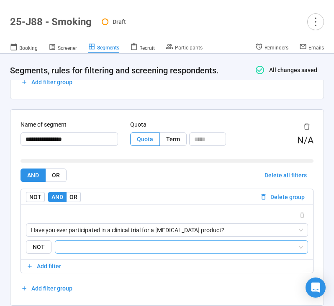
click at [87, 243] on input "search" at bounding box center [178, 246] width 237 height 10
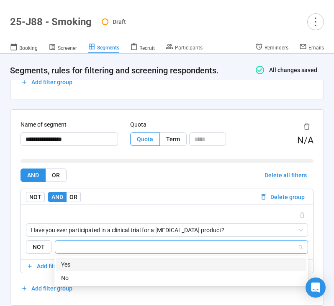
click at [90, 257] on div "Yes" at bounding box center [181, 263] width 250 height 13
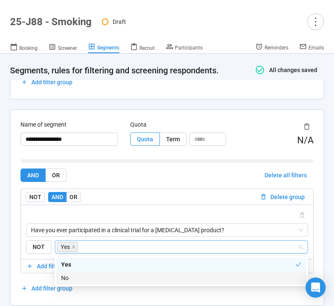
click at [92, 275] on div "No" at bounding box center [181, 277] width 240 height 9
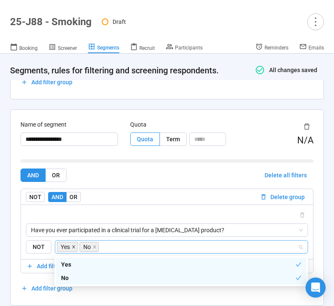
click at [75, 246] on icon "close" at bounding box center [74, 246] width 4 height 4
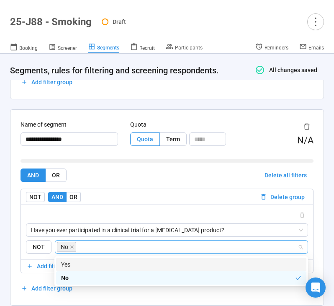
click at [132, 161] on div at bounding box center [167, 160] width 293 height 3
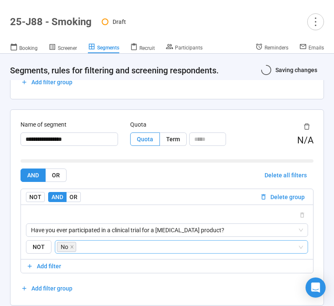
scroll to position [0, 0]
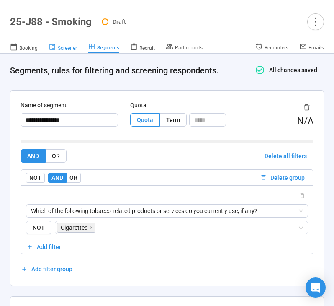
click at [72, 46] on span "Screener" at bounding box center [67, 48] width 19 height 6
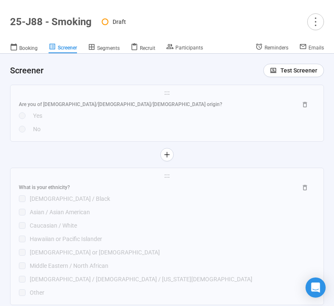
scroll to position [3440, 0]
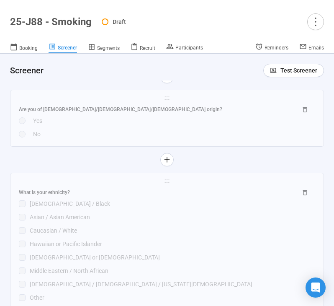
click at [87, 162] on div at bounding box center [167, 159] width 314 height 13
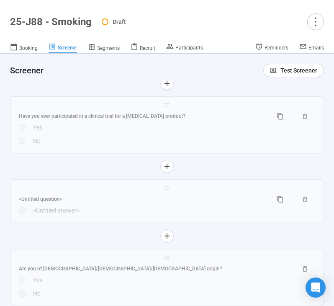
scroll to position [3279, 0]
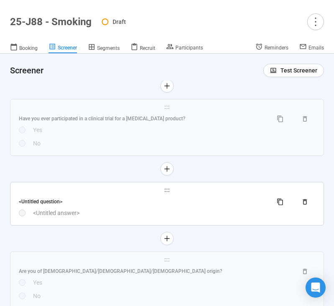
click at [114, 217] on div "<Untitled answer>" at bounding box center [174, 212] width 282 height 9
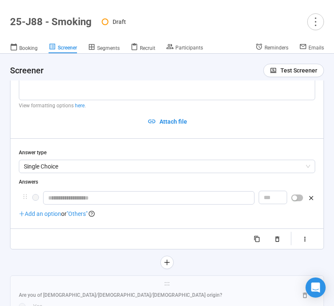
scroll to position [3261, 0]
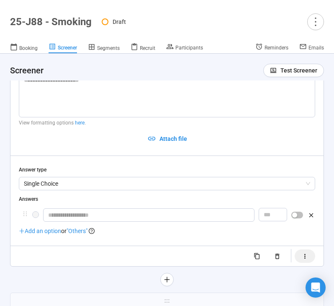
click at [304, 259] on icon "button" at bounding box center [304, 255] width 7 height 7
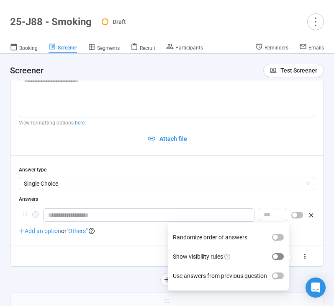
click at [283, 259] on span "button" at bounding box center [278, 256] width 12 height 7
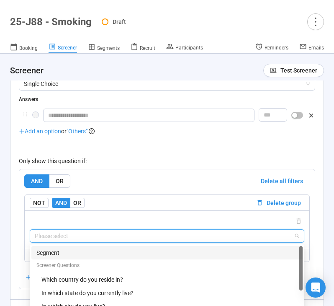
click at [123, 236] on input "search" at bounding box center [167, 235] width 264 height 13
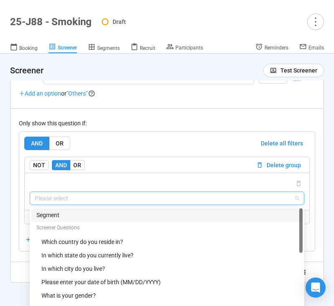
click at [123, 219] on div "Segment" at bounding box center [166, 214] width 261 height 9
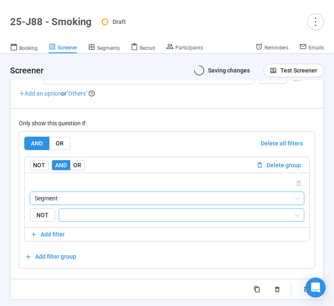
click at [114, 220] on input "search" at bounding box center [179, 215] width 230 height 10
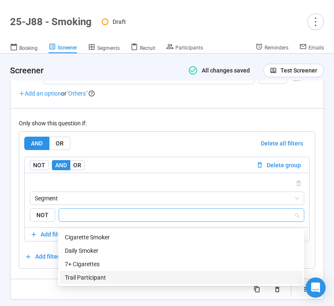
click at [102, 275] on div "Trail Participant" at bounding box center [181, 276] width 233 height 9
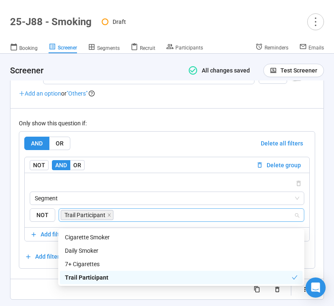
click at [167, 142] on div "AND OR Delete all filters" at bounding box center [166, 142] width 285 height 13
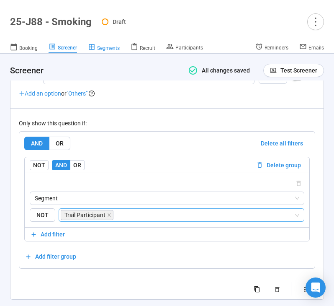
click at [112, 48] on span "Segments" at bounding box center [108, 48] width 23 height 6
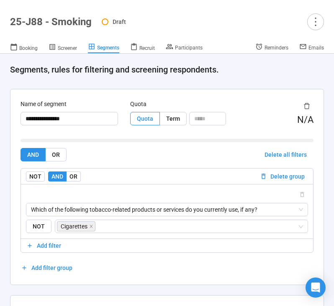
scroll to position [641, 0]
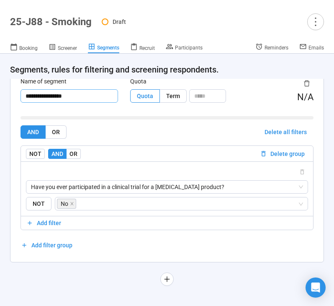
click at [36, 97] on input "**********" at bounding box center [70, 95] width 98 height 13
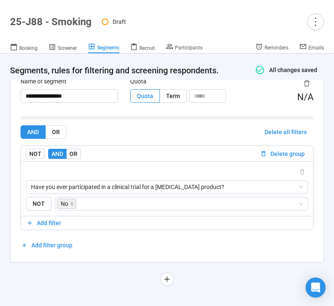
click at [68, 49] on span "Screener" at bounding box center [67, 48] width 19 height 6
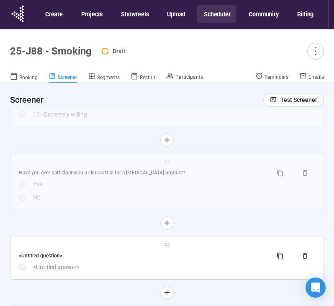
scroll to position [3308, 0]
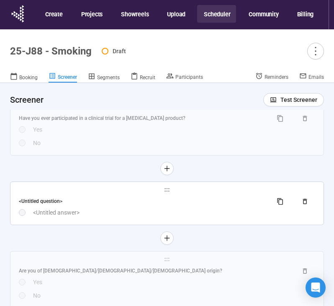
click at [113, 208] on div "<Untitled question>" at bounding box center [167, 200] width 296 height 13
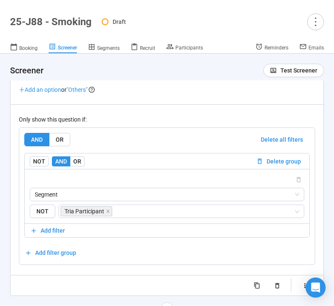
scroll to position [3403, 0]
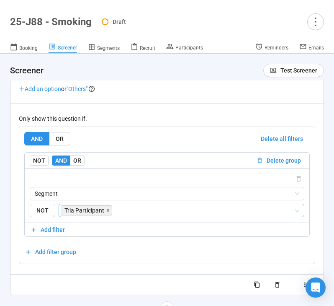
click at [108, 215] on span at bounding box center [108, 209] width 4 height 9
click at [115, 215] on input "search" at bounding box center [179, 210] width 230 height 10
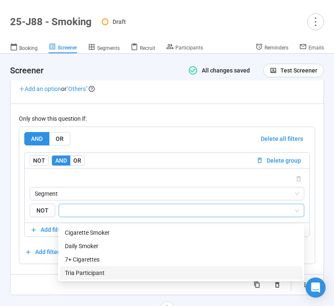
click at [42, 290] on div at bounding box center [167, 283] width 296 height 13
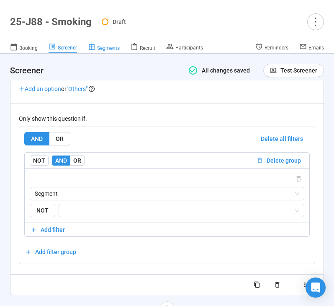
click at [99, 46] on span "Segments" at bounding box center [108, 48] width 23 height 6
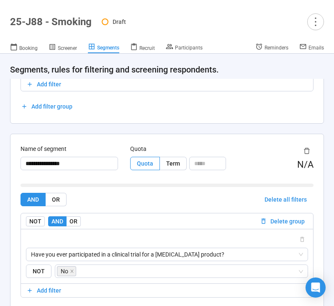
scroll to position [641, 0]
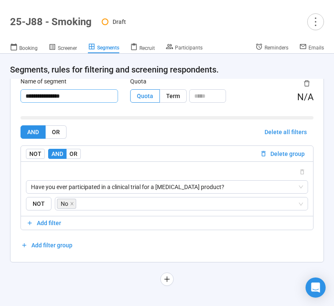
click at [35, 97] on input "**********" at bounding box center [70, 95] width 98 height 13
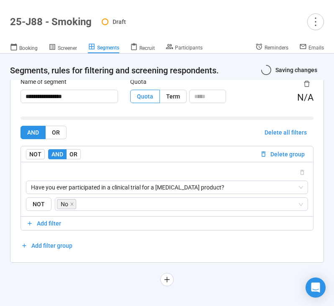
scroll to position [642, 0]
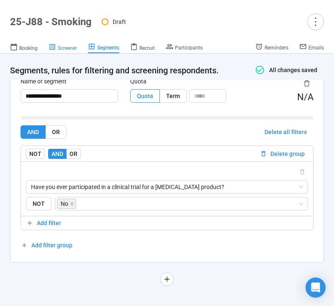
click at [64, 47] on span "Screener" at bounding box center [67, 48] width 19 height 6
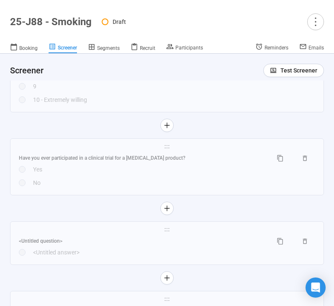
scroll to position [3235, 0]
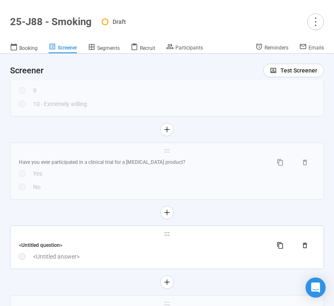
click at [103, 261] on div "<Untitled answer>" at bounding box center [174, 256] width 282 height 9
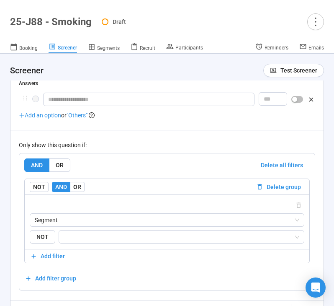
scroll to position [3379, 0]
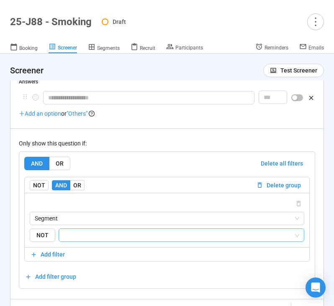
click at [100, 237] on input "search" at bounding box center [179, 235] width 230 height 10
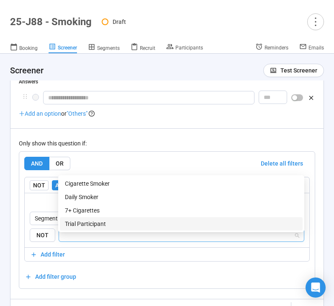
click at [101, 227] on div "Trial Participant" at bounding box center [181, 223] width 233 height 9
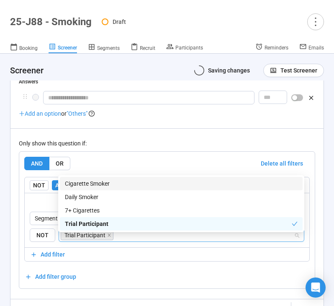
click at [139, 155] on div "Only show this question if: AND OR Delete all filters NOT AND OR Delete group S…" at bounding box center [167, 208] width 296 height 160
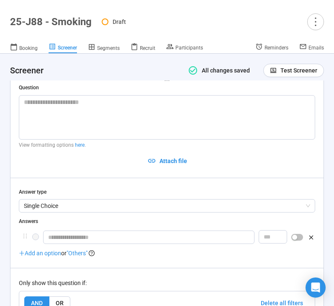
scroll to position [3240, 0]
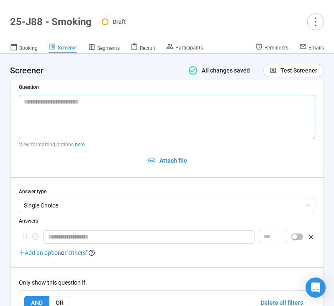
click at [82, 126] on textarea at bounding box center [167, 117] width 296 height 44
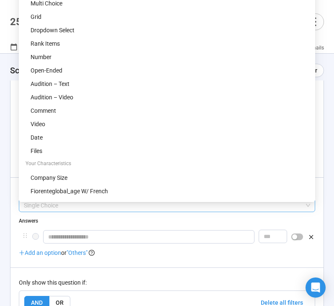
click at [86, 211] on span "Single Choice" at bounding box center [167, 205] width 286 height 13
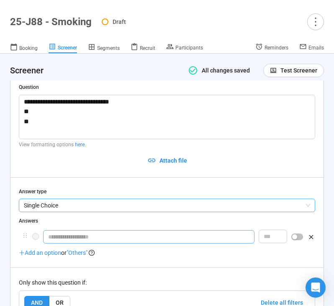
click at [101, 240] on input "text" at bounding box center [148, 236] width 211 height 13
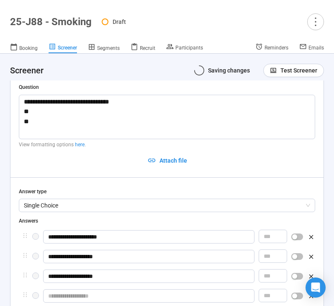
scroll to position [3243, 0]
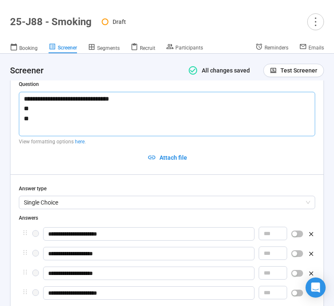
click at [103, 126] on textarea "**********" at bounding box center [167, 114] width 296 height 44
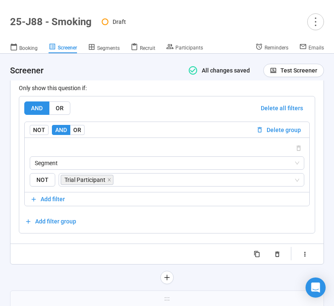
scroll to position [3498, 0]
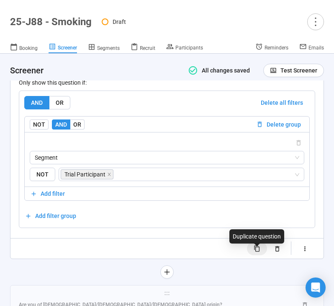
click at [254, 252] on icon "button" at bounding box center [257, 248] width 7 height 7
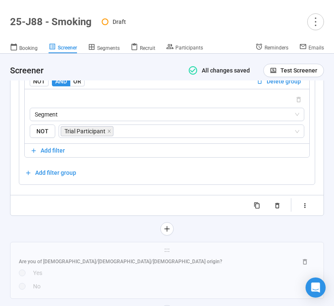
scroll to position [3664, 0]
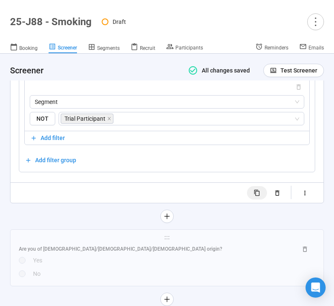
click at [252, 199] on button "button" at bounding box center [257, 192] width 21 height 13
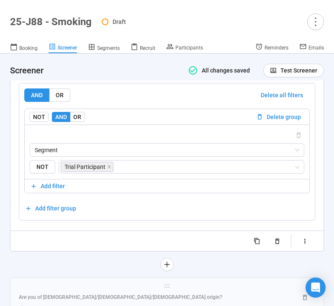
scroll to position [3781, 0]
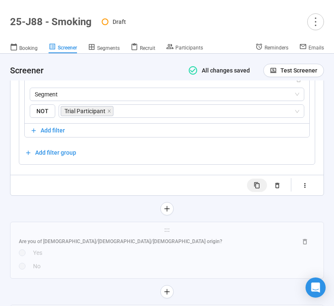
click at [257, 188] on icon "button" at bounding box center [256, 185] width 5 height 6
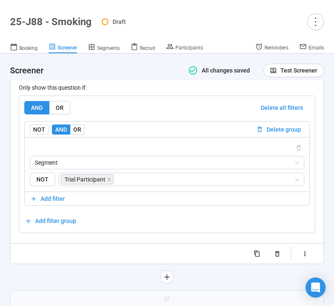
scroll to position [3854, 0]
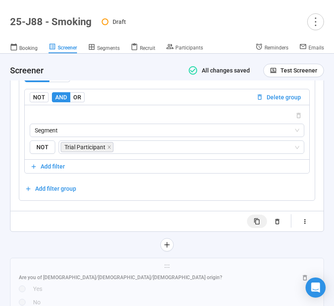
click at [262, 228] on button "button" at bounding box center [257, 220] width 21 height 13
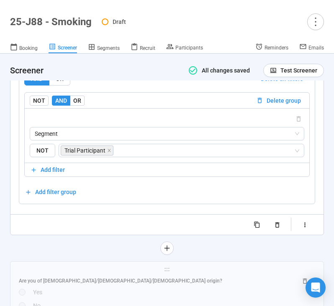
scroll to position [3962, 0]
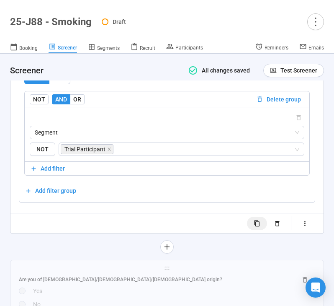
click at [257, 227] on icon "button" at bounding box center [257, 223] width 7 height 7
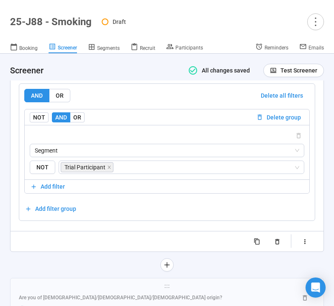
scroll to position [4056, 0]
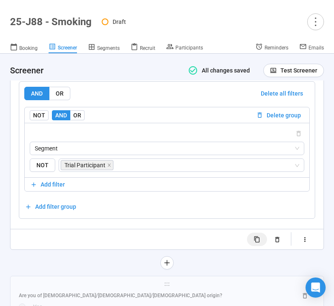
click at [257, 243] on icon "button" at bounding box center [257, 239] width 7 height 7
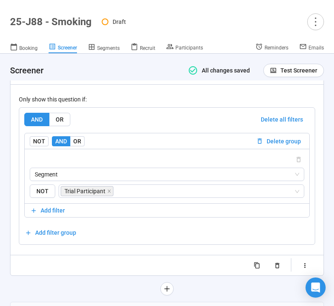
scroll to position [4145, 0]
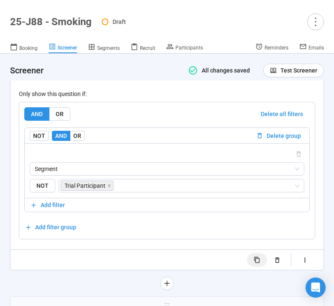
click at [261, 266] on button "button" at bounding box center [257, 259] width 21 height 13
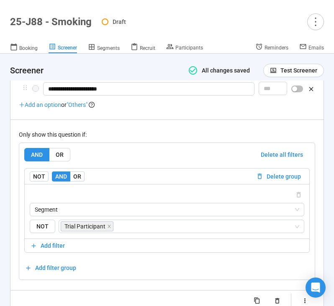
scroll to position [4232, 0]
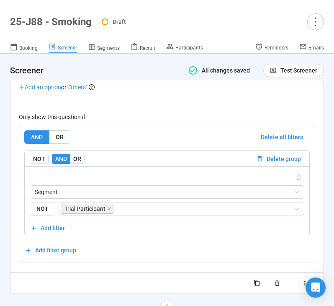
click at [258, 286] on icon "button" at bounding box center [257, 282] width 7 height 7
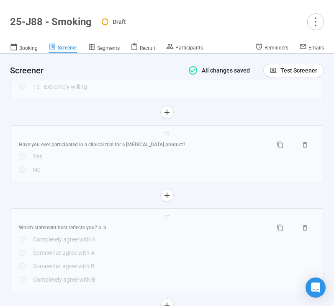
scroll to position [3188, 0]
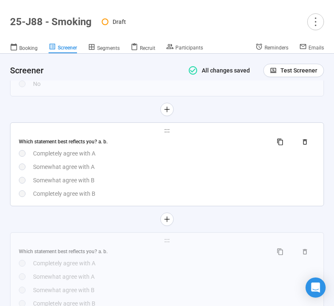
click at [115, 185] on div "Somewhat agree with B" at bounding box center [174, 179] width 282 height 9
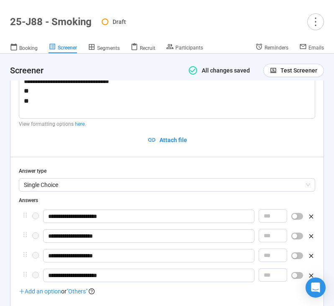
scroll to position [3261, 0]
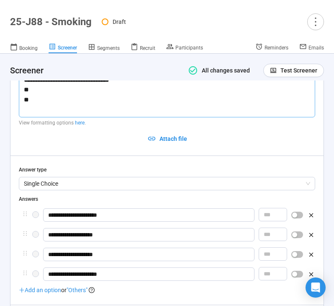
click at [83, 102] on textarea "**********" at bounding box center [167, 95] width 296 height 44
click at [92, 99] on textarea "**********" at bounding box center [167, 95] width 296 height 44
click at [62, 103] on textarea "**********" at bounding box center [167, 95] width 296 height 44
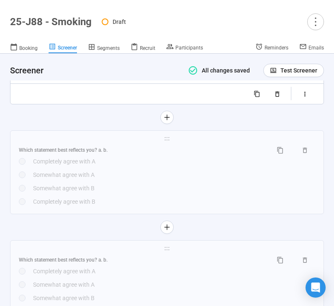
scroll to position [3654, 0]
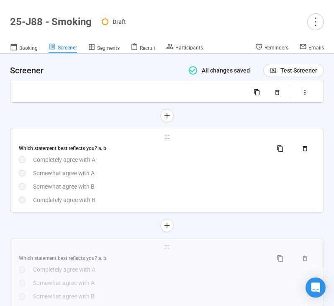
click at [90, 162] on div "Completely agree with A" at bounding box center [174, 159] width 282 height 9
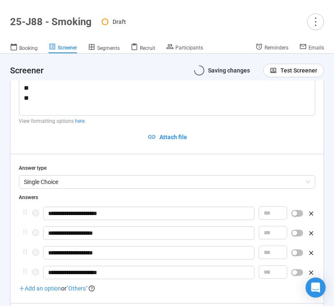
scroll to position [3371, 0]
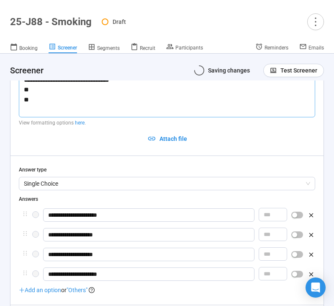
click at [69, 106] on textarea "**********" at bounding box center [167, 95] width 296 height 44
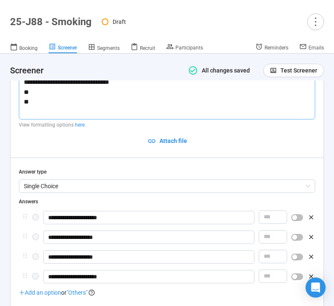
click at [64, 104] on textarea "**********" at bounding box center [167, 97] width 296 height 44
click at [107, 108] on textarea "**********" at bounding box center [167, 97] width 296 height 44
click at [157, 112] on textarea "**********" at bounding box center [167, 97] width 296 height 44
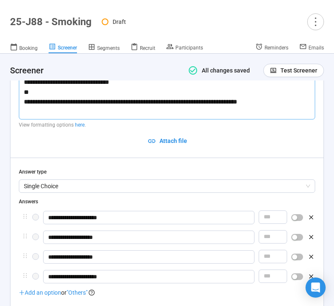
click at [54, 98] on textarea "**********" at bounding box center [167, 97] width 296 height 44
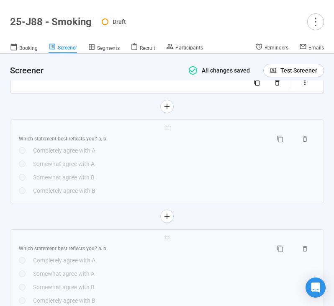
scroll to position [3803, 0]
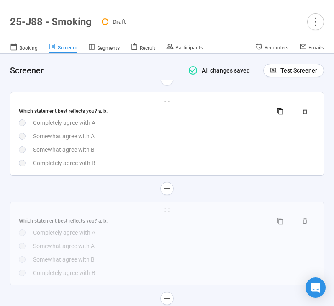
click at [147, 148] on div "Which statement best reflects you? a. b. Completely agree with A Somewhat agree…" at bounding box center [167, 136] width 296 height 63
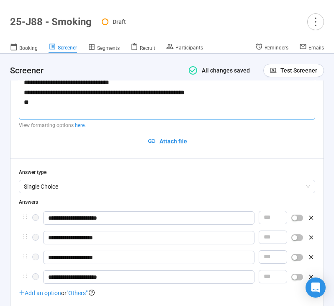
click at [99, 110] on textarea "**********" at bounding box center [167, 97] width 296 height 44
click at [50, 107] on textarea "**********" at bounding box center [167, 97] width 296 height 44
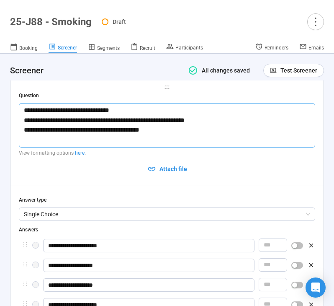
scroll to position [3426, 0]
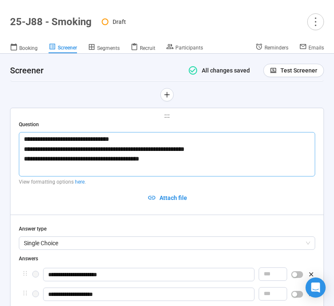
click at [68, 164] on textarea "**********" at bounding box center [167, 154] width 296 height 44
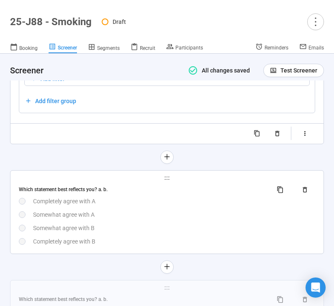
scroll to position [3878, 0]
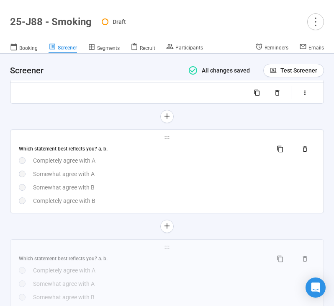
click at [115, 165] on div "Completely agree with A" at bounding box center [174, 160] width 282 height 9
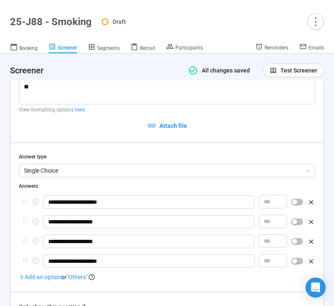
scroll to position [3595, 0]
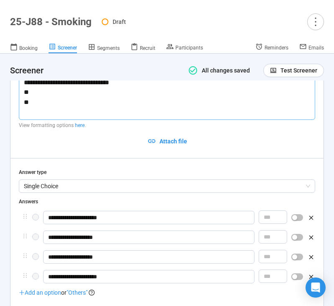
click at [79, 101] on textarea "**********" at bounding box center [167, 97] width 296 height 44
click at [81, 103] on textarea "**********" at bounding box center [167, 97] width 296 height 44
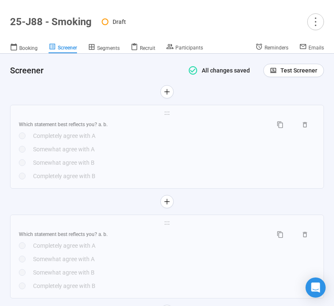
scroll to position [4023, 0]
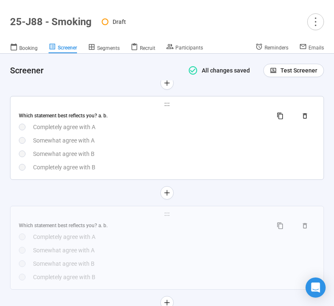
click at [128, 155] on div "Which statement best reflects you? a. b. Completely agree with A Somewhat agree…" at bounding box center [167, 140] width 296 height 63
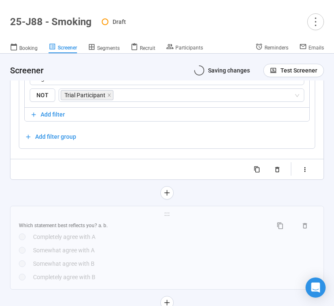
scroll to position [3707, 0]
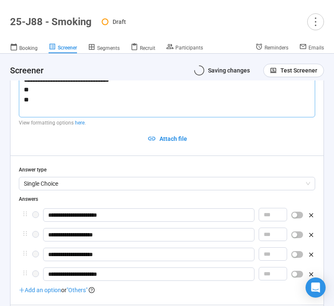
click at [95, 93] on textarea "**********" at bounding box center [167, 95] width 296 height 44
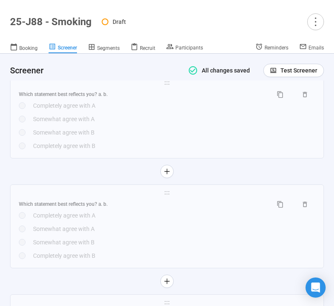
scroll to position [4155, 0]
click at [133, 131] on div "Which statement best reflects you? a. b. Completely agree with A Somewhat agree…" at bounding box center [167, 117] width 296 height 63
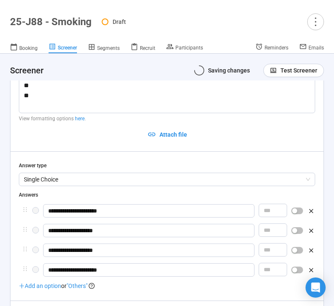
scroll to position [3817, 0]
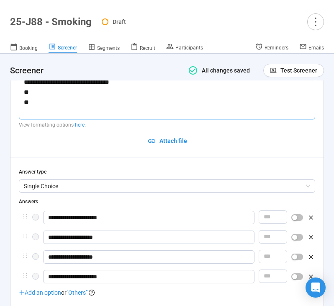
click at [59, 99] on textarea "**********" at bounding box center [167, 97] width 296 height 44
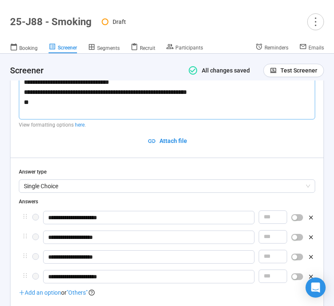
click at [37, 107] on textarea "**********" at bounding box center [167, 97] width 296 height 44
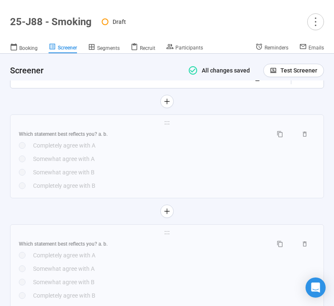
scroll to position [4227, 0]
drag, startPoint x: 94, startPoint y: 169, endPoint x: 0, endPoint y: 214, distance: 103.7
click at [94, 163] on div "Somewhat agree with A" at bounding box center [174, 158] width 282 height 9
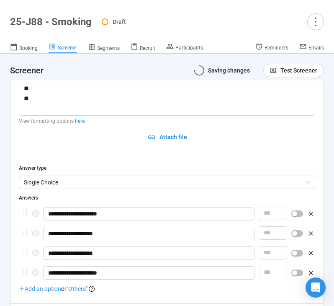
scroll to position [3929, 0]
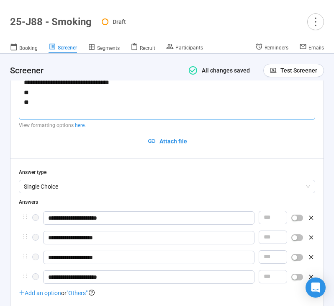
click at [48, 98] on textarea "**********" at bounding box center [167, 97] width 296 height 44
click at [58, 108] on textarea "**********" at bounding box center [167, 97] width 296 height 44
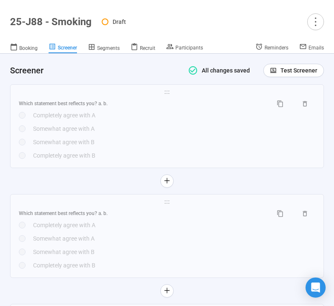
scroll to position [4376, 0]
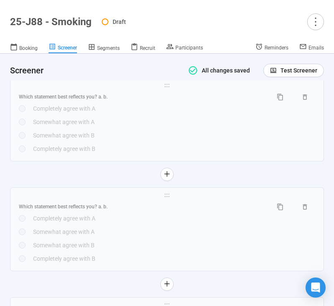
click at [122, 125] on div "Somewhat agree with A" at bounding box center [174, 121] width 282 height 9
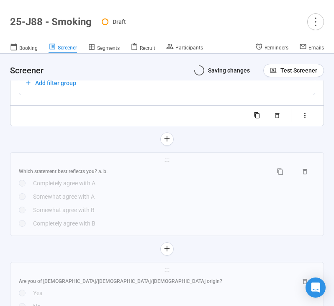
scroll to position [4041, 0]
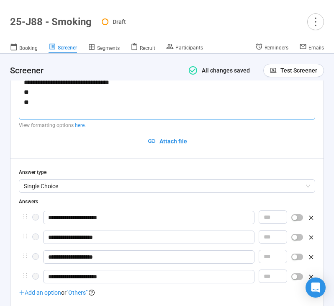
click at [45, 102] on textarea "**********" at bounding box center [167, 97] width 296 height 44
click at [46, 97] on textarea "**********" at bounding box center [167, 97] width 296 height 44
click at [55, 97] on textarea "**********" at bounding box center [167, 97] width 296 height 44
click at [116, 88] on textarea "**********" at bounding box center [167, 97] width 296 height 44
click at [113, 96] on textarea "**********" at bounding box center [167, 97] width 296 height 44
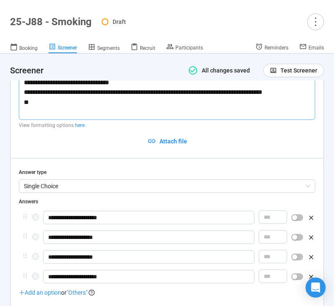
click at [125, 104] on textarea "**********" at bounding box center [167, 97] width 296 height 44
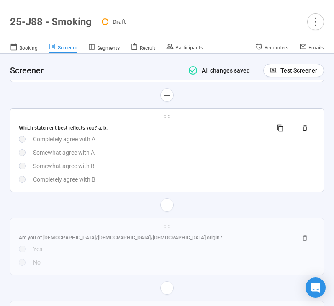
scroll to position [4463, 0]
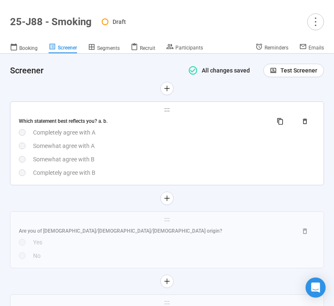
click at [103, 144] on div "Which statement best reflects you? a. b. Completely agree with A Somewhat agree…" at bounding box center [167, 145] width 296 height 63
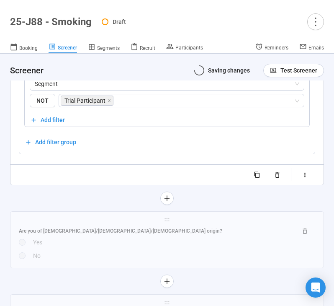
scroll to position [4153, 0]
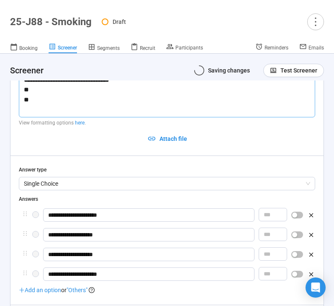
click at [82, 102] on textarea "**********" at bounding box center [167, 95] width 296 height 44
click at [79, 98] on textarea "**********" at bounding box center [167, 95] width 296 height 44
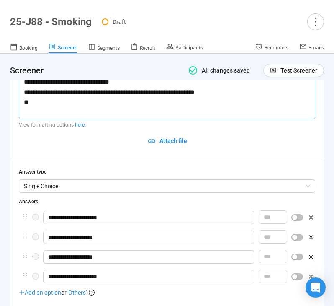
click at [44, 105] on textarea "**********" at bounding box center [167, 97] width 296 height 44
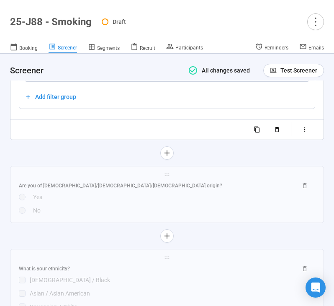
scroll to position [4526, 0]
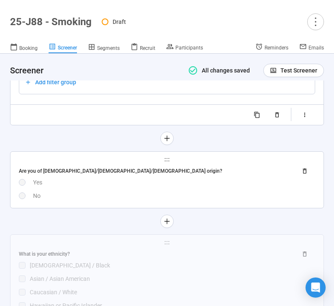
click at [130, 200] on div "No" at bounding box center [174, 195] width 282 height 9
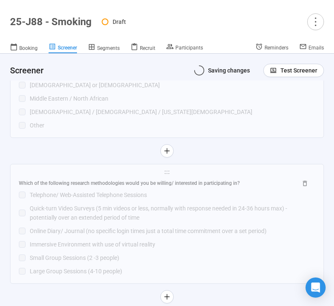
scroll to position [4267, 0]
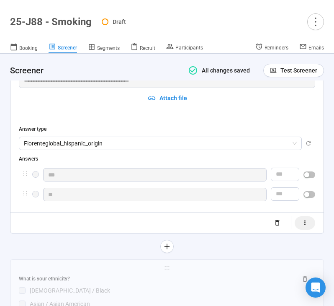
click at [309, 229] on button "button" at bounding box center [305, 222] width 21 height 13
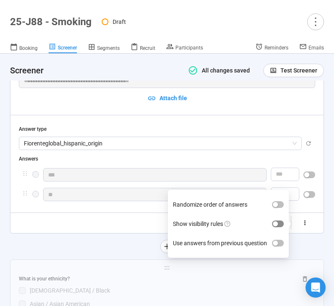
click at [277, 226] on div "button" at bounding box center [275, 223] width 5 height 5
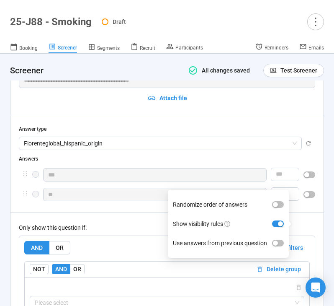
click at [143, 228] on div "Only show this question if:" at bounding box center [167, 227] width 296 height 9
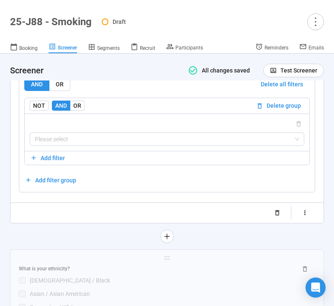
scroll to position [4433, 0]
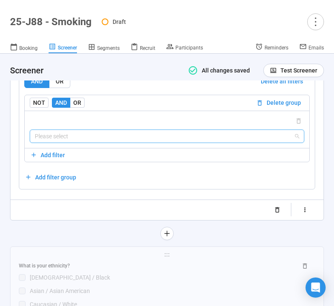
click at [131, 141] on input "search" at bounding box center [167, 136] width 264 height 13
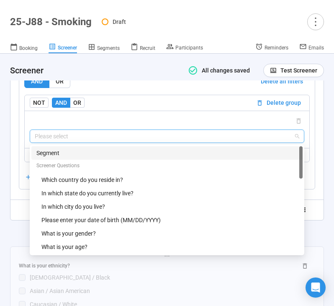
click at [117, 156] on div "Segment" at bounding box center [166, 152] width 261 height 9
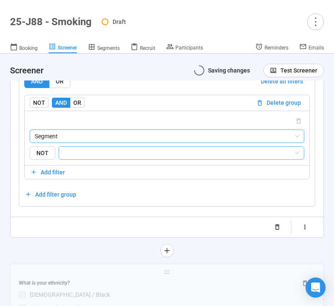
click at [105, 158] on input "search" at bounding box center [179, 153] width 230 height 10
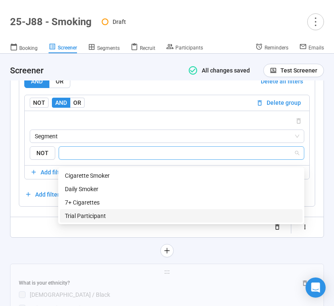
click at [100, 213] on div "Trial Participant" at bounding box center [181, 215] width 233 height 9
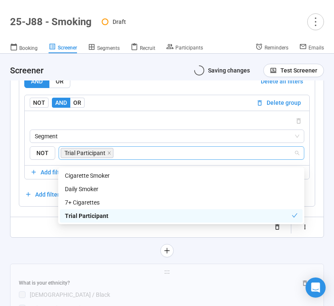
click at [47, 246] on div "**********" at bounding box center [167, 69] width 314 height 375
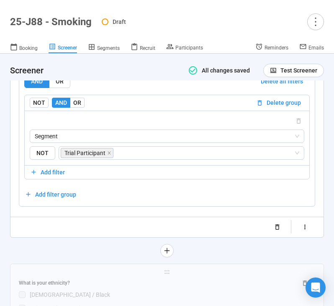
scroll to position [4532, 0]
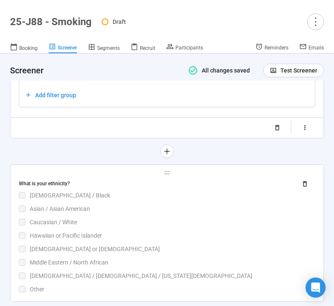
click at [117, 211] on div "Asian / Asian American" at bounding box center [172, 208] width 285 height 9
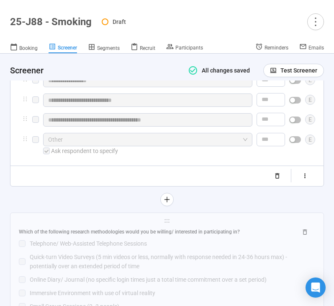
scroll to position [4527, 0]
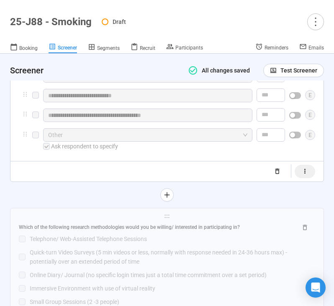
click at [305, 173] on icon "button" at bounding box center [304, 171] width 1 height 5
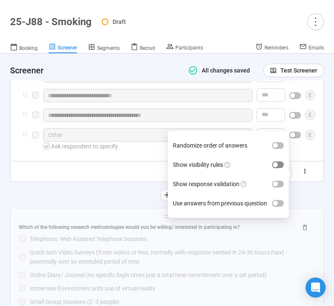
click at [277, 167] on div "button" at bounding box center [275, 164] width 5 height 5
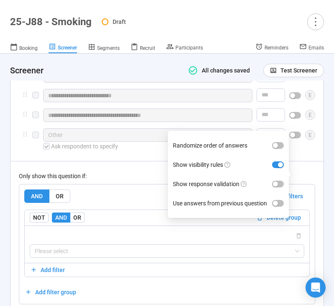
click at [135, 180] on div "Only show this question if:" at bounding box center [167, 175] width 296 height 9
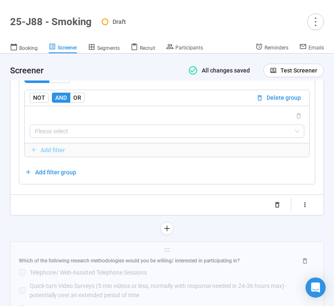
scroll to position [4653, 0]
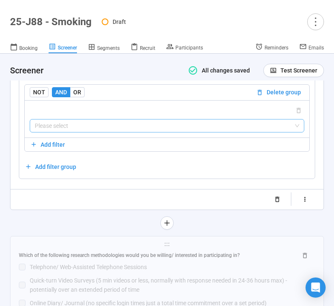
click at [123, 132] on input "search" at bounding box center [167, 125] width 264 height 13
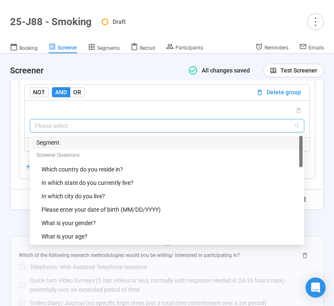
click at [113, 147] on div "Segment" at bounding box center [166, 142] width 261 height 9
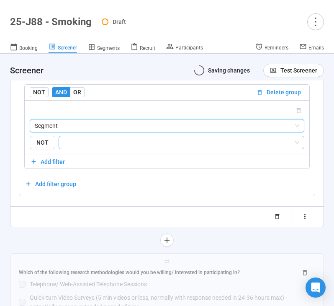
click at [107, 147] on input "search" at bounding box center [179, 142] width 230 height 10
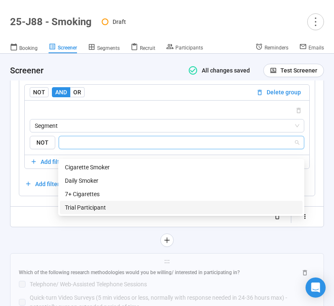
click at [101, 207] on div "Trial Participant" at bounding box center [181, 207] width 233 height 9
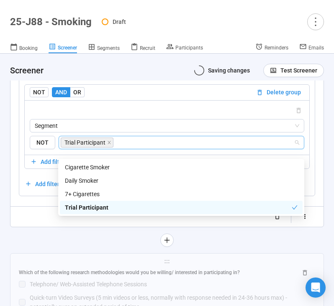
click at [72, 244] on div at bounding box center [167, 239] width 314 height 13
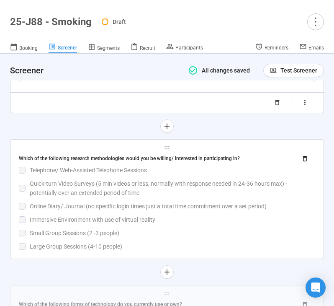
scroll to position [4763, 0]
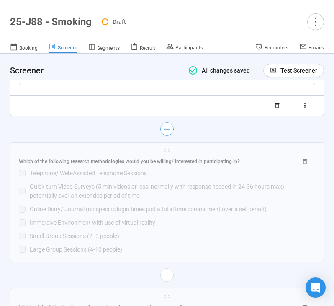
click at [165, 132] on icon "plus" at bounding box center [167, 129] width 7 height 7
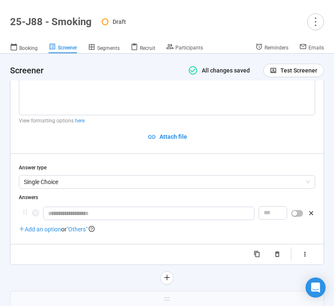
scroll to position [4515, 0]
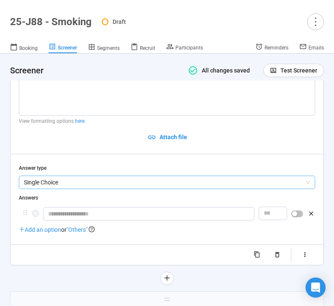
click at [75, 188] on span "Single Choice" at bounding box center [167, 182] width 286 height 13
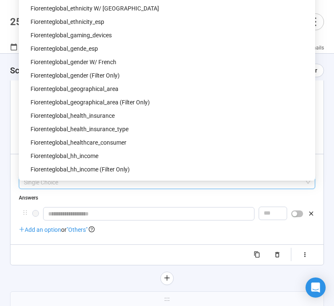
scroll to position [474, 0]
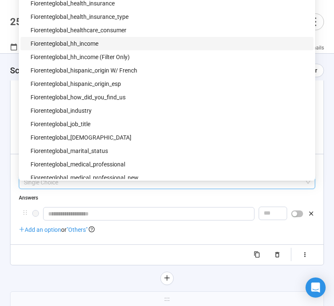
click at [103, 44] on div "fiorenteglobal_hh_income" at bounding box center [170, 43] width 278 height 9
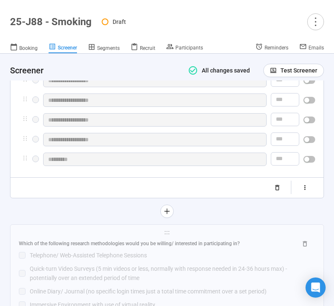
scroll to position [4787, 0]
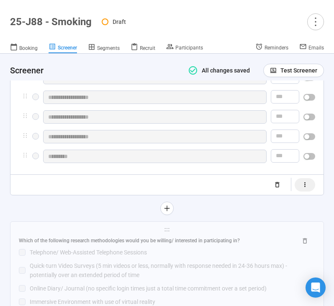
click at [306, 191] on button "button" at bounding box center [305, 184] width 21 height 13
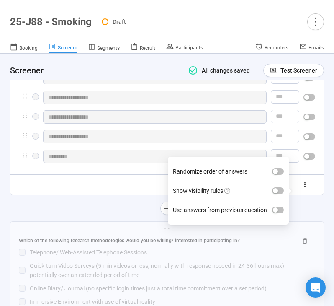
click at [282, 200] on label "Show visibility rules" at bounding box center [228, 190] width 111 height 19
click at [282, 194] on button "Show visibility rules" at bounding box center [278, 190] width 12 height 7
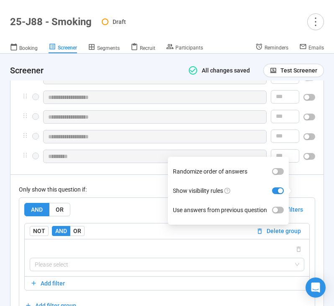
click at [134, 194] on div "Only show this question if:" at bounding box center [167, 189] width 296 height 9
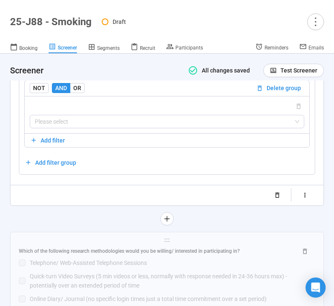
scroll to position [4926, 0]
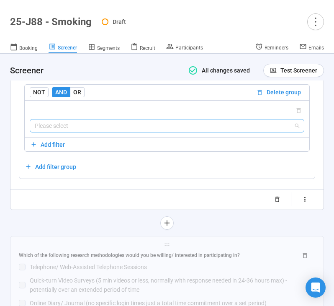
click at [137, 132] on input "search" at bounding box center [167, 125] width 264 height 13
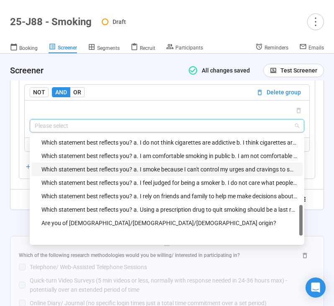
scroll to position [0, 0]
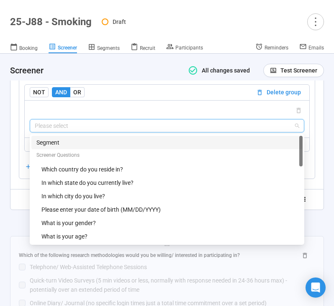
click at [106, 147] on div "Segment" at bounding box center [166, 142] width 261 height 9
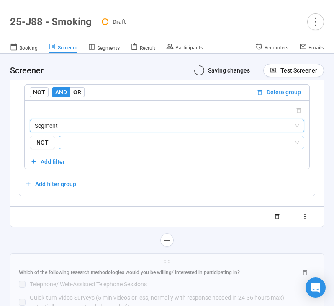
click at [93, 147] on input "search" at bounding box center [179, 142] width 230 height 10
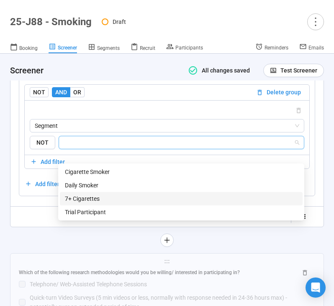
click at [84, 206] on div "Trial Participant" at bounding box center [181, 211] width 243 height 13
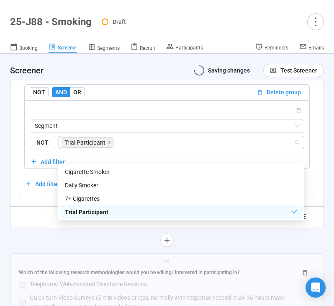
click at [36, 247] on div at bounding box center [167, 239] width 314 height 13
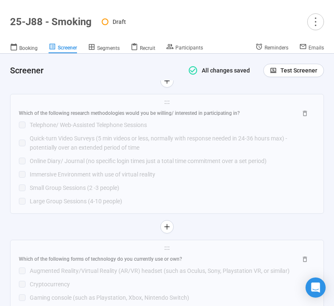
scroll to position [5083, 0]
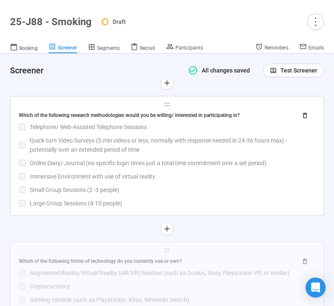
click at [176, 167] on div "Online Diary/ Journal (no specific login times just a total time commitment ove…" at bounding box center [172, 162] width 285 height 9
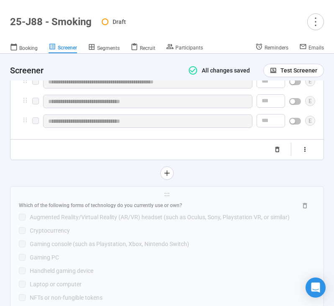
scroll to position [4909, 0]
click at [303, 152] on icon "button" at bounding box center [304, 148] width 7 height 7
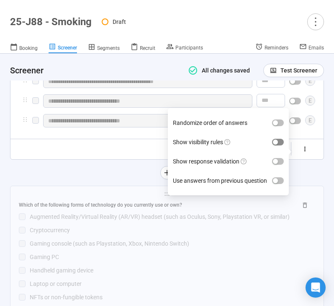
click at [277, 144] on div "button" at bounding box center [275, 141] width 5 height 5
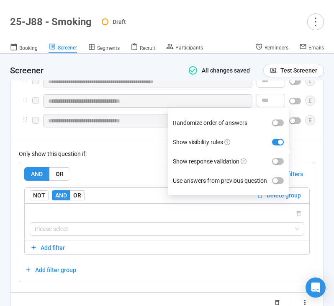
click at [109, 158] on div "Only show this question if:" at bounding box center [167, 153] width 296 height 9
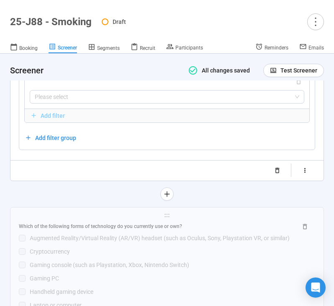
scroll to position [5046, 0]
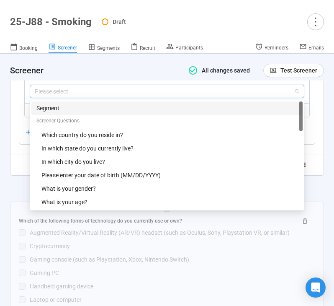
click at [108, 98] on input "search" at bounding box center [167, 91] width 264 height 13
click at [106, 113] on div "Segment" at bounding box center [166, 107] width 261 height 9
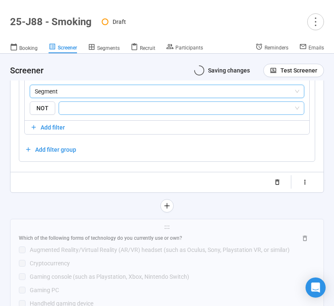
click at [103, 113] on input "search" at bounding box center [179, 108] width 230 height 10
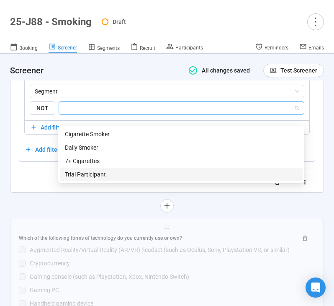
click at [96, 176] on div "Trial Participant" at bounding box center [181, 173] width 233 height 9
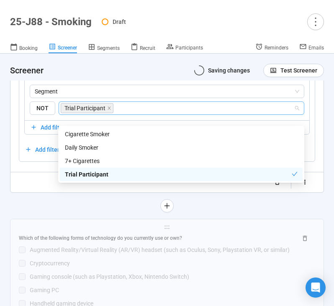
click at [62, 209] on div at bounding box center [167, 205] width 314 height 13
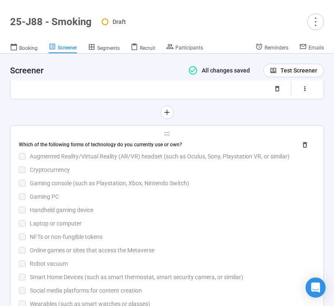
click at [95, 187] on div "Gaming console (such as Playstation, Xbox, Nintendo Switch)" at bounding box center [172, 182] width 285 height 9
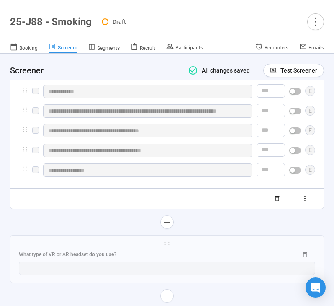
scroll to position [5146, 0]
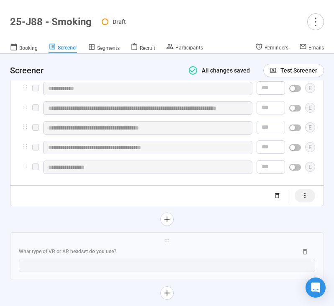
click at [304, 198] on icon "button" at bounding box center [304, 195] width 1 height 5
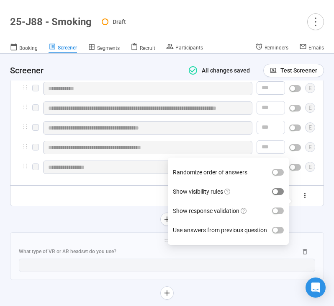
click at [279, 195] on span "button" at bounding box center [278, 191] width 12 height 7
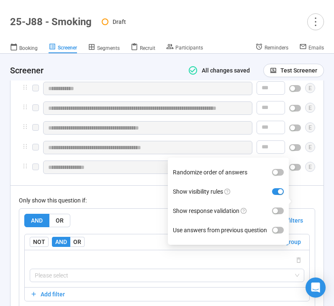
click at [132, 220] on div "Only show this question if: AND OR Delete all filters NOT AND OR Delete group P…" at bounding box center [167, 256] width 296 height 143
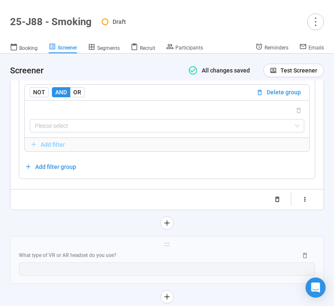
scroll to position [5298, 0]
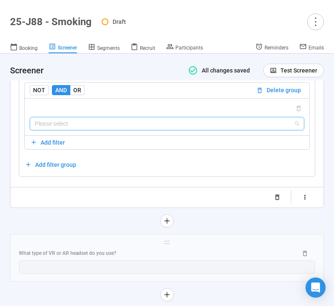
click at [138, 130] on input "search" at bounding box center [167, 123] width 264 height 13
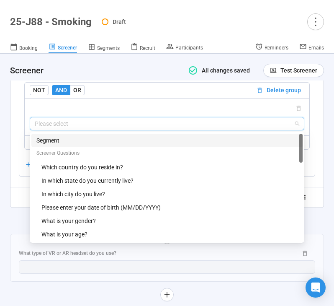
click at [134, 147] on div "Segment" at bounding box center [166, 140] width 271 height 13
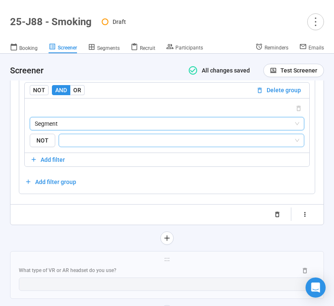
click at [128, 145] on input "search" at bounding box center [179, 140] width 230 height 10
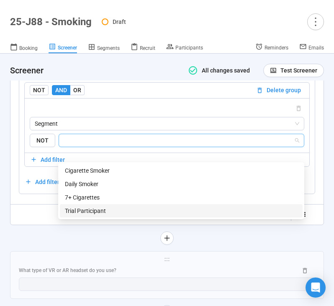
click at [126, 208] on div "Trial Participant" at bounding box center [181, 210] width 233 height 9
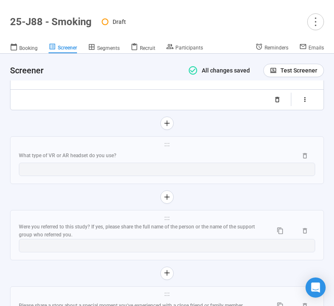
drag, startPoint x: 86, startPoint y: 167, endPoint x: 109, endPoint y: 191, distance: 33.2
click at [86, 159] on div "What type of VR or AR headset do you use?" at bounding box center [155, 156] width 272 height 8
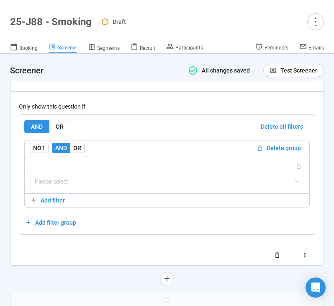
scroll to position [5252, 0]
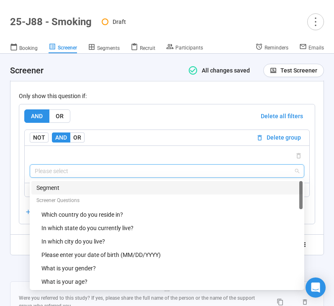
click at [118, 177] on input "search" at bounding box center [167, 170] width 264 height 13
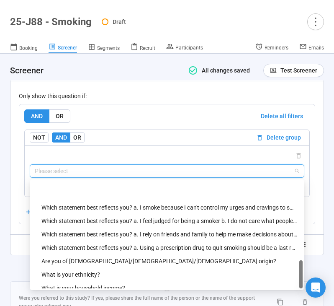
scroll to position [402, 0]
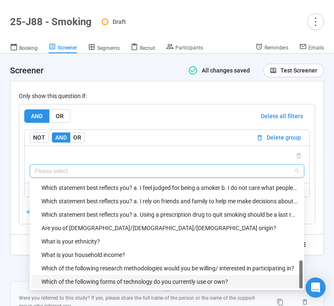
click at [98, 286] on div "Which of the following forms of technology do you currently use or own?" at bounding box center [169, 281] width 256 height 9
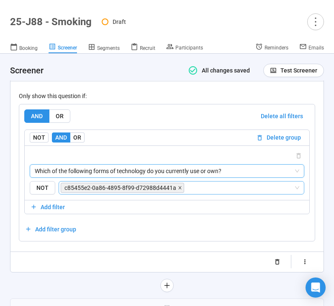
click at [178, 190] on icon "close" at bounding box center [180, 187] width 4 height 4
click at [186, 193] on input "search" at bounding box center [240, 187] width 108 height 10
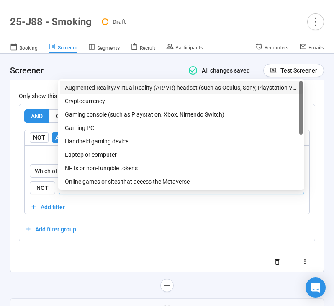
click at [158, 93] on div "Augmented Reality/Virtual Reality (AR/VR) headset (such as Oculus, Sony, Playst…" at bounding box center [181, 87] width 243 height 13
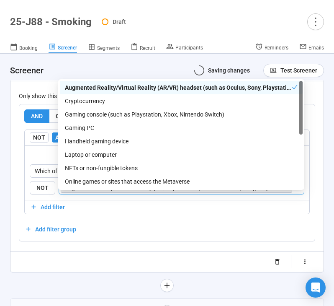
click at [64, 272] on div "**********" at bounding box center [166, 100] width 313 height 342
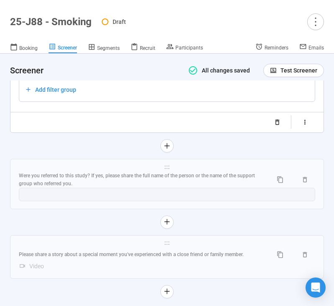
scroll to position [5399, 0]
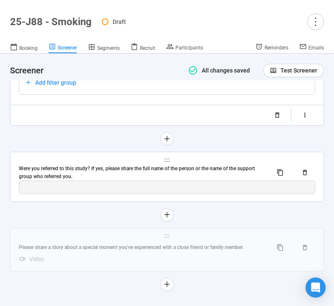
click at [101, 180] on div "Were you referred to this study? If yes, please share the full name of the pers…" at bounding box center [142, 172] width 247 height 16
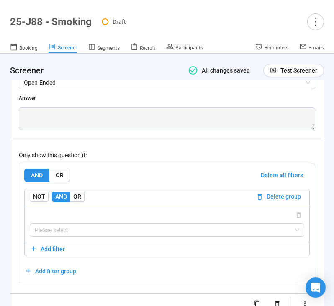
scroll to position [5442, 0]
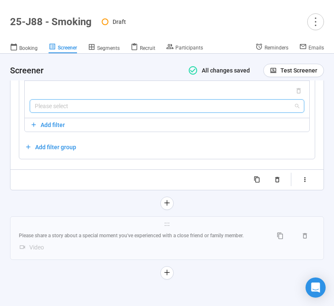
click at [132, 108] on input "search" at bounding box center [167, 106] width 264 height 13
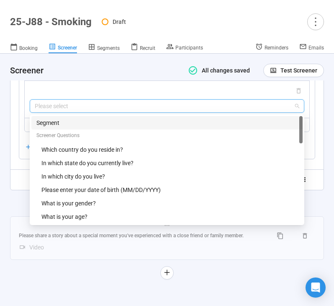
click at [125, 122] on div "Segment" at bounding box center [166, 122] width 261 height 9
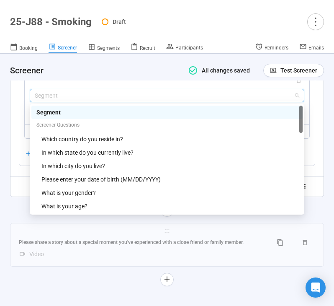
click at [124, 102] on span "Segment" at bounding box center [167, 95] width 264 height 13
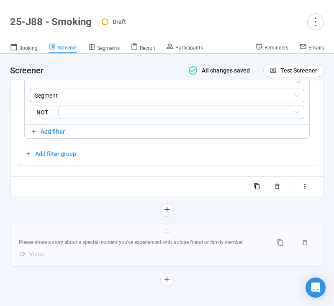
click at [125, 117] on input "search" at bounding box center [179, 112] width 230 height 10
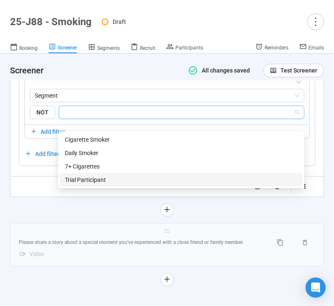
click at [121, 178] on div "Trial Participant" at bounding box center [181, 179] width 233 height 9
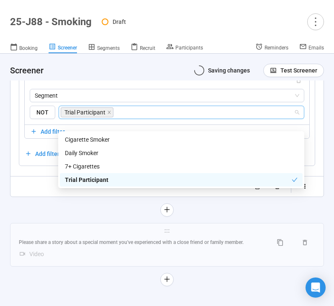
click at [73, 212] on div "**********" at bounding box center [167, 14] width 314 height 403
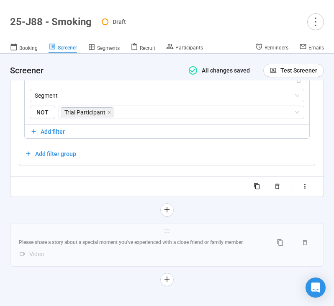
scroll to position [5459, 0]
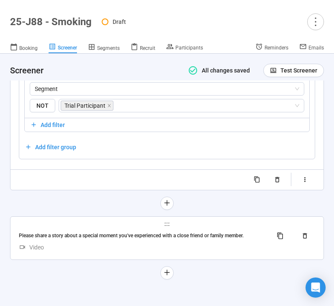
click at [103, 239] on div "Please share a story about a special moment you've experienced with a close fri…" at bounding box center [142, 235] width 247 height 8
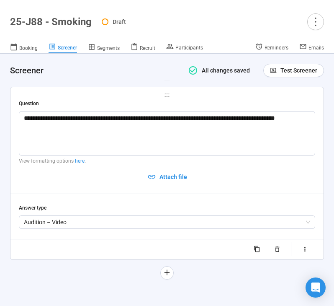
scroll to position [5255, 0]
drag, startPoint x: 311, startPoint y: 120, endPoint x: 25, endPoint y: 118, distance: 285.8
click at [25, 118] on textarea "**********" at bounding box center [167, 133] width 296 height 44
paste textarea "**********"
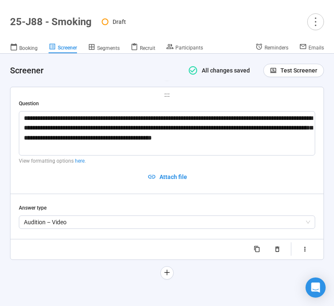
click at [301, 246] on button "button" at bounding box center [305, 248] width 21 height 13
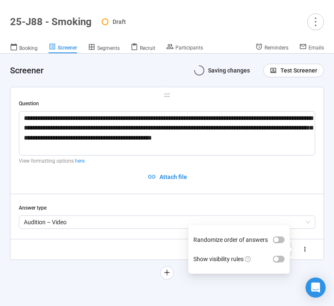
click at [274, 257] on div "button" at bounding box center [276, 258] width 5 height 5
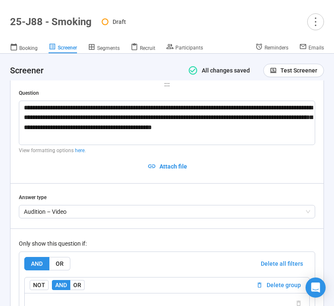
click at [166, 248] on div "Only show this question if:" at bounding box center [167, 243] width 296 height 9
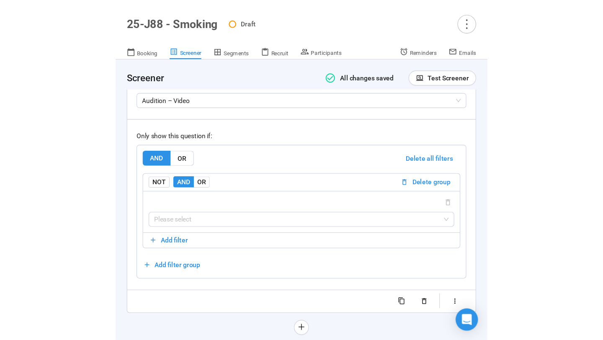
scroll to position [5408, 0]
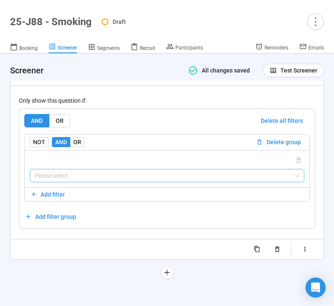
click at [142, 177] on input "search" at bounding box center [167, 175] width 264 height 13
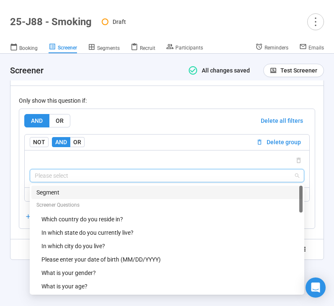
click at [120, 193] on div "Segment" at bounding box center [166, 191] width 261 height 9
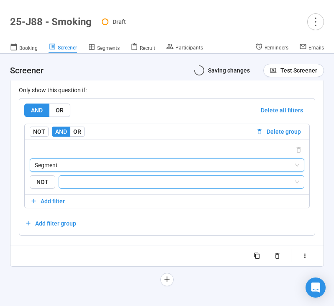
click at [102, 187] on input "search" at bounding box center [179, 182] width 230 height 10
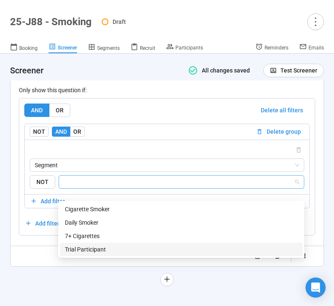
click at [92, 248] on div "Trial Participant" at bounding box center [181, 248] width 233 height 9
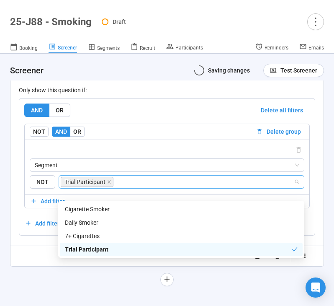
click at [33, 262] on div "Randomize order of answers Show visibility rules" at bounding box center [167, 255] width 296 height 13
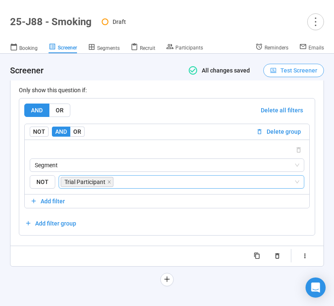
click at [302, 70] on span "Test Screener" at bounding box center [298, 70] width 37 height 9
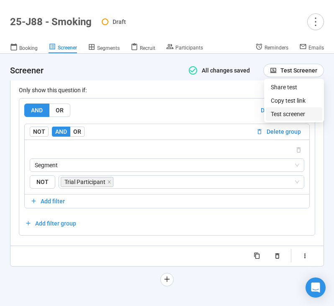
click at [290, 110] on link "Test screener" at bounding box center [288, 113] width 34 height 7
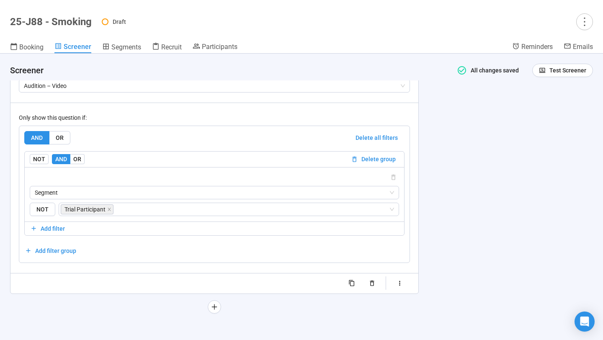
scroll to position [5336, 0]
click at [334, 76] on button "Test Screener" at bounding box center [562, 70] width 61 height 13
click at [334, 112] on link "Test screener" at bounding box center [556, 113] width 34 height 7
click at [334, 71] on span "Test Screener" at bounding box center [562, 70] width 47 height 9
click at [334, 114] on link "Test screener" at bounding box center [556, 113] width 34 height 7
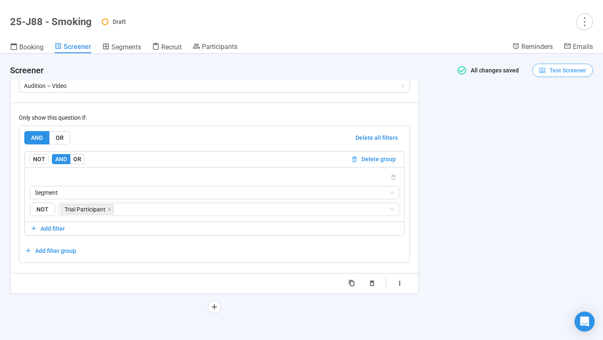
click at [334, 71] on span "Test Screener" at bounding box center [567, 70] width 37 height 9
click at [334, 115] on link "Test screener" at bounding box center [556, 113] width 34 height 7
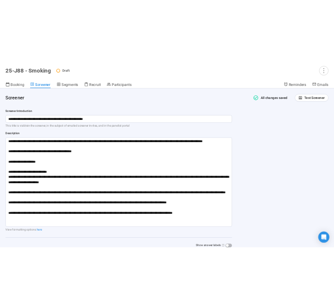
scroll to position [0, 0]
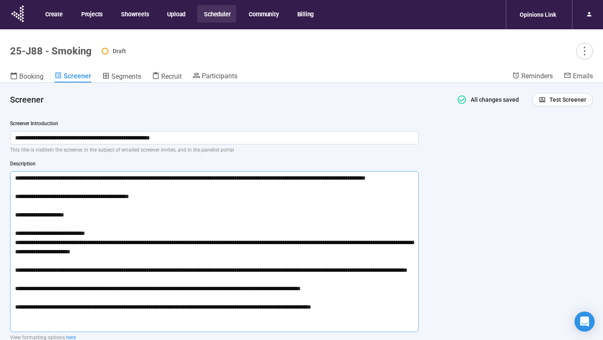
drag, startPoint x: 372, startPoint y: 325, endPoint x: 4, endPoint y: 177, distance: 397.2
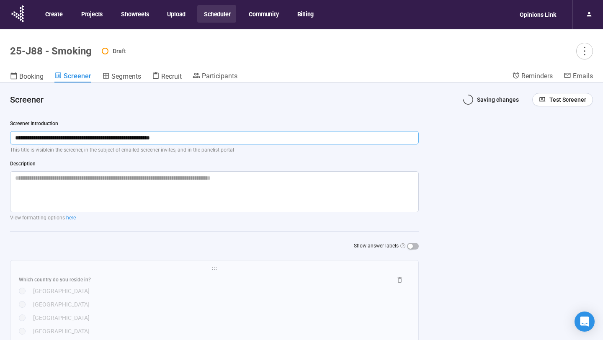
click at [227, 103] on h4 "Screener" at bounding box center [227, 100] width 435 height 12
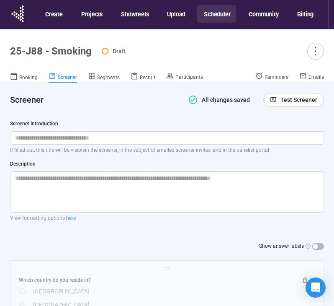
click at [205, 17] on button "Scheduler" at bounding box center [216, 14] width 39 height 18
